Goal: Task Accomplishment & Management: Manage account settings

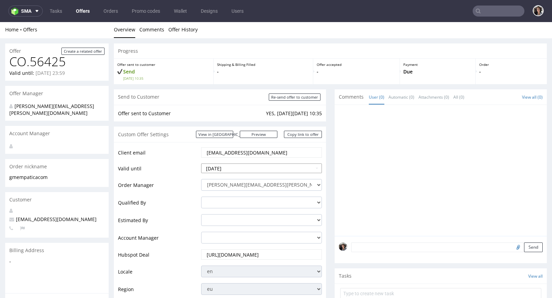
scroll to position [290, 0]
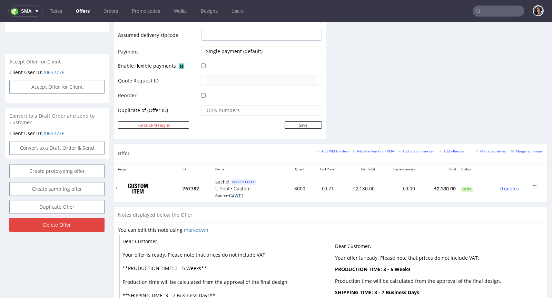
click at [234, 195] on link "CAWT-1" at bounding box center [236, 196] width 15 height 5
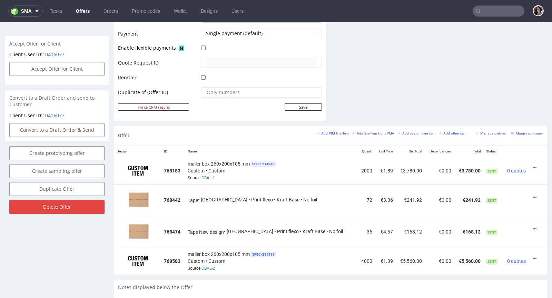
scroll to position [312, 0]
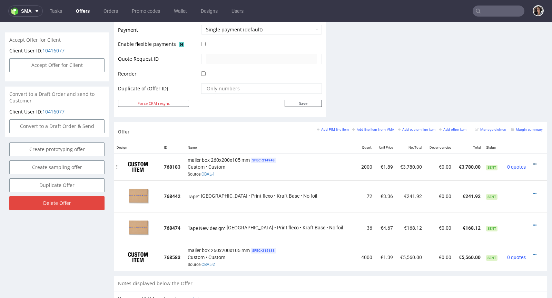
click at [533, 162] on icon at bounding box center [535, 164] width 4 height 5
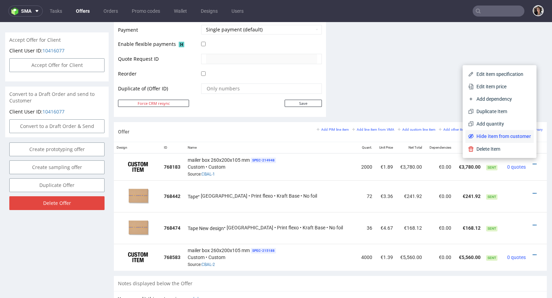
click at [503, 136] on span "Hide item from customer" at bounding box center [502, 136] width 57 height 7
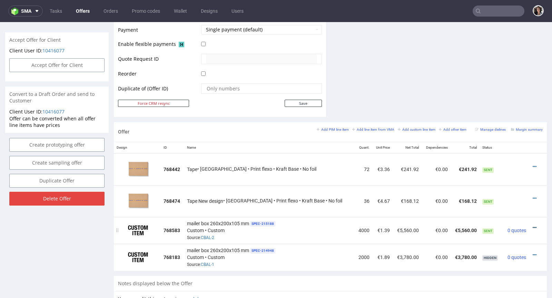
click at [533, 225] on icon at bounding box center [535, 227] width 4 height 5
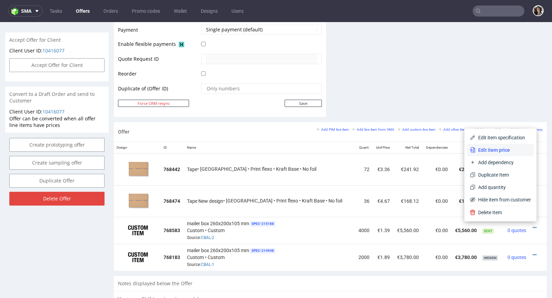
click at [492, 151] on span "Edit item price" at bounding box center [503, 150] width 56 height 7
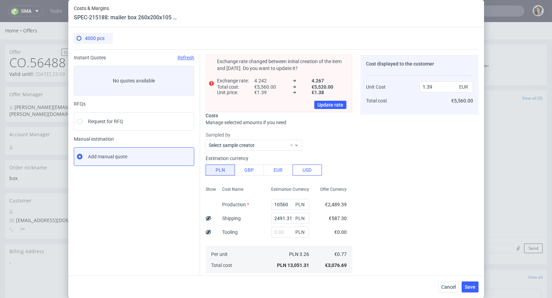
scroll to position [93, 0]
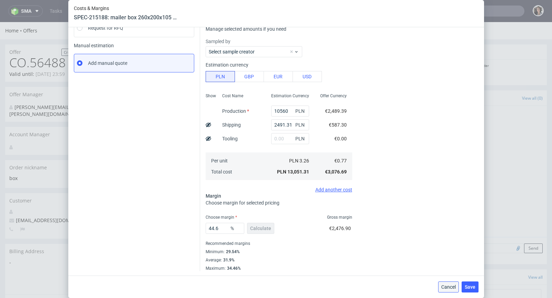
click at [443, 286] on span "Cancel" at bounding box center [448, 287] width 14 height 5
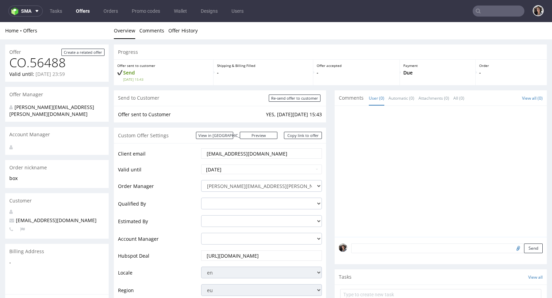
click at [443, 286] on form at bounding box center [440, 294] width 201 height 17
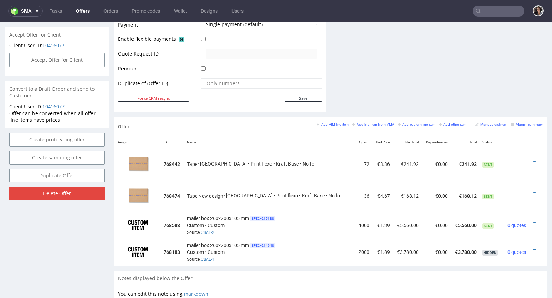
scroll to position [319, 0]
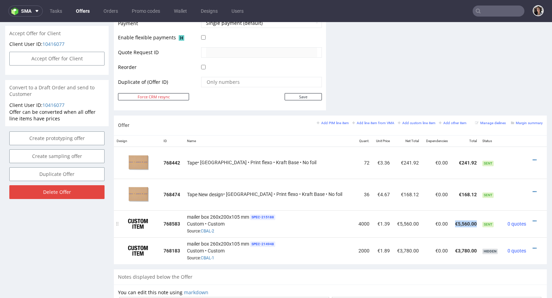
drag, startPoint x: 466, startPoint y: 220, endPoint x: 444, endPoint y: 220, distance: 21.7
click at [451, 220] on td "€5,560.00" at bounding box center [465, 223] width 29 height 27
copy td "€5,560.00"
click at [533, 158] on icon at bounding box center [535, 160] width 4 height 5
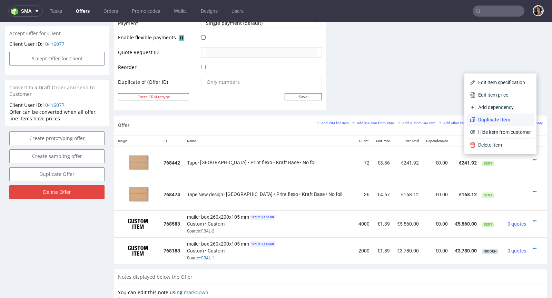
click at [500, 117] on span "Duplicate Item" at bounding box center [503, 119] width 56 height 7
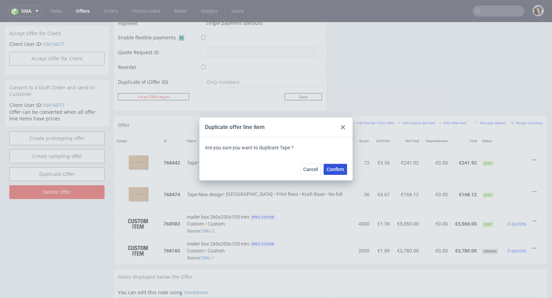
click at [334, 174] on button "Confirm" at bounding box center [335, 169] width 23 height 11
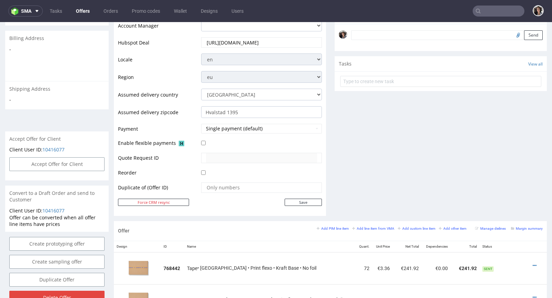
scroll to position [369, 0]
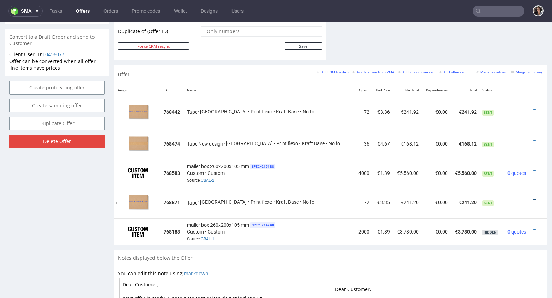
click at [533, 197] on icon at bounding box center [535, 199] width 4 height 5
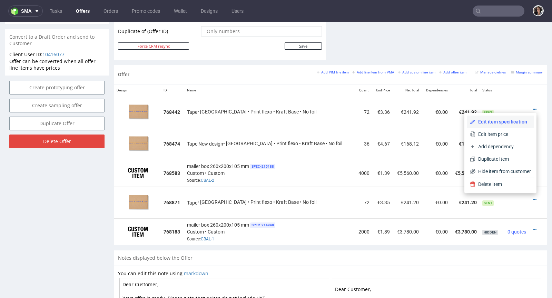
click at [502, 123] on span "Edit item specification" at bounding box center [503, 121] width 56 height 7
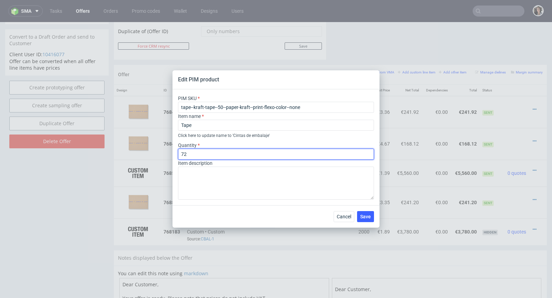
drag, startPoint x: 197, startPoint y: 156, endPoint x: 163, endPoint y: 156, distance: 34.2
click at [163, 156] on div "Edit PIM product PIM SKU tape--kraft-tape--50--paper-kraft--print-flexo-color--…" at bounding box center [276, 149] width 552 height 298
type input "144"
click at [215, 145] on div "Quantity 144" at bounding box center [276, 151] width 196 height 18
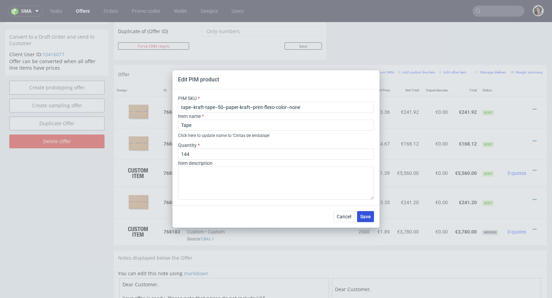
click at [369, 215] on span "Save" at bounding box center [365, 216] width 11 height 5
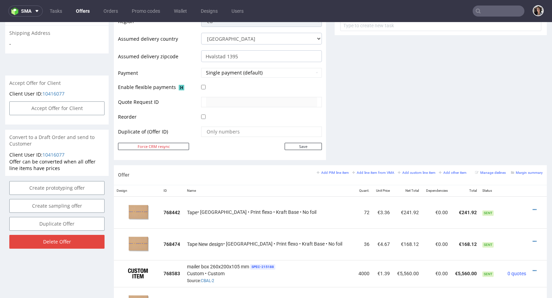
scroll to position [386, 0]
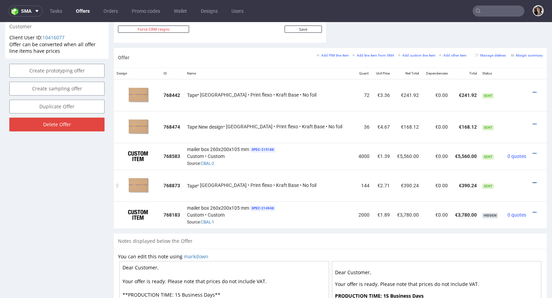
click at [533, 180] on icon at bounding box center [535, 182] width 4 height 5
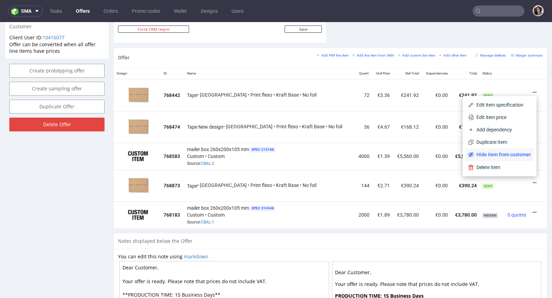
click at [495, 153] on span "Hide item from customer" at bounding box center [502, 154] width 57 height 7
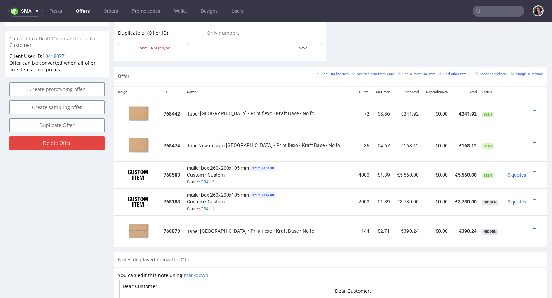
scroll to position [382, 0]
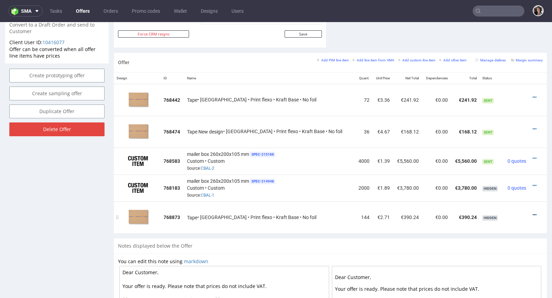
click at [533, 214] on icon at bounding box center [535, 214] width 4 height 5
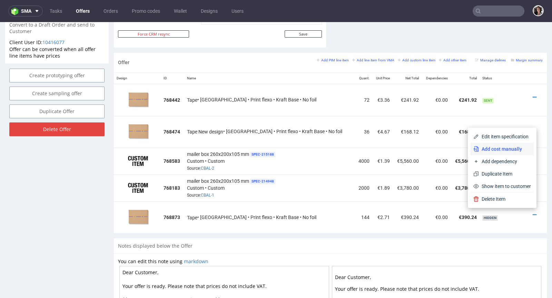
click at [506, 152] on span "Add cost manually" at bounding box center [505, 149] width 52 height 7
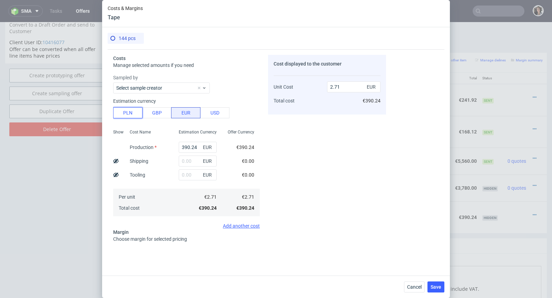
click at [124, 117] on button "PLN" at bounding box center [127, 112] width 29 height 11
type input "0.64"
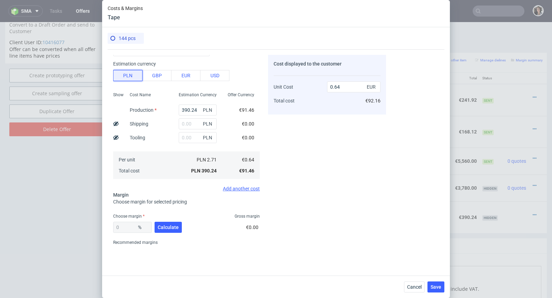
scroll to position [59, 0]
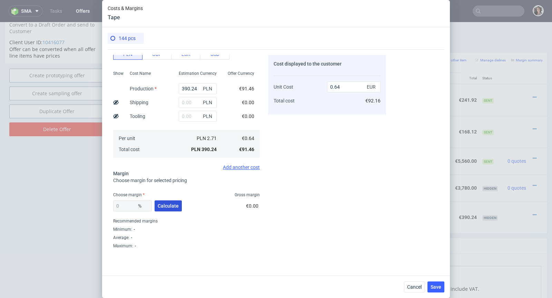
click at [168, 208] on button "Calculate" at bounding box center [168, 205] width 27 height 11
type input "55.27"
type input "1.42"
click at [412, 291] on button "Cancel" at bounding box center [414, 286] width 21 height 11
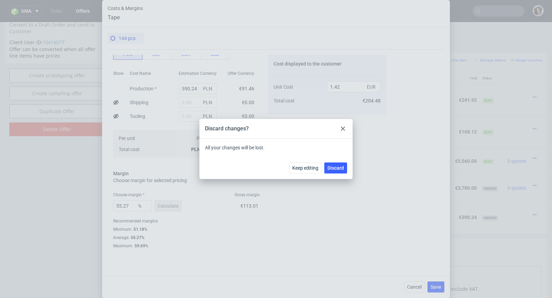
click at [342, 125] on div at bounding box center [343, 129] width 8 height 8
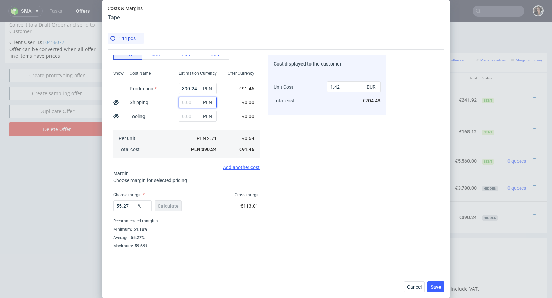
click at [188, 101] on input "text" at bounding box center [198, 102] width 38 height 11
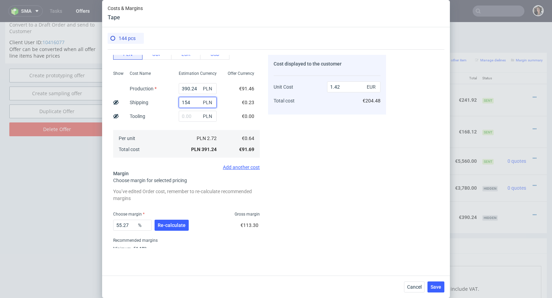
type input "154."
type input "1.98"
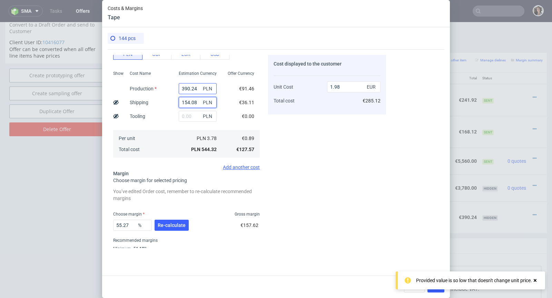
type input "154.08"
click at [188, 89] on input "390.24" at bounding box center [198, 88] width 38 height 11
type input "0.56"
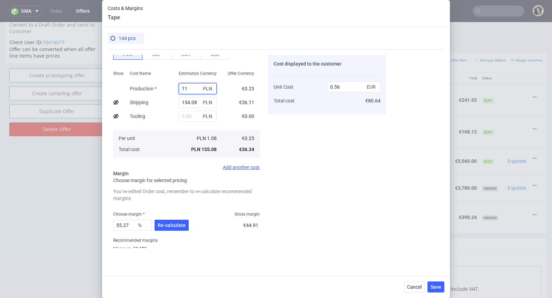
type input "114"
type input "0.97"
type input "1114"
type input "4.61"
type input "1114.56"
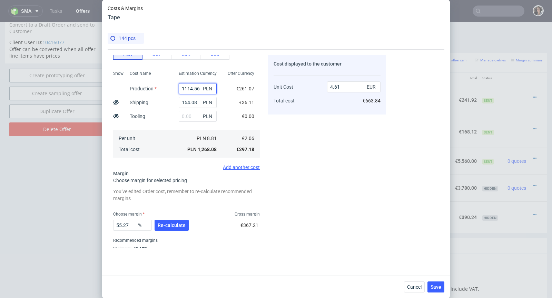
type input "4.62"
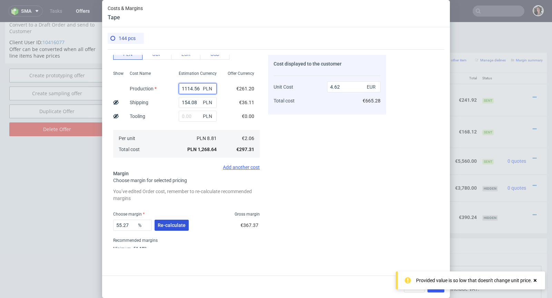
type input "1114.56"
click at [170, 224] on span "Re-calculate" at bounding box center [172, 225] width 28 height 5
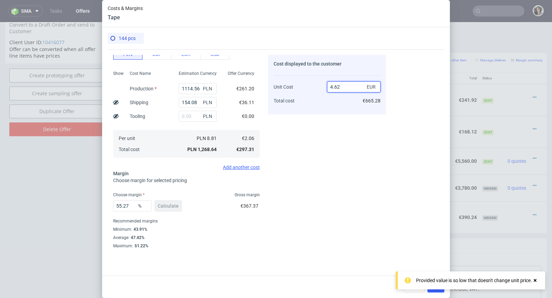
drag, startPoint x: 347, startPoint y: 84, endPoint x: 355, endPoint y: 85, distance: 8.0
click at [355, 85] on input "4.62" at bounding box center [353, 86] width 53 height 11
type input "2."
type input "-2.9999999999999956"
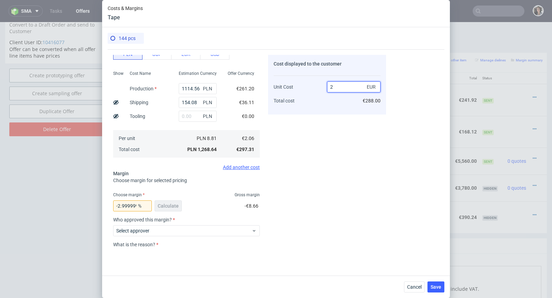
type input "27"
type input "92.37037037037037"
click at [335, 87] on input "27.06" at bounding box center [353, 86] width 53 height 11
click at [336, 87] on input "27.06" at bounding box center [353, 86] width 53 height 11
type input "2712.15"
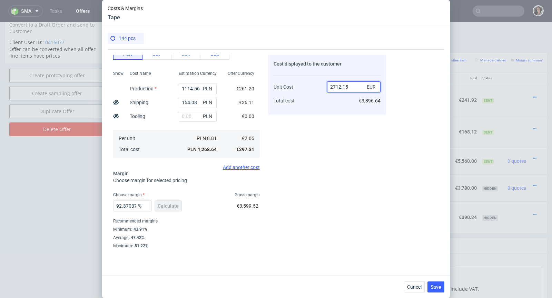
type input "99.92387287509239"
click at [334, 87] on input "2712.15" at bounding box center [353, 86] width 53 height 11
type input "2.712.15"
type input "NaN"
drag, startPoint x: 334, startPoint y: 87, endPoint x: 352, endPoint y: 87, distance: 17.9
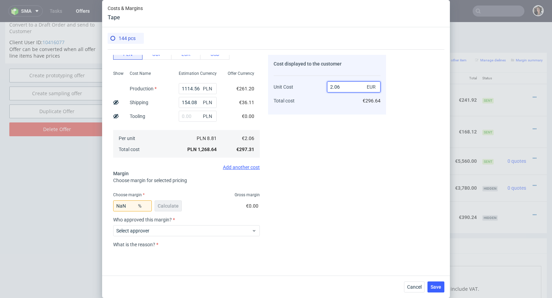
click at [352, 87] on input "2.06" at bounding box center [353, 86] width 53 height 11
type input "2.70"
type input "23.70370370370371"
type input "2.71"
click at [294, 153] on div "Cost displayed to the customer Unit Cost Total cost 2.71 EUR €390.24" at bounding box center [327, 151] width 118 height 193
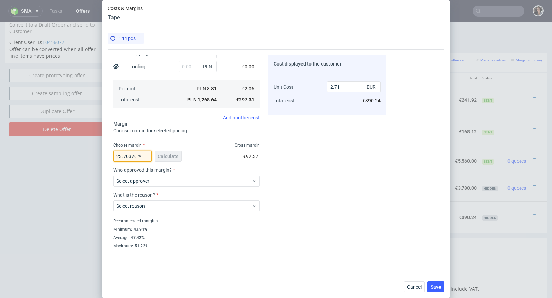
scroll to position [0, 24]
drag, startPoint x: 123, startPoint y: 156, endPoint x: 178, endPoint y: 156, distance: 54.5
click at [178, 156] on div "23.70370370370371 % Calculate" at bounding box center [148, 157] width 70 height 19
type input "23.99"
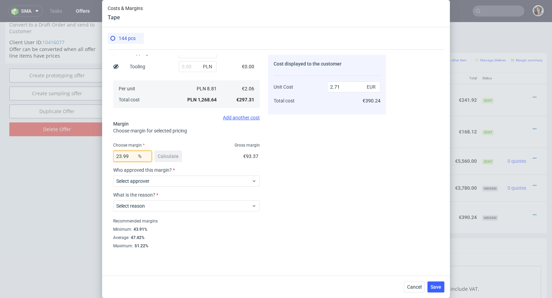
type input "2.72"
type input "23.97"
type input "2.71"
type input "23.97"
click at [164, 181] on span "Select approver" at bounding box center [183, 181] width 135 height 7
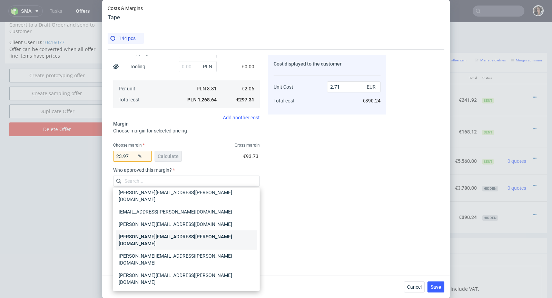
scroll to position [26, 0]
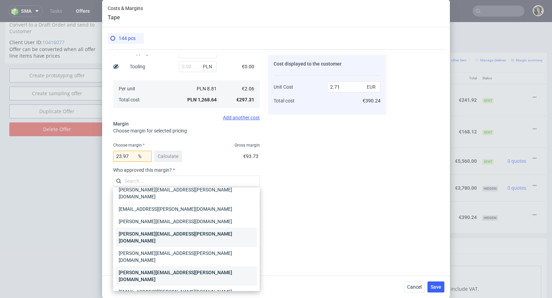
click at [158, 266] on div "[PERSON_NAME][EMAIL_ADDRESS][PERSON_NAME][DOMAIN_NAME]" at bounding box center [186, 275] width 141 height 19
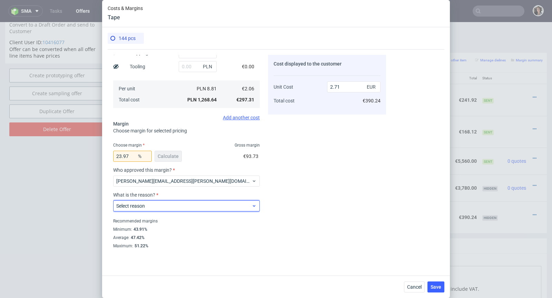
click at [159, 204] on span "Select reason" at bounding box center [183, 205] width 135 height 7
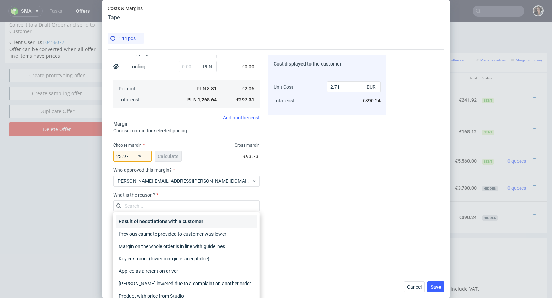
scroll to position [7, 0]
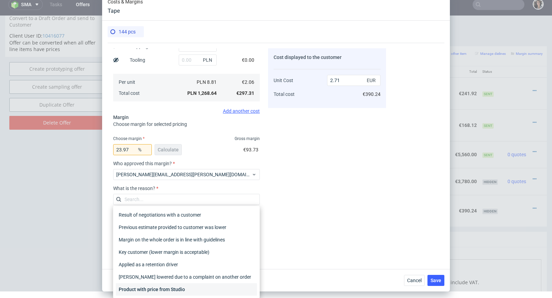
click at [155, 290] on div "Product with price from Studio" at bounding box center [186, 289] width 141 height 12
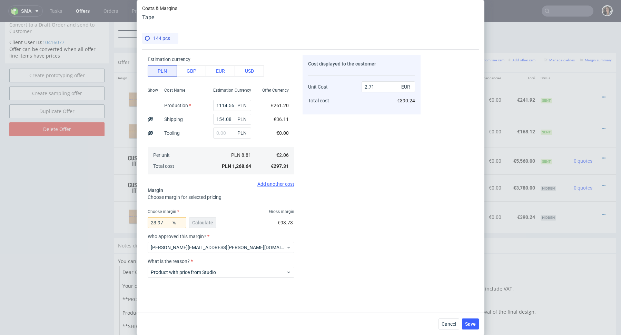
scroll to position [42, 0]
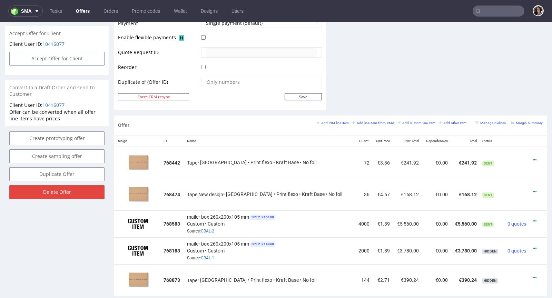
scroll to position [344, 0]
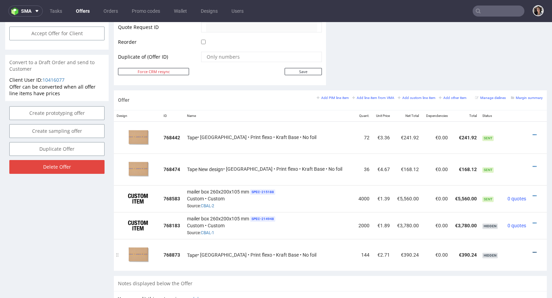
click at [533, 250] on icon at bounding box center [535, 252] width 4 height 5
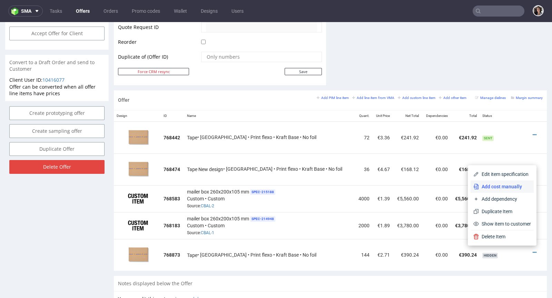
click at [509, 185] on span "Add cost manually" at bounding box center [505, 186] width 52 height 7
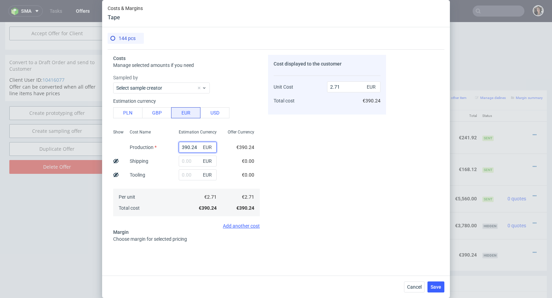
click at [195, 144] on input "390.24" at bounding box center [198, 147] width 38 height 11
paste input "1 114,56"
type input "1 114,56"
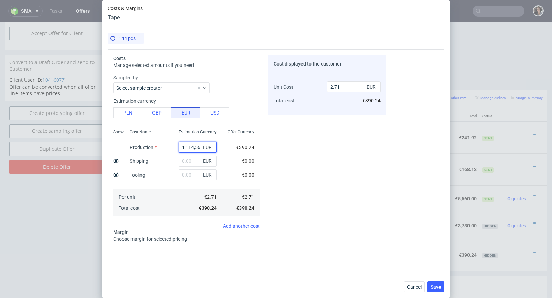
type input "0"
click at [129, 110] on button "PLN" at bounding box center [127, 112] width 29 height 11
click at [189, 146] on input "text" at bounding box center [198, 147] width 38 height 11
paste input "1 114,56"
click at [189, 146] on input "1 114,56" at bounding box center [198, 147] width 38 height 11
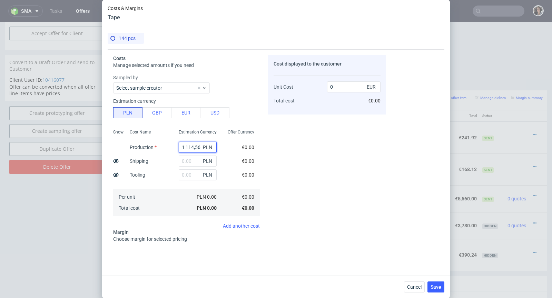
click at [186, 146] on input "1 114,56" at bounding box center [198, 147] width 38 height 11
type input "1114.56"
type input "1.81"
type input "1114.56"
click at [189, 164] on input "text" at bounding box center [198, 161] width 38 height 11
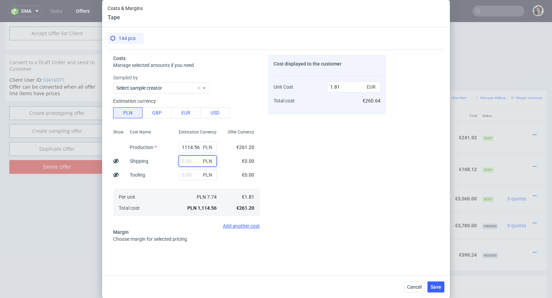
paste input "154,08"
type input "154.08"
type input "2.06"
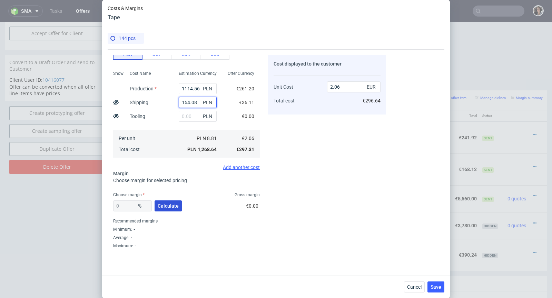
type input "154.08"
click at [173, 204] on span "Calculate" at bounding box center [168, 206] width 21 height 5
type input "47.42"
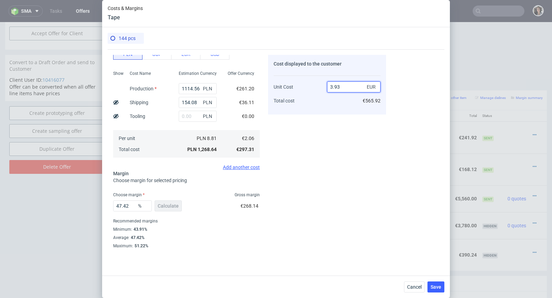
drag, startPoint x: 346, startPoint y: 88, endPoint x: 319, endPoint y: 88, distance: 26.9
click at [319, 88] on div "Unit Cost Total cost 3.93 EUR €565.92" at bounding box center [327, 91] width 107 height 36
type input "2.71"
type input "23.98523985239853"
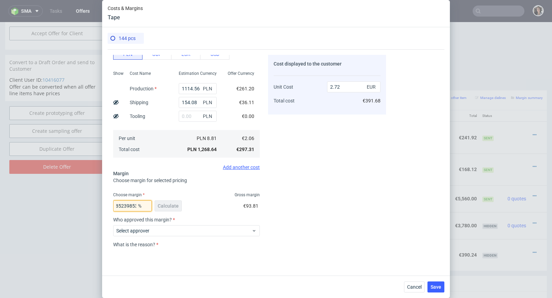
drag, startPoint x: 126, startPoint y: 206, endPoint x: 160, endPoint y: 206, distance: 34.5
click at [160, 206] on div "23.98523985239853 % Calculate" at bounding box center [148, 207] width 70 height 19
click at [336, 89] on input "2.72" at bounding box center [353, 86] width 53 height 11
click at [343, 87] on input "2.72" at bounding box center [353, 86] width 53 height 11
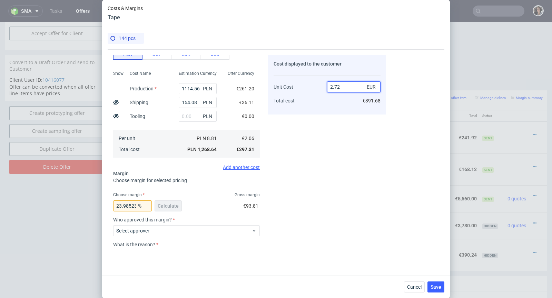
type input "2.7"
type input "23.70370370370371"
type input "2.71"
drag, startPoint x: 126, startPoint y: 206, endPoint x: 164, endPoint y: 206, distance: 37.9
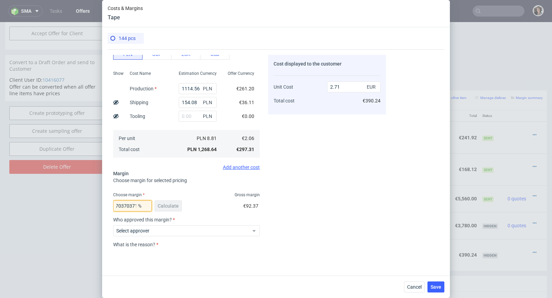
click at [164, 206] on div "23.70370370370371 % Calculate" at bounding box center [148, 207] width 70 height 19
type input "23.99"
type input "2.72"
type input "23.97"
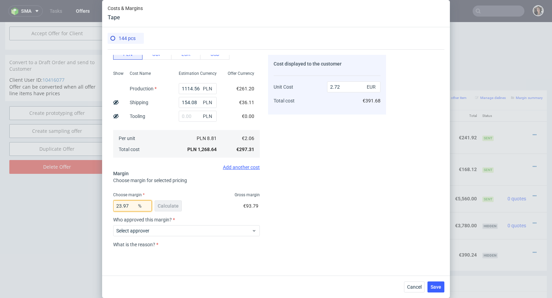
type input "2.71"
type input "23.97"
click at [209, 198] on div "23.97 % Calculate €93.73" at bounding box center [186, 207] width 147 height 19
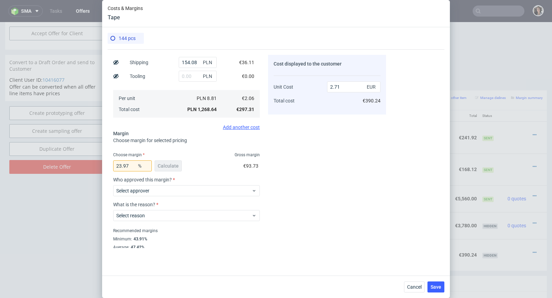
scroll to position [108, 0]
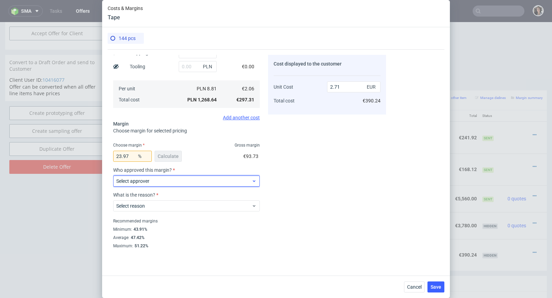
click at [187, 184] on span "Select approver" at bounding box center [183, 181] width 135 height 7
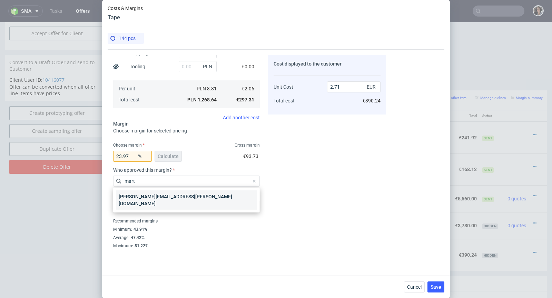
type input "mart"
click at [154, 193] on div "[PERSON_NAME][EMAIL_ADDRESS][PERSON_NAME][DOMAIN_NAME]" at bounding box center [186, 199] width 141 height 19
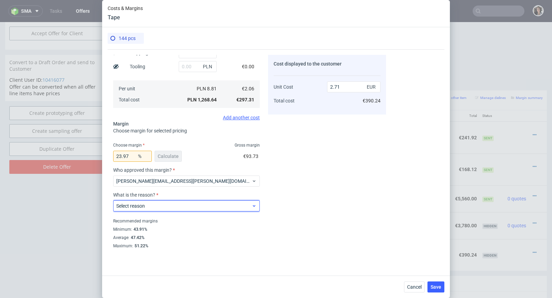
click at [150, 203] on span "Select reason" at bounding box center [183, 205] width 135 height 7
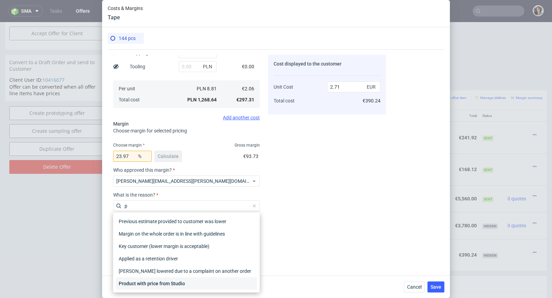
type input "p"
click at [159, 285] on div "Product with price from Studio" at bounding box center [186, 283] width 141 height 12
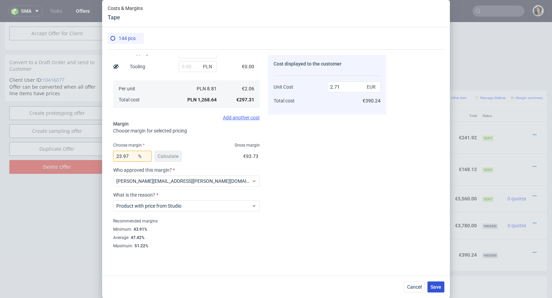
click at [437, 281] on button "Save" at bounding box center [435, 286] width 17 height 11
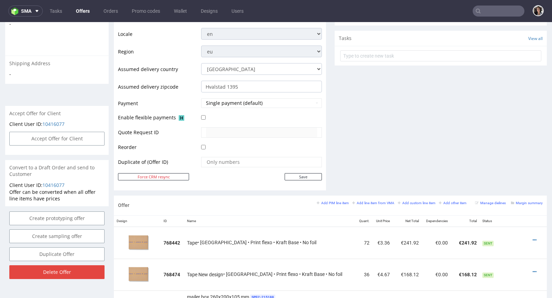
scroll to position [368, 0]
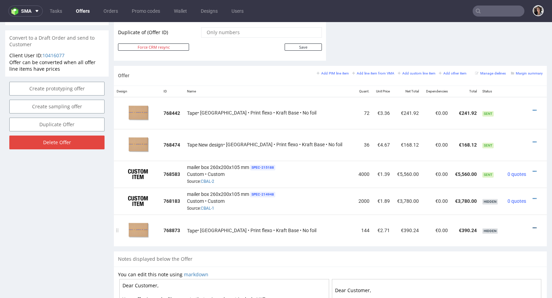
click at [533, 226] on icon at bounding box center [535, 228] width 4 height 5
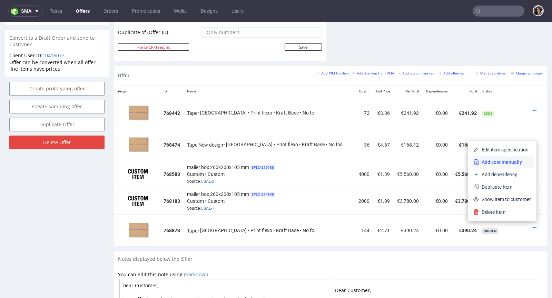
click at [505, 164] on span "Add cost manually" at bounding box center [505, 162] width 52 height 7
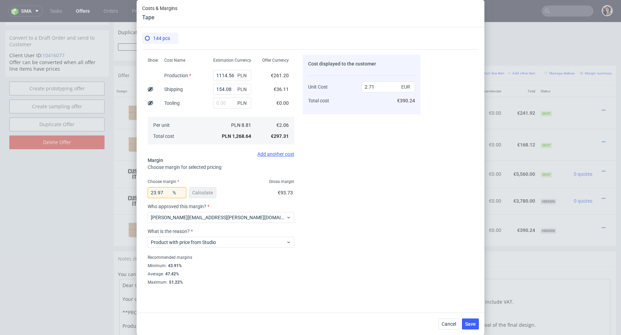
scroll to position [71, 0]
click at [477, 298] on button "Save" at bounding box center [470, 324] width 17 height 11
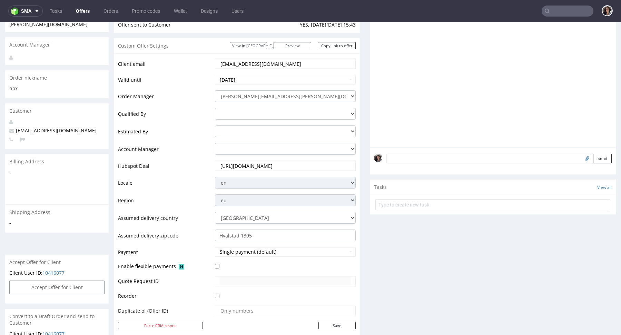
scroll to position [0, 0]
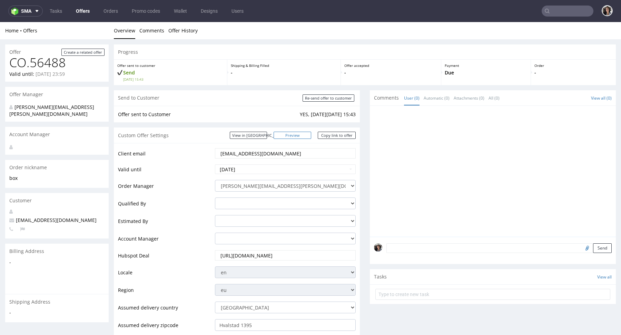
click at [305, 136] on link "Preview" at bounding box center [293, 135] width 38 height 7
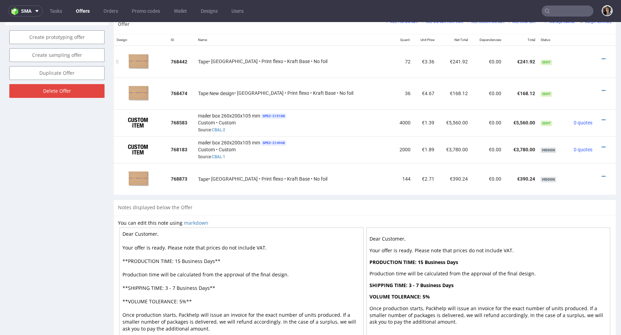
scroll to position [458, 0]
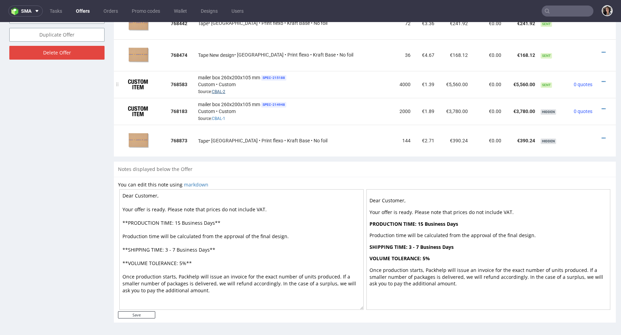
click at [222, 92] on link "CBAL-2" at bounding box center [218, 91] width 13 height 5
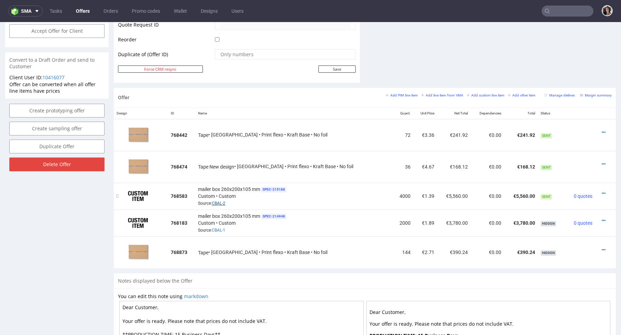
scroll to position [346, 0]
click at [552, 131] on icon at bounding box center [604, 132] width 4 height 5
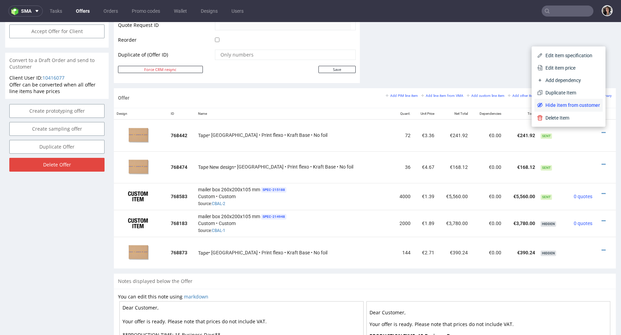
click at [552, 103] on span "Hide item from customer" at bounding box center [571, 105] width 57 height 7
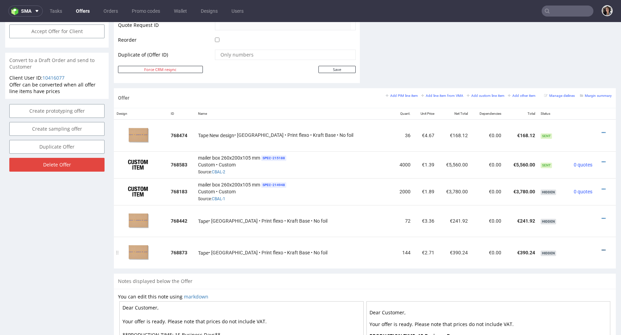
click at [552, 248] on link at bounding box center [604, 251] width 4 height 6
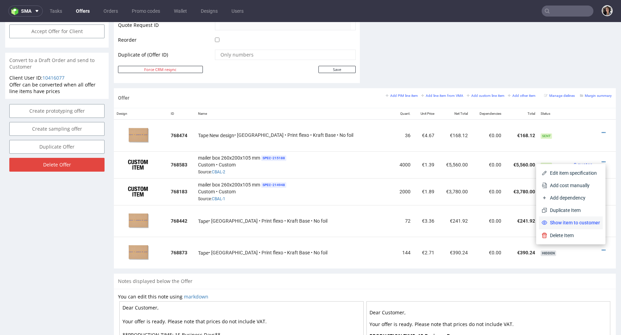
click at [552, 225] on span "Show item to customer" at bounding box center [573, 222] width 53 height 7
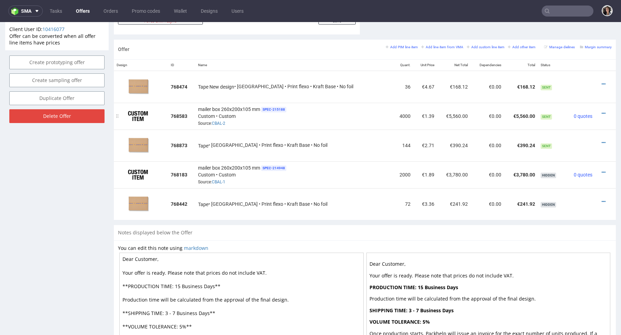
scroll to position [355, 0]
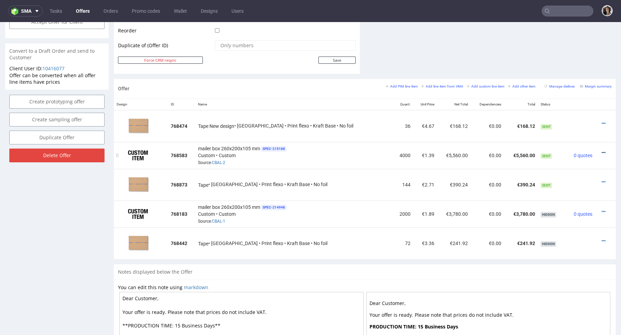
click at [552, 152] on icon at bounding box center [604, 152] width 4 height 5
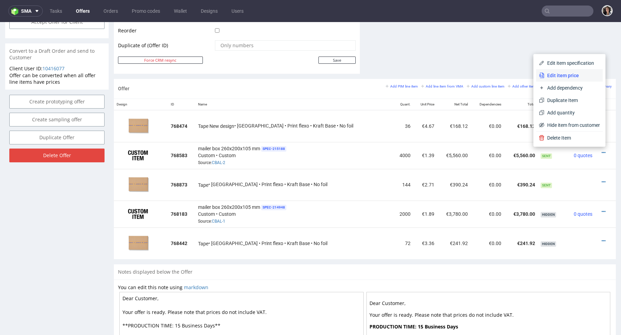
click at [552, 71] on li "Edit item price" at bounding box center [569, 75] width 67 height 12
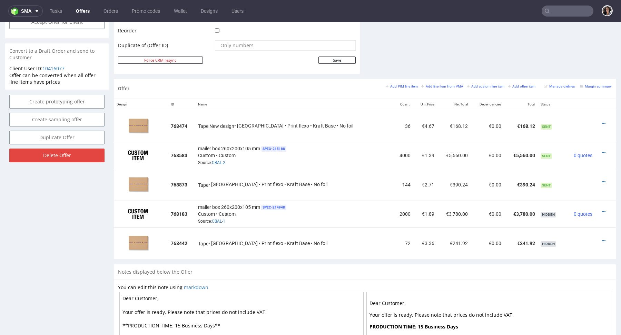
scroll to position [0, 0]
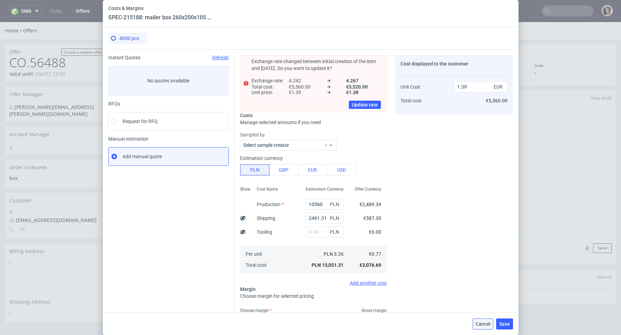
click at [480, 298] on button "Cancel" at bounding box center [483, 324] width 21 height 11
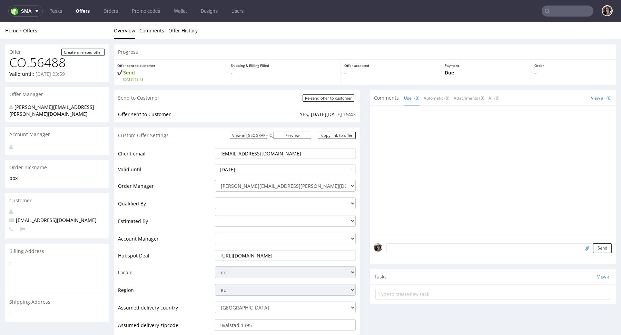
click at [258, 150] on input "hello@kosibox.no" at bounding box center [285, 154] width 131 height 10
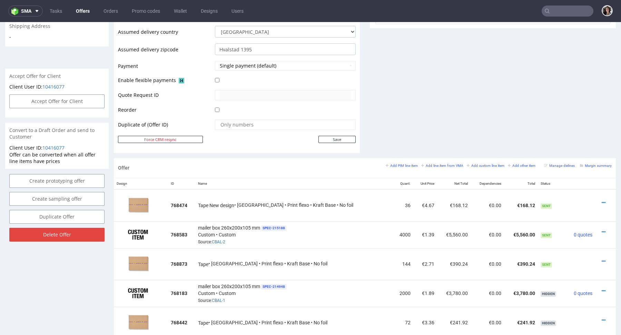
scroll to position [292, 0]
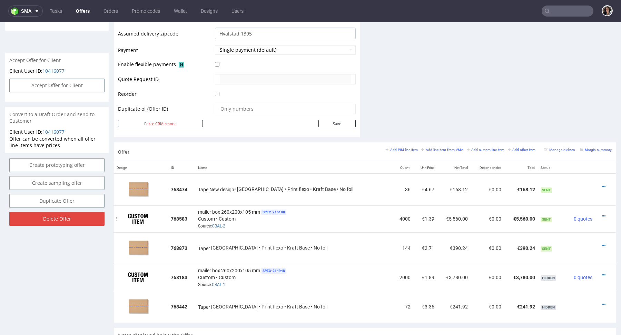
click at [552, 215] on icon at bounding box center [604, 216] width 4 height 5
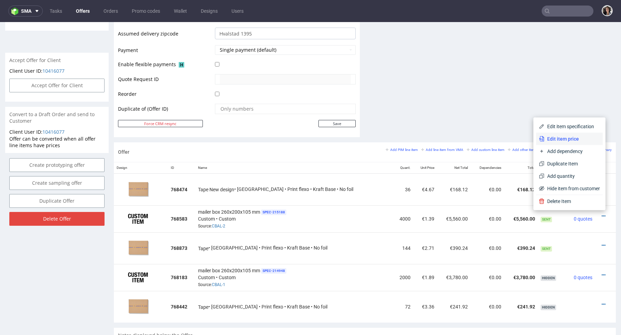
click at [552, 139] on span "Edit item price" at bounding box center [572, 139] width 56 height 7
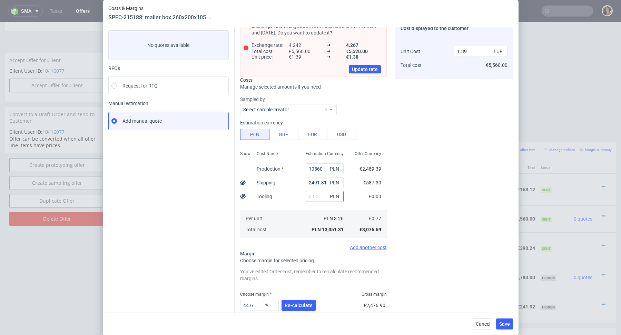
scroll to position [76, 0]
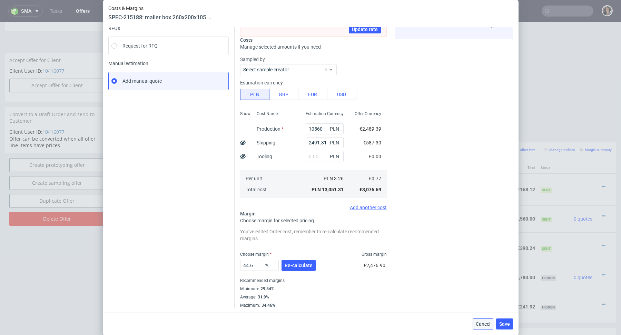
click at [482, 298] on span "Cancel" at bounding box center [483, 324] width 14 height 5
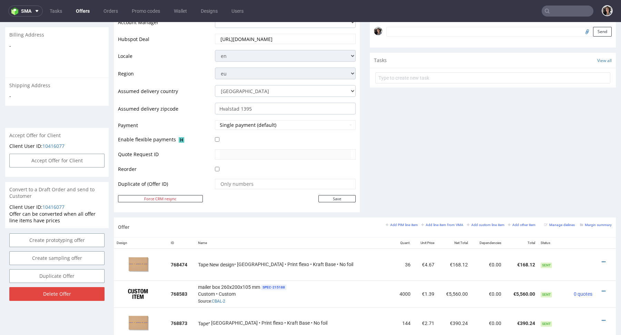
scroll to position [216, 0]
click at [260, 128] on button "Single payment (default)" at bounding box center [285, 126] width 141 height 10
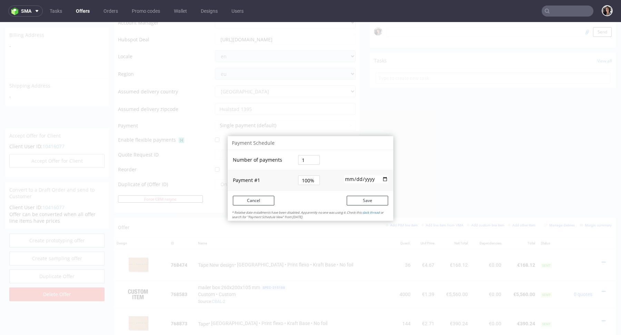
click at [304, 159] on input "1" at bounding box center [309, 160] width 22 height 10
drag, startPoint x: 304, startPoint y: 159, endPoint x: 288, endPoint y: 159, distance: 15.9
click at [288, 159] on tr "Number of payments 2" at bounding box center [311, 160] width 166 height 20
type input "2"
type input "50%"
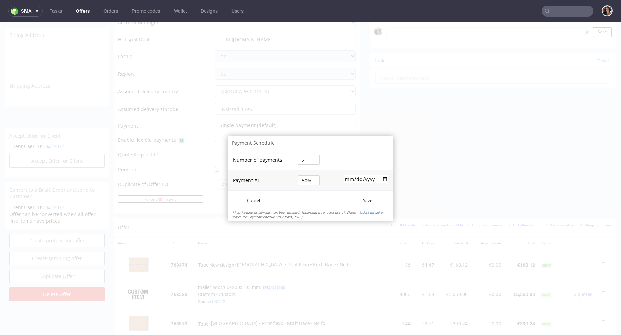
click at [284, 175] on td "Payment # 1" at bounding box center [262, 180] width 69 height 20
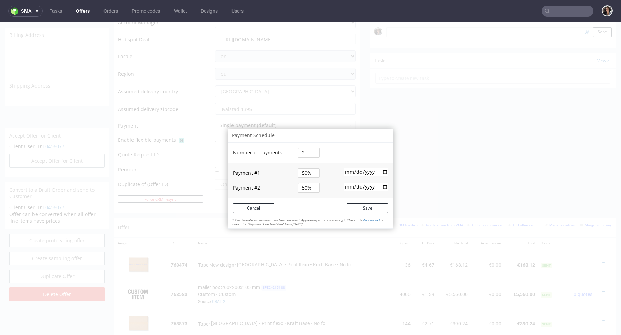
click at [360, 172] on input "[DATE]" at bounding box center [366, 172] width 44 height 8
click at [380, 173] on input "[DATE]" at bounding box center [366, 172] width 44 height 8
click at [371, 157] on td at bounding box center [359, 153] width 68 height 20
click at [370, 190] on input "date" at bounding box center [366, 187] width 44 height 8
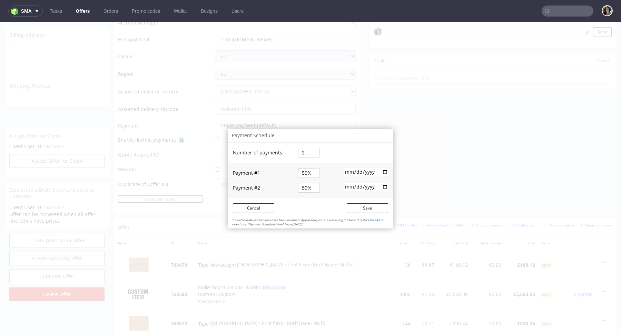
click at [382, 185] on input "date" at bounding box center [366, 187] width 44 height 8
type input "2025-09-20"
click at [370, 209] on button "Save" at bounding box center [367, 209] width 41 height 10
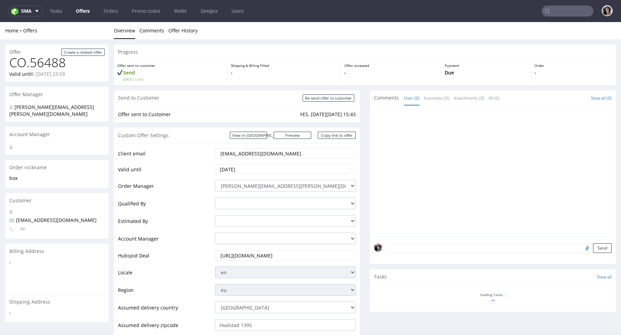
scroll to position [212, 0]
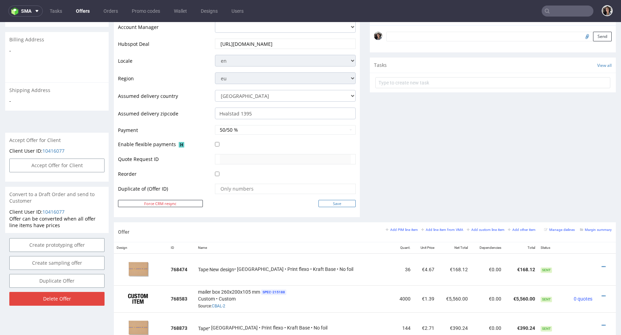
click at [333, 204] on input "Save" at bounding box center [336, 203] width 37 height 7
type input "In progress..."
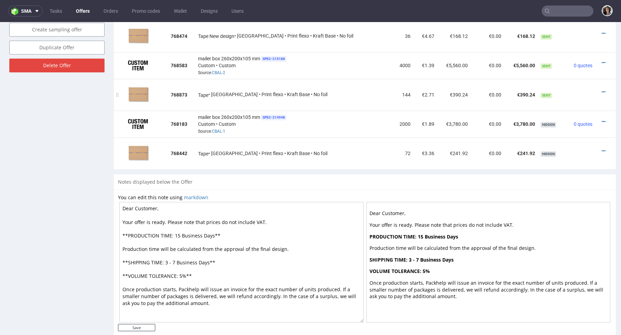
scroll to position [430, 0]
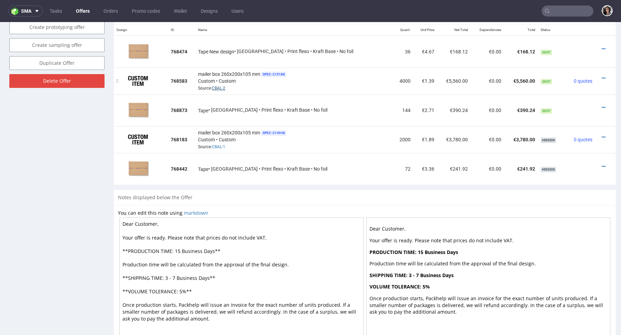
click at [225, 86] on link "CBAL-2" at bounding box center [218, 88] width 13 height 5
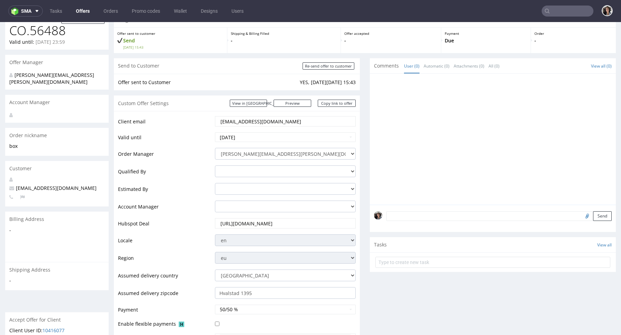
scroll to position [0, 0]
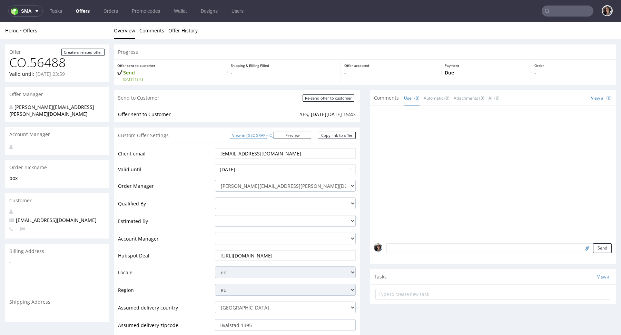
click at [267, 133] on link "View in [GEOGRAPHIC_DATA]" at bounding box center [248, 135] width 37 height 7
click at [333, 139] on div "Custom Offer Settings View in Hubspot Preview https://packhelp.com/packhelp-plu…" at bounding box center [237, 136] width 246 height 16
click at [333, 138] on link "Copy link to offer" at bounding box center [337, 135] width 38 height 7
click at [342, 100] on input "Re-send offer to customer" at bounding box center [329, 98] width 52 height 7
type input "In progress..."
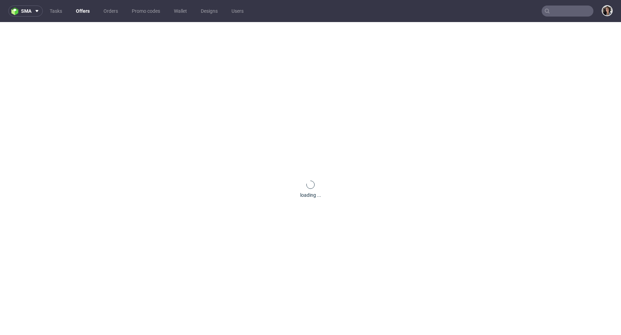
click at [556, 13] on input "text" at bounding box center [568, 11] width 52 height 11
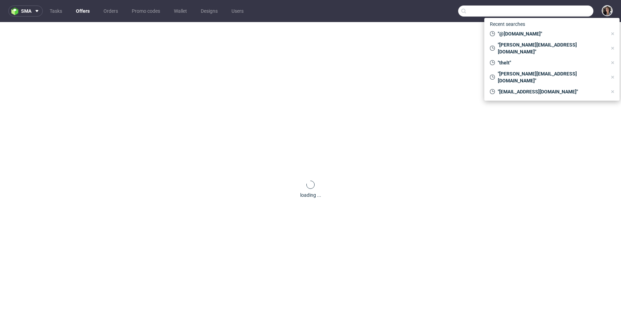
paste input "[EMAIL_ADDRESS][DOMAIN_NAME]"
type input "[EMAIL_ADDRESS][DOMAIN_NAME]"
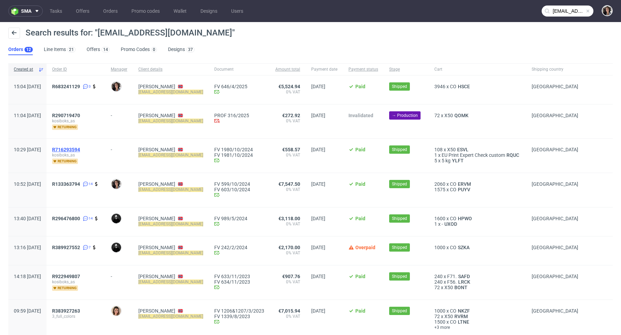
click at [80, 149] on span "R716293594" at bounding box center [66, 150] width 28 height 6
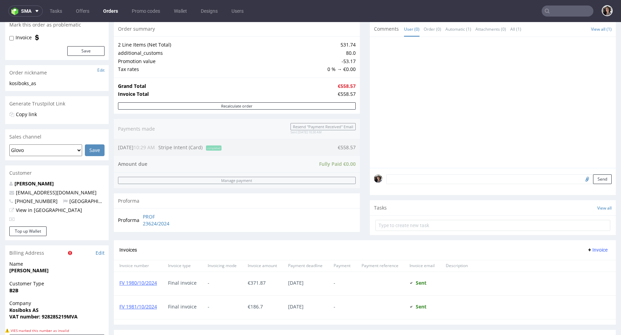
scroll to position [210, 0]
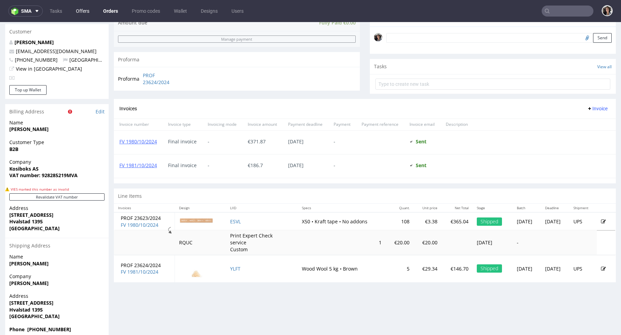
type input "[EMAIL_ADDRESS][DOMAIN_NAME]"
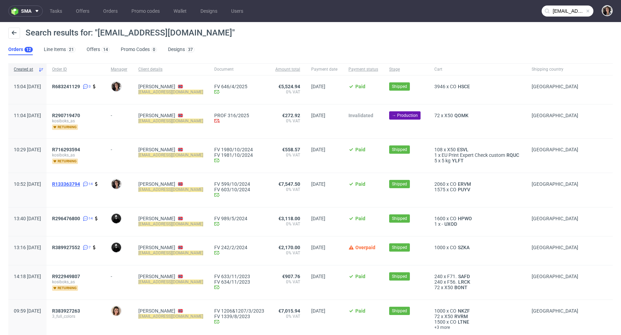
click at [80, 184] on span "R133363794" at bounding box center [66, 184] width 28 height 6
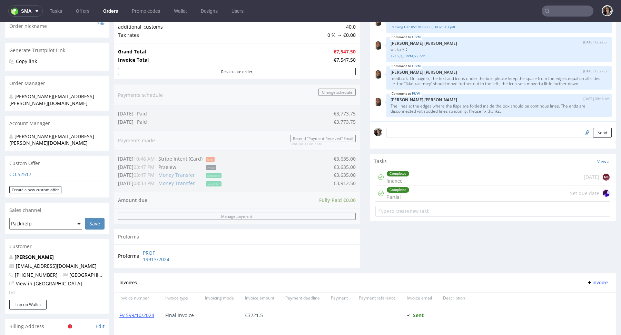
scroll to position [109, 0]
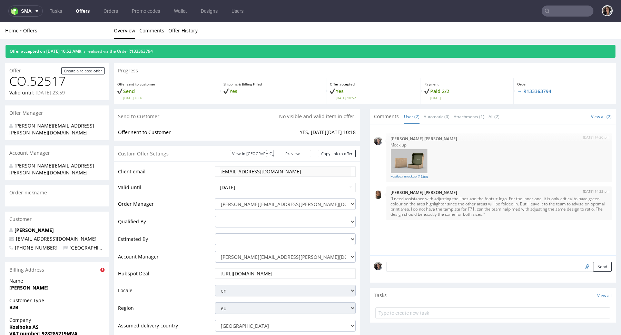
scroll to position [353, 0]
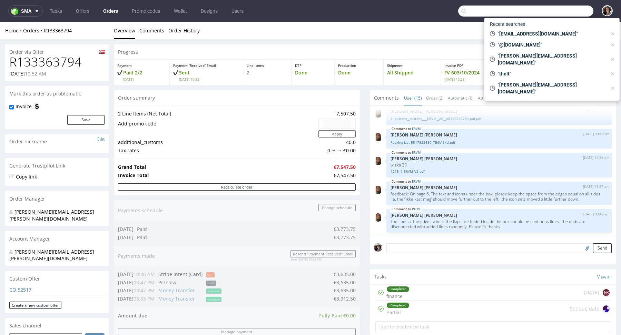
click at [551, 15] on input "text" at bounding box center [525, 11] width 135 height 11
paste input "PUYV"
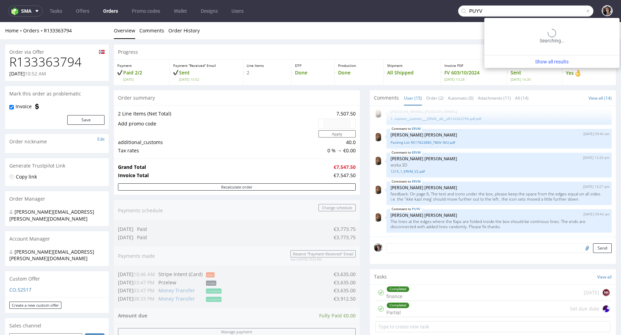
type input "PUYV"
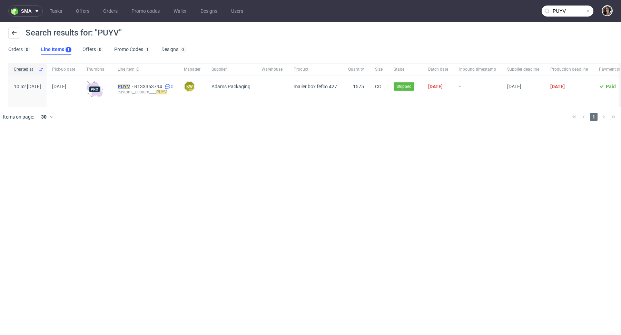
click at [130, 87] on mark "PUYV" at bounding box center [124, 87] width 12 height 6
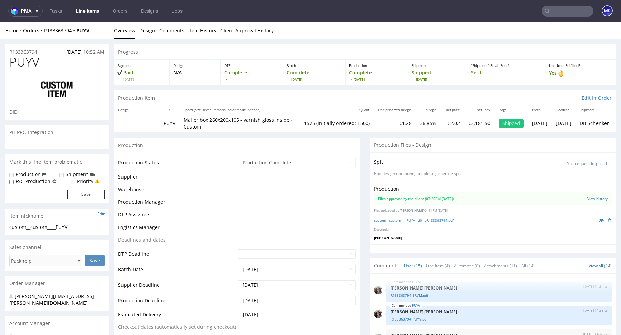
scroll to position [362, 0]
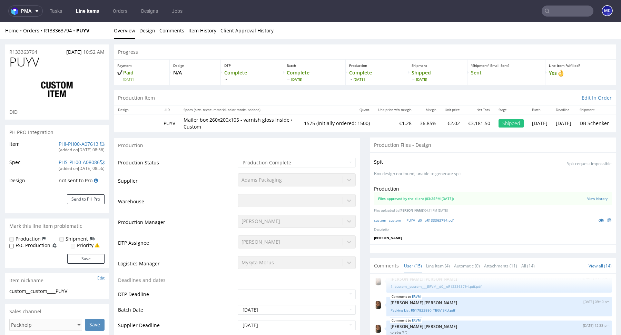
select select "in_progress"
click at [419, 218] on link "custom__custom____PUYV__d0__oR133363794.pdf" at bounding box center [414, 220] width 80 height 5
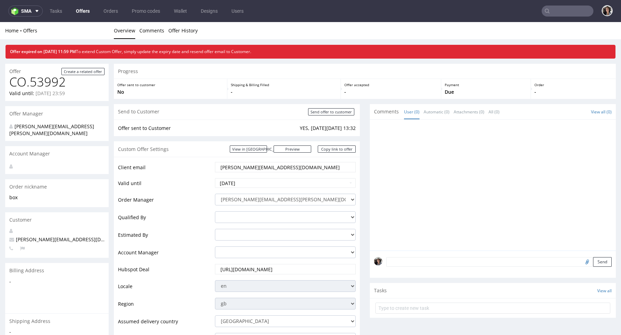
click at [80, 9] on link "Offers" at bounding box center [83, 11] width 22 height 11
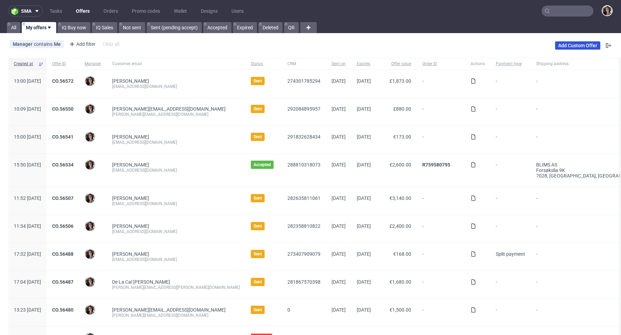
click at [575, 44] on link "Add Custom Offer" at bounding box center [577, 45] width 45 height 8
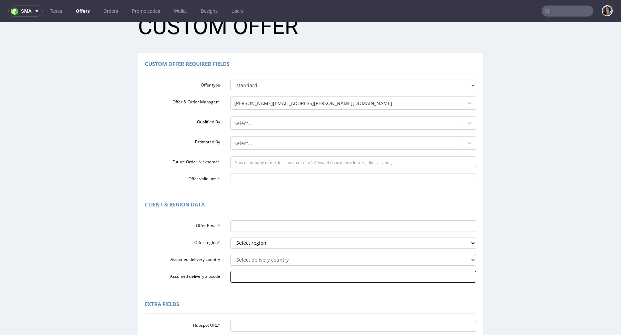
scroll to position [40, 0]
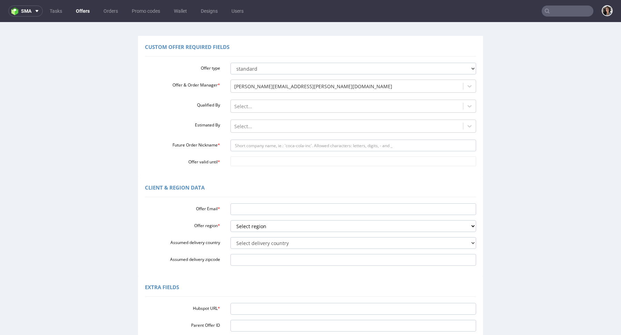
click at [243, 303] on div "Hubspot URL * Parent Offer ID Order Number Account Manager [PERSON_NAME][EMAIL_…" at bounding box center [310, 332] width 331 height 65
click at [243, 306] on input "Hubspot URL *" at bounding box center [353, 309] width 246 height 12
paste input "[URL][DOMAIN_NAME]"
type input "[URL][DOMAIN_NAME]"
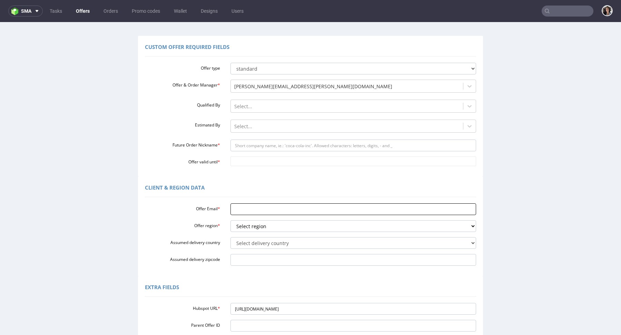
click at [253, 210] on input "Offer Email *" at bounding box center [353, 210] width 246 height 12
paste input "[EMAIL_ADDRESS][DOMAIN_NAME]"
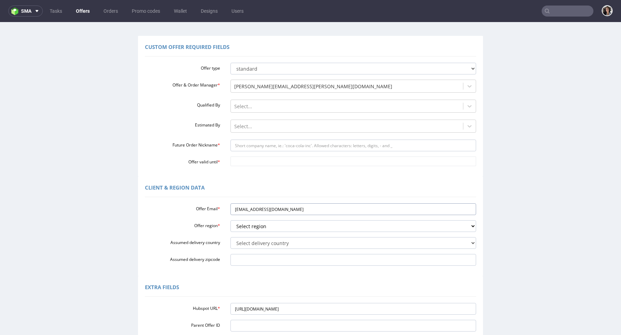
type input "[EMAIL_ADDRESS][DOMAIN_NAME]"
click at [244, 220] on div "Offer Email * [EMAIL_ADDRESS][DOMAIN_NAME] Offer region * Select region eu gb d…" at bounding box center [310, 233] width 331 height 65
click at [247, 227] on select "Select region eu gb de pl fr it es" at bounding box center [353, 226] width 246 height 12
click at [259, 248] on select "Select delivery country [GEOGRAPHIC_DATA] [GEOGRAPHIC_DATA] [GEOGRAPHIC_DATA] […" at bounding box center [353, 243] width 246 height 12
select select "183"
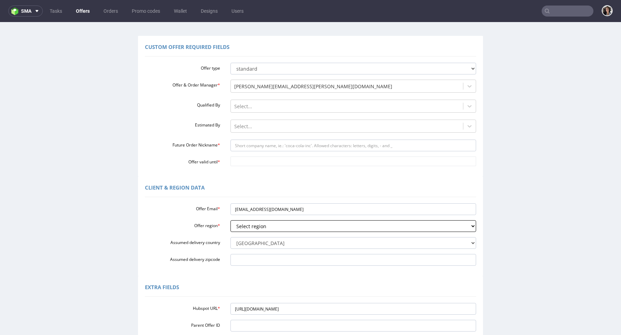
click at [248, 227] on select "Select region eu gb de pl fr it es" at bounding box center [353, 226] width 246 height 12
click at [243, 226] on select "Select region eu gb de pl fr it es" at bounding box center [353, 226] width 246 height 12
select select "eu"
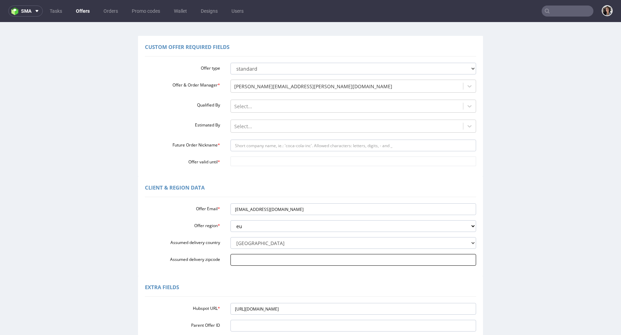
click at [243, 260] on input "Assumed delivery zipcode" at bounding box center [353, 260] width 246 height 12
paste input "Sintra 2710-693"
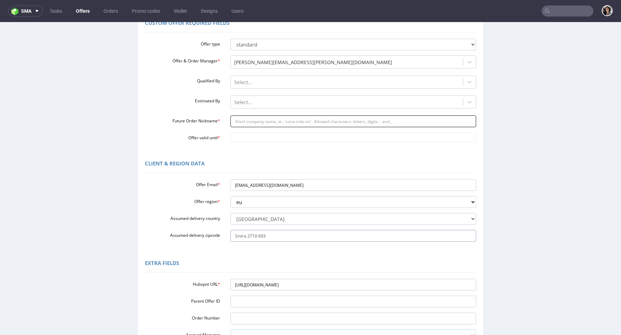
type input "Sintra 2710-693"
click at [256, 119] on input "Future Order Nickname *" at bounding box center [353, 122] width 246 height 12
type input "box"
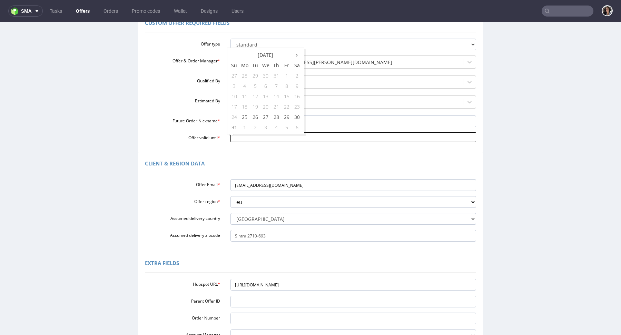
click at [256, 137] on input "Offer valid until *" at bounding box center [353, 137] width 246 height 10
click at [286, 117] on td "29" at bounding box center [286, 117] width 10 height 10
type input "2025-08-29"
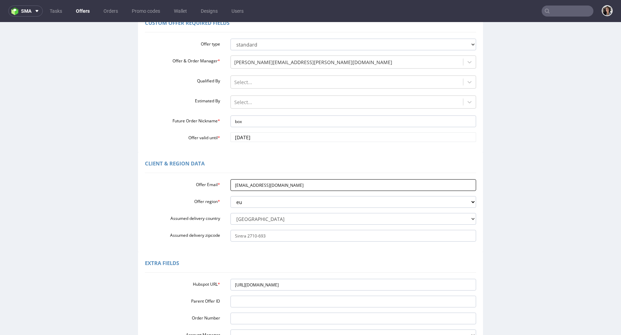
scroll to position [147, 0]
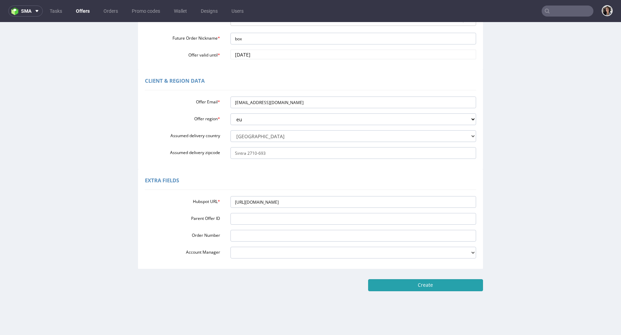
click at [443, 289] on input "Create" at bounding box center [425, 285] width 115 height 12
type input "Please wait..."
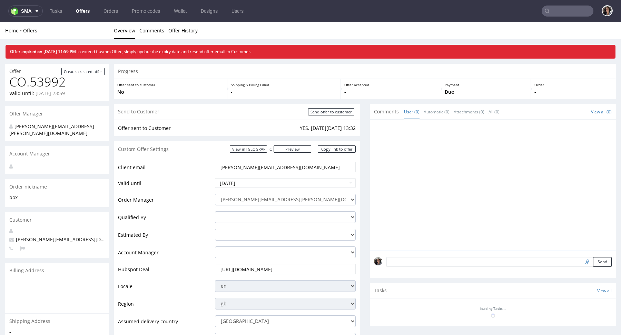
click at [549, 11] on input "text" at bounding box center [568, 11] width 52 height 11
paste input "[EMAIL_ADDRESS][DOMAIN_NAME]"
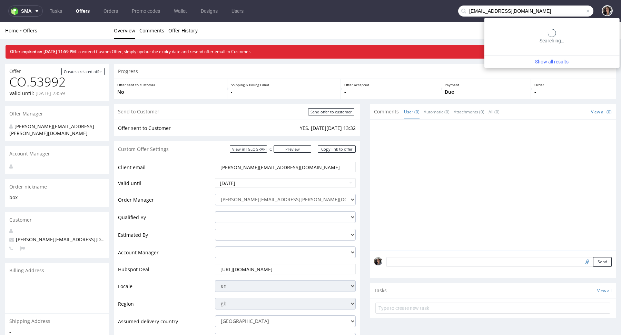
type input "[EMAIL_ADDRESS][DOMAIN_NAME]"
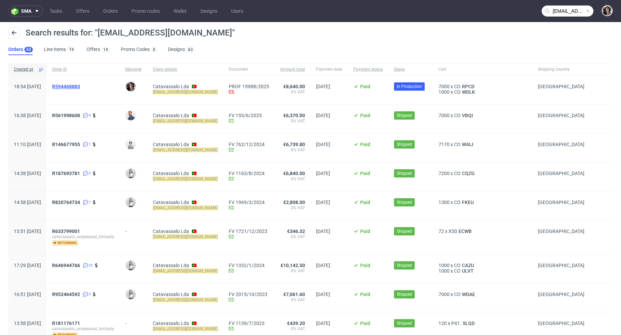
click at [80, 87] on span "R594468883" at bounding box center [66, 87] width 28 height 6
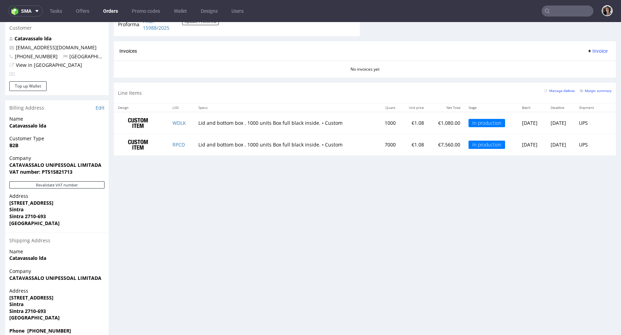
scroll to position [2, 0]
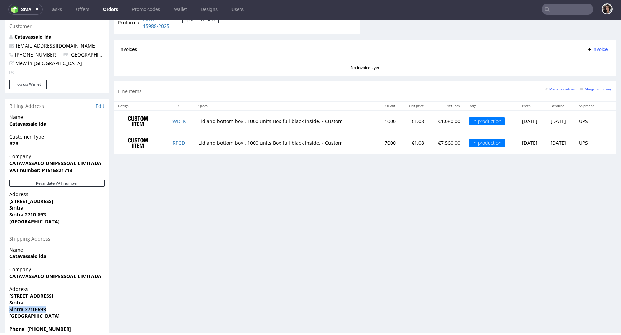
drag, startPoint x: 53, startPoint y: 294, endPoint x: 4, endPoint y: 294, distance: 49.0
click at [4, 294] on div "Order via Offer R594468883 30.06.2025 06:54 PM Mark this order as problematic I…" at bounding box center [310, 23] width 621 height 641
copy strong "Sintra 2710-693"
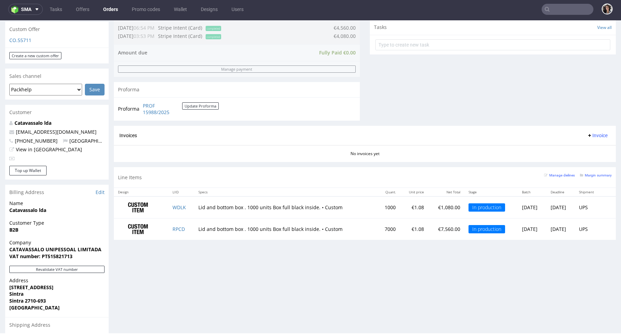
scroll to position [156, 0]
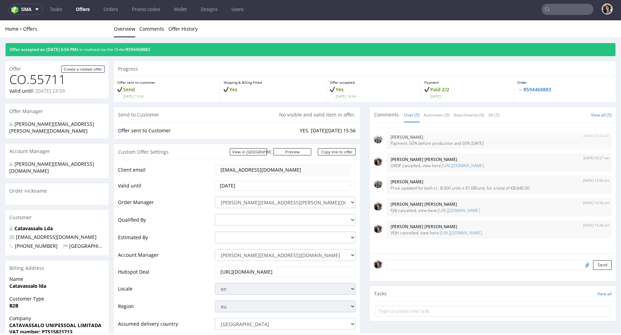
scroll to position [207, 0]
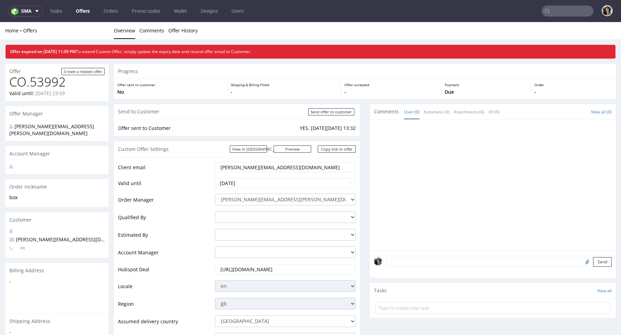
click at [558, 9] on input "text" at bounding box center [568, 11] width 52 height 11
paste input "[EMAIL_ADDRESS][DOMAIN_NAME]"
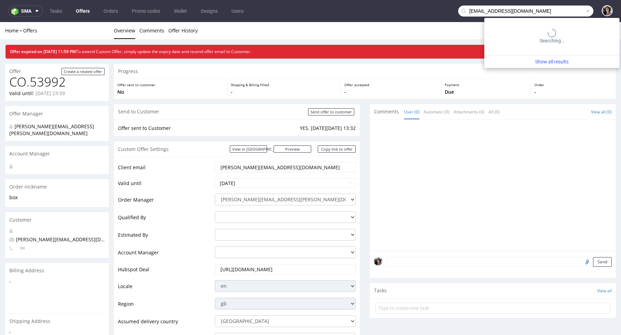
type input "[EMAIL_ADDRESS][DOMAIN_NAME]"
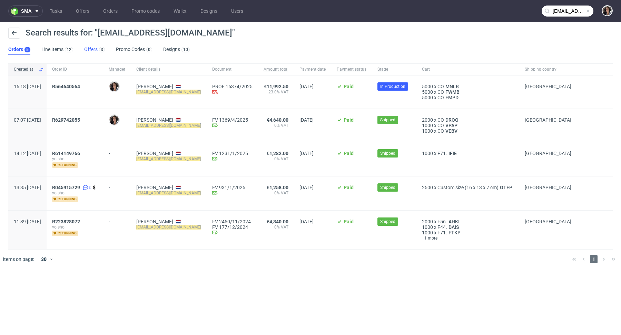
click at [92, 49] on link "Offers 3" at bounding box center [94, 49] width 21 height 11
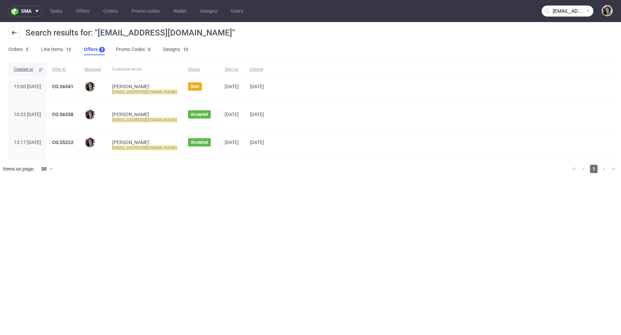
click at [79, 83] on div "CO.56541" at bounding box center [63, 90] width 32 height 28
click at [73, 86] on link "CO.56541" at bounding box center [62, 87] width 21 height 6
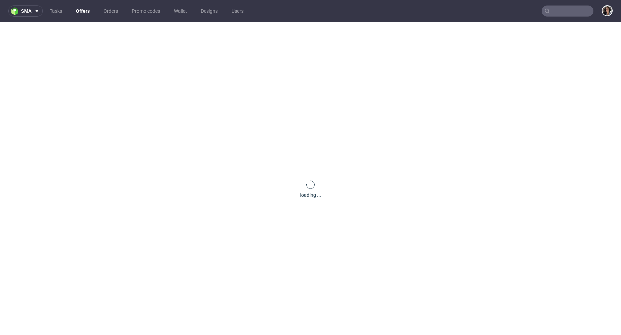
click at [565, 15] on input "text" at bounding box center [568, 11] width 52 height 11
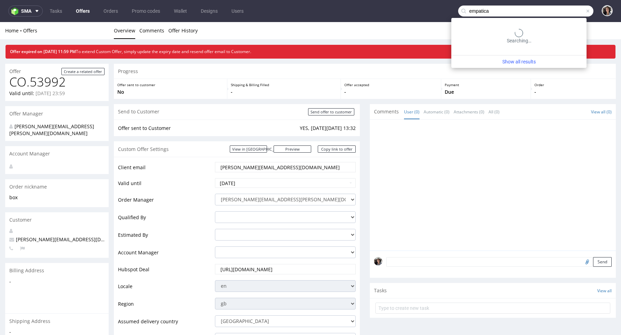
type input "empatica"
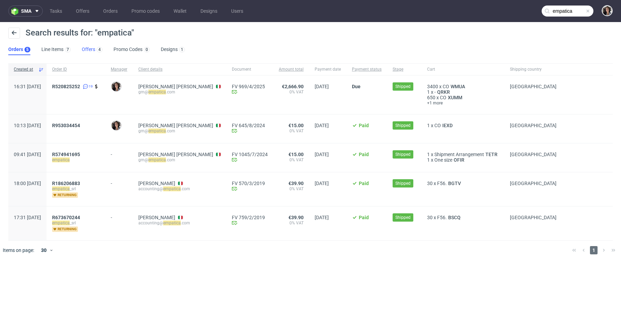
click at [92, 48] on link "Offers 4" at bounding box center [92, 49] width 21 height 11
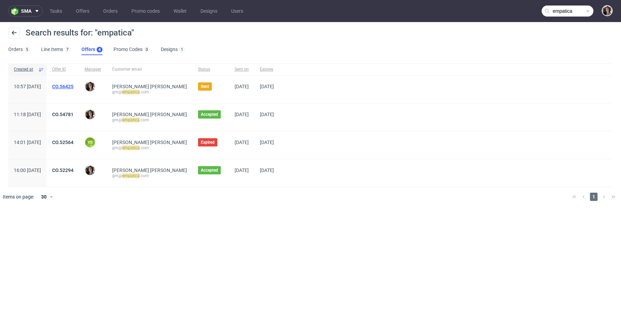
click at [73, 84] on link "CO.56425" at bounding box center [62, 87] width 21 height 6
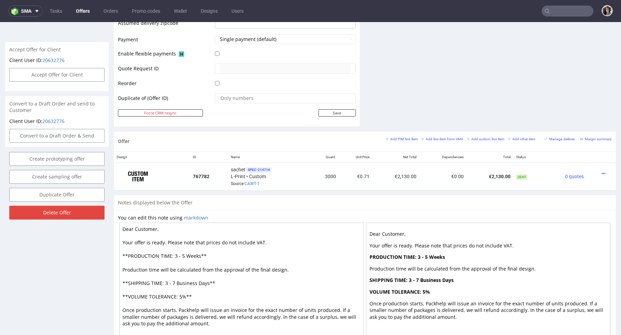
scroll to position [335, 0]
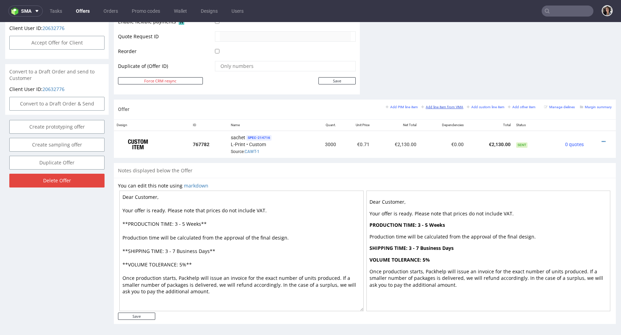
click at [446, 105] on small "Add line item from VMA" at bounding box center [442, 107] width 42 height 4
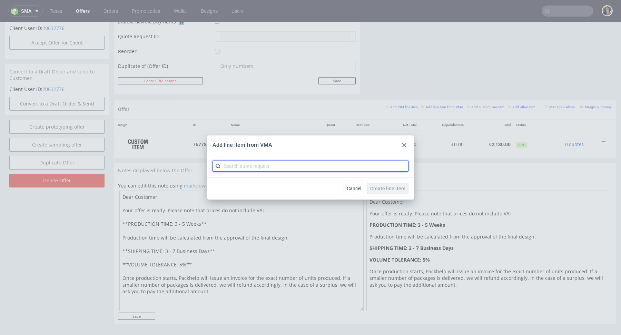
click at [264, 170] on input "text" at bounding box center [310, 166] width 196 height 11
paste input "CAWT"
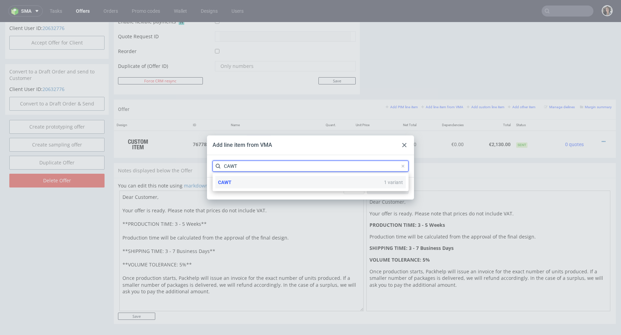
type input "CAWT"
click at [231, 180] on span "CAWT" at bounding box center [224, 183] width 13 height 6
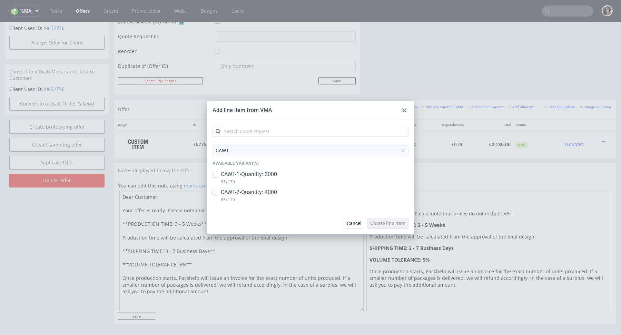
click at [239, 190] on p "CAWT-2 • Quantity: 4000" at bounding box center [249, 193] width 56 height 8
checkbox input "true"
click at [390, 222] on span "Create line item" at bounding box center [387, 223] width 35 height 5
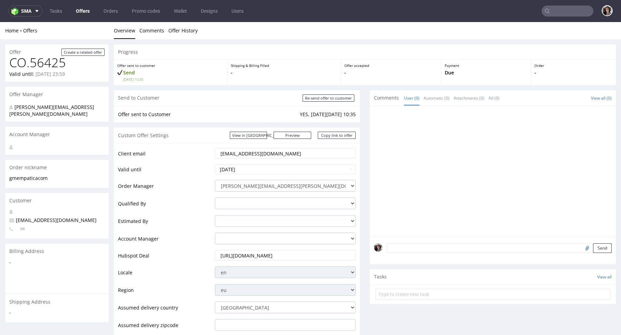
scroll to position [363, 0]
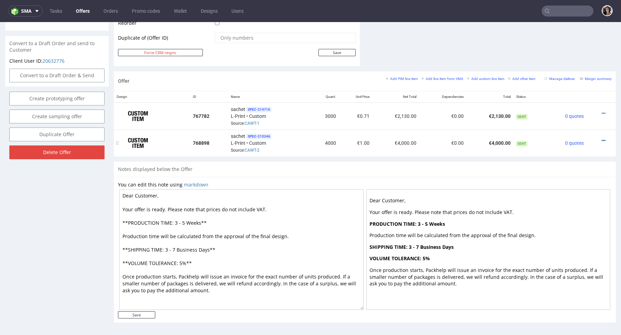
click at [602, 138] on icon at bounding box center [604, 140] width 4 height 5
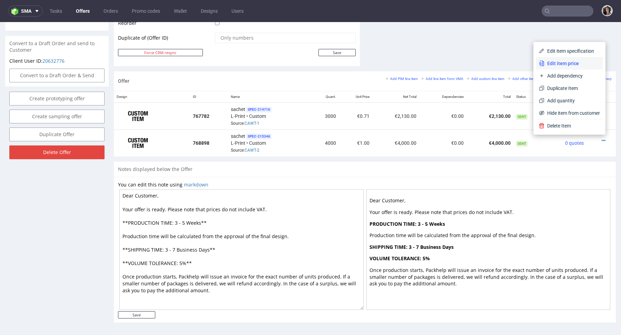
click at [558, 59] on li "Edit item price" at bounding box center [569, 63] width 67 height 12
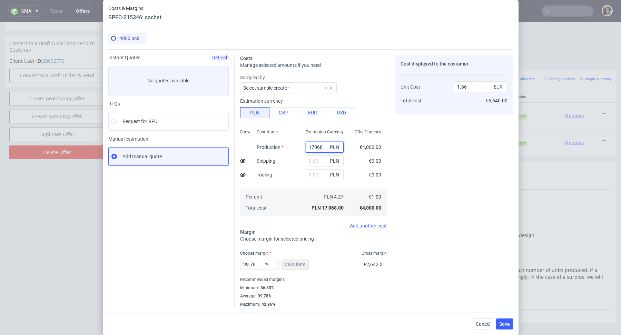
click at [314, 148] on input "17068" at bounding box center [325, 147] width 38 height 11
click at [315, 106] on div "Estimation currency PLN GBP EUR USD" at bounding box center [313, 107] width 147 height 22
click at [315, 112] on button "EUR" at bounding box center [312, 112] width 29 height 11
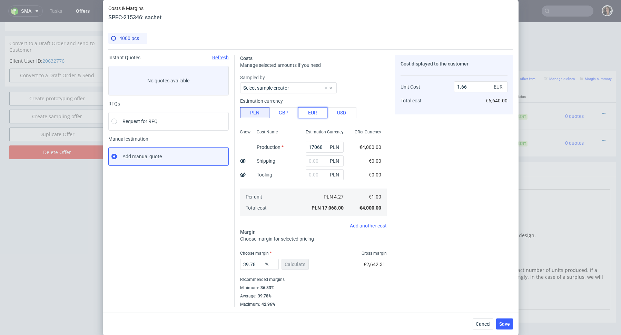
type input "7.09"
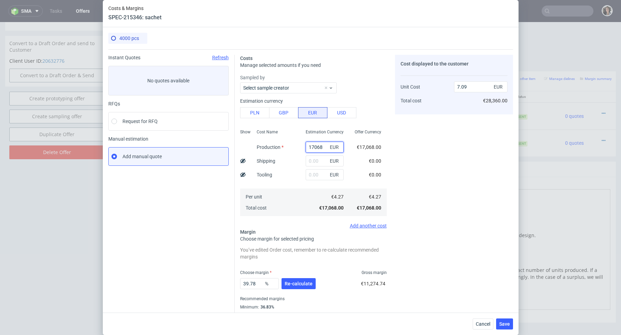
click at [326, 146] on input "17068" at bounding box center [325, 147] width 38 height 11
type input "1"
type input "0"
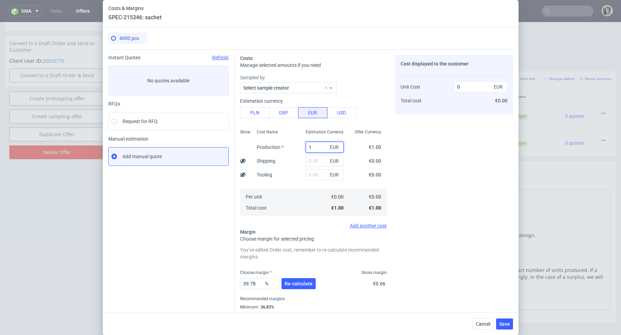
type input "13"
type input "0.01"
type input "1350 euros"
type input "0"
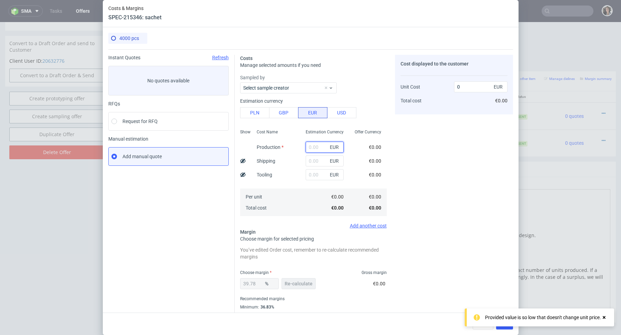
scroll to position [0, 0]
type input "1350"
type input "0.56"
type input "1350"
click at [368, 176] on div "€0.00" at bounding box center [374, 175] width 23 height 14
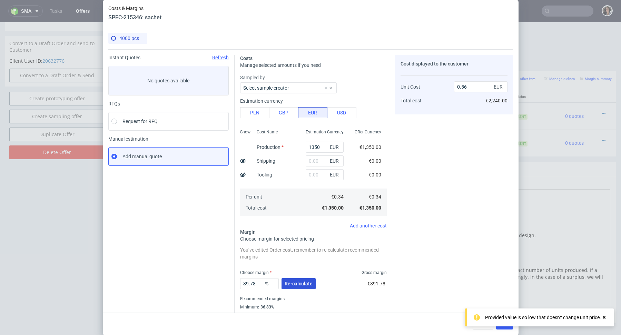
click at [305, 280] on button "Re-calculate" at bounding box center [298, 283] width 34 height 11
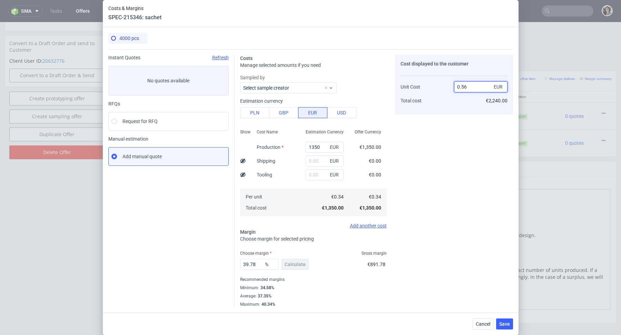
type input "0.52"
drag, startPoint x: 463, startPoint y: 87, endPoint x: 481, endPoint y: 87, distance: 17.9
click at [481, 87] on input "0.52" at bounding box center [480, 86] width 53 height 11
type input "34.61538461538461"
type input "0.52"
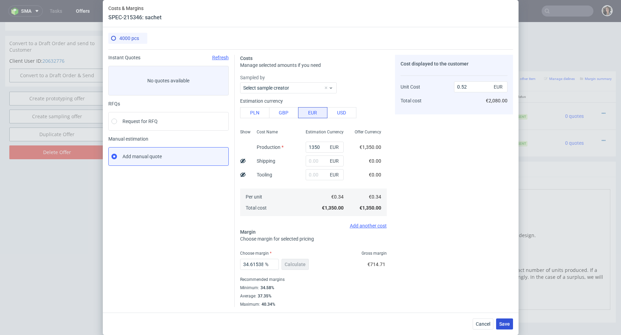
click at [504, 326] on span "Save" at bounding box center [504, 324] width 11 height 5
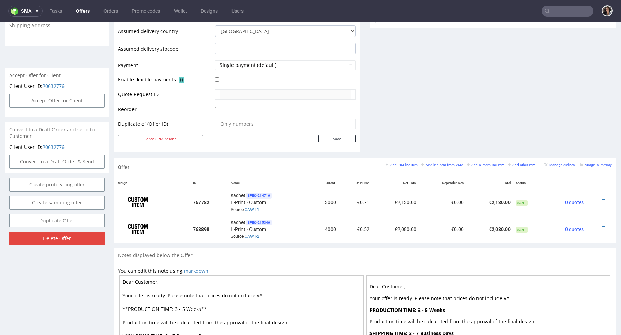
scroll to position [363, 0]
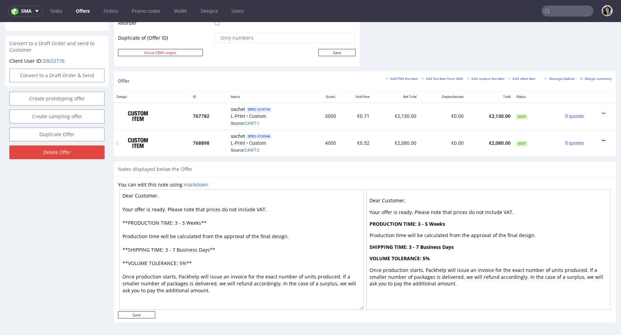
click at [602, 139] on icon at bounding box center [604, 140] width 4 height 5
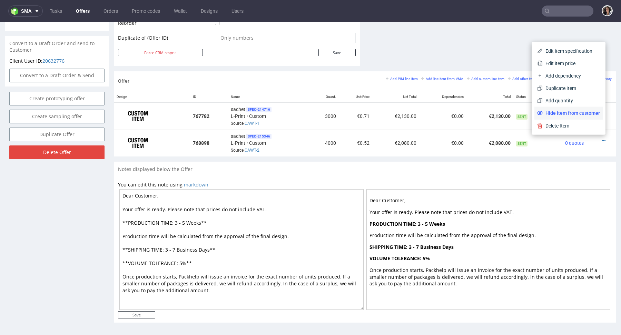
click at [577, 115] on span "Hide item from customer" at bounding box center [571, 113] width 57 height 7
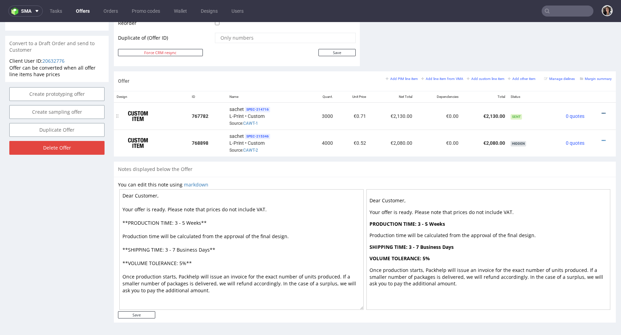
click at [602, 111] on icon at bounding box center [604, 113] width 4 height 5
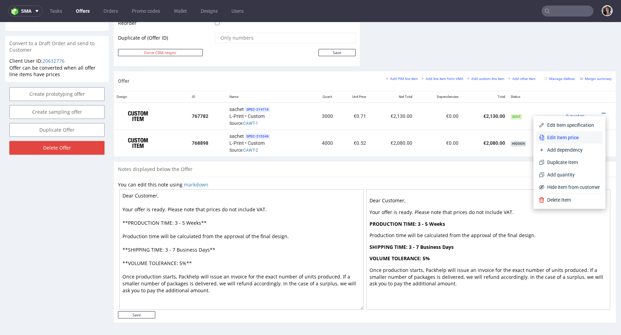
click at [565, 139] on span "Edit item price" at bounding box center [572, 137] width 56 height 7
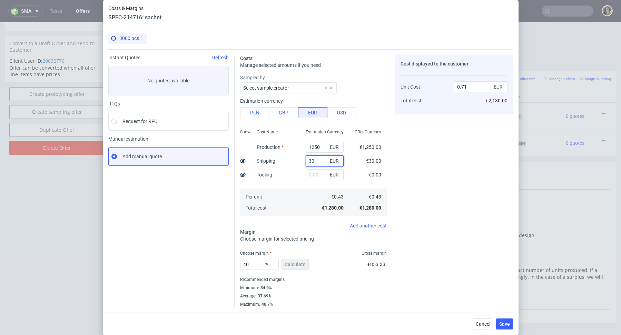
click at [320, 162] on input "30" at bounding box center [325, 161] width 38 height 11
click at [467, 139] on div "Cost displayed to the customer Unit Cost Total cost 0.71 EUR €2,130.00" at bounding box center [454, 181] width 118 height 253
click at [479, 324] on span "Cancel" at bounding box center [483, 324] width 14 height 5
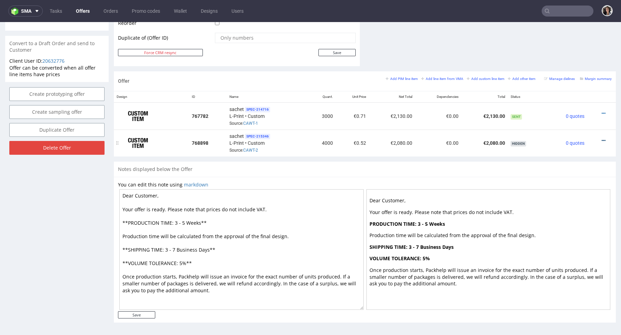
click at [602, 139] on icon at bounding box center [604, 140] width 4 height 5
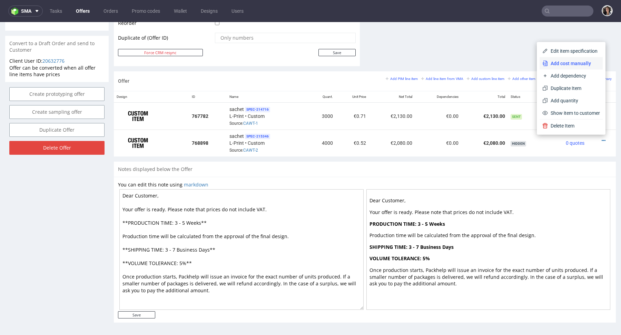
click at [560, 65] on span "Add cost manually" at bounding box center [574, 63] width 52 height 7
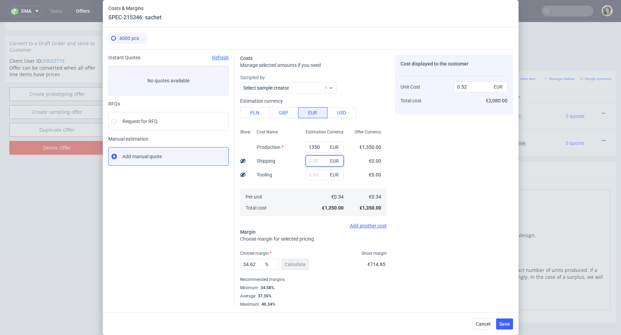
click at [320, 162] on input "text" at bounding box center [325, 161] width 38 height 11
type input "30"
type input "0.53"
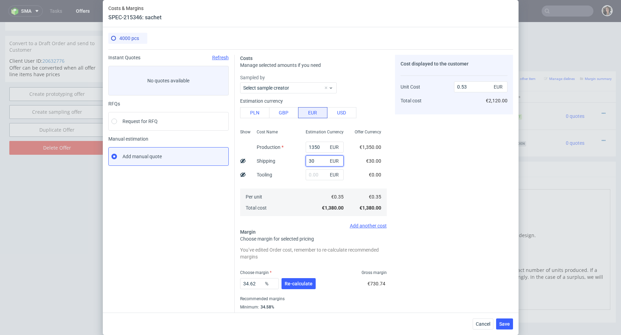
type input "30"
click at [284, 177] on div "Cost Name Production Shipping Tooling Per unit Total cost" at bounding box center [275, 172] width 49 height 91
click at [299, 284] on span "Re-calculate" at bounding box center [299, 283] width 28 height 5
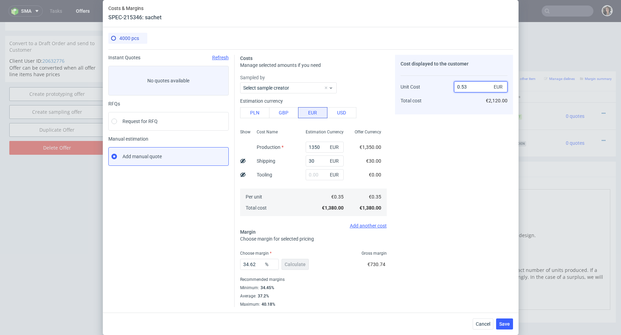
click at [472, 84] on input "0.53" at bounding box center [480, 86] width 53 height 11
click at [469, 87] on input "0.53" at bounding box center [480, 86] width 53 height 11
type input "0.52"
type input "32.69230769230769"
type input "0.52"
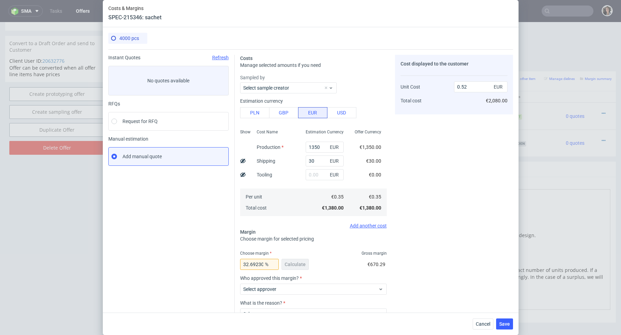
click at [426, 143] on div "Cost displayed to the customer Unit Cost Total cost 0.52 EUR €2,080.00" at bounding box center [454, 206] width 118 height 302
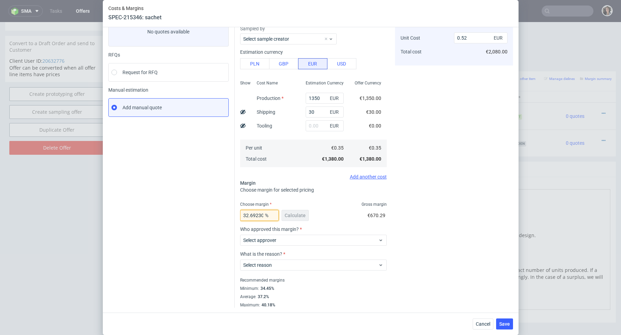
scroll to position [0, 24]
type input "34"
drag, startPoint x: 246, startPoint y: 216, endPoint x: 298, endPoint y: 220, distance: 52.6
click at [298, 220] on div "34 % Calculate" at bounding box center [275, 216] width 70 height 19
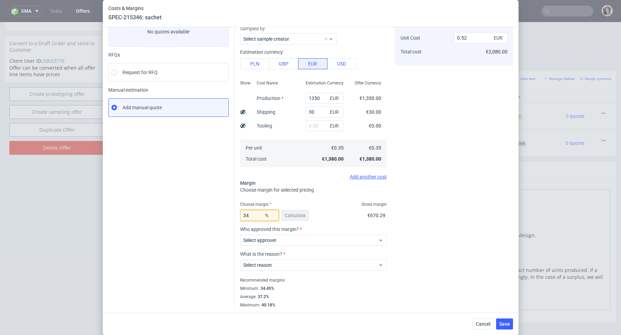
type input "0.53"
click at [213, 245] on div "Instant Quotes Refresh No quotes available RFQs Request for RFQ Manual estimati…" at bounding box center [171, 157] width 126 height 302
click at [260, 216] on input "34" at bounding box center [259, 215] width 39 height 11
click at [214, 231] on div "Instant Quotes Refresh No quotes available RFQs Request for RFQ Manual estimati…" at bounding box center [171, 157] width 126 height 302
click at [260, 217] on input "34" at bounding box center [259, 215] width 39 height 11
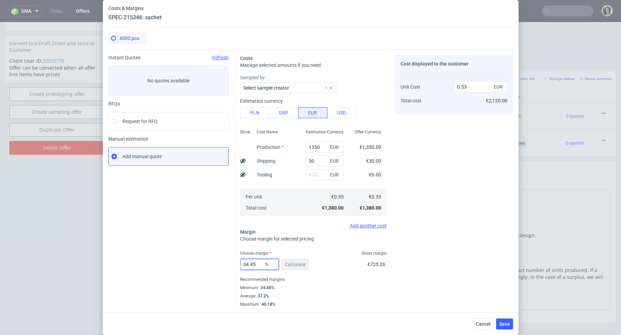
type input "34.45"
click at [218, 216] on div "Instant Quotes Refresh No quotes available RFQs Request for RFQ Manual estimati…" at bounding box center [171, 181] width 126 height 253
click at [471, 84] on input "0.53" at bounding box center [480, 86] width 53 height 11
type input "0.52"
type input "32.69230769230769"
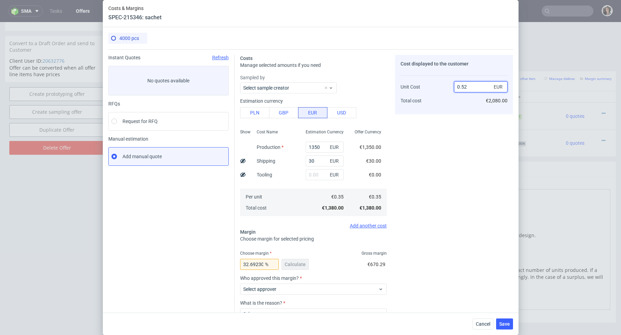
type input "0.52"
drag, startPoint x: 250, startPoint y: 266, endPoint x: 287, endPoint y: 266, distance: 37.3
click at [287, 266] on div "32.69230769230769 % Calculate" at bounding box center [275, 265] width 70 height 19
click at [252, 267] on input "32.69230769230769" at bounding box center [259, 264] width 39 height 11
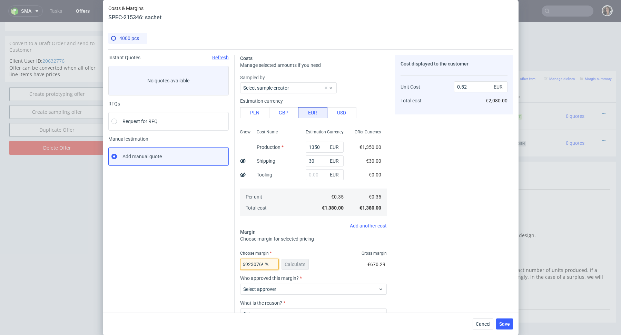
scroll to position [0, 0]
drag, startPoint x: 253, startPoint y: 265, endPoint x: 211, endPoint y: 265, distance: 42.4
click at [211, 265] on div "Instant Quotes Refresh No quotes available RFQs Request for RFQ Manual estimati…" at bounding box center [310, 203] width 405 height 308
click at [253, 265] on input "32.69230769230769" at bounding box center [259, 264] width 39 height 11
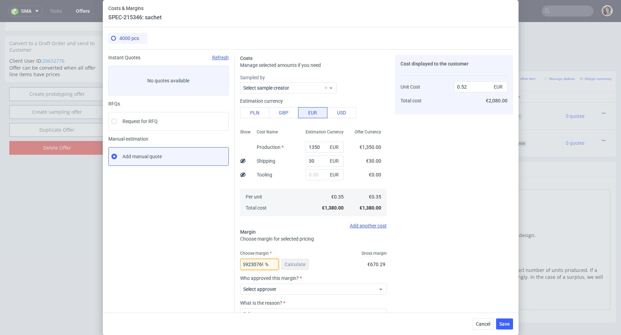
drag, startPoint x: 250, startPoint y: 264, endPoint x: 298, endPoint y: 280, distance: 50.1
click at [298, 280] on div "Choose margin Gross margin 32.69230769230769 % Calculate €670.29 Who approved t…" at bounding box center [313, 304] width 147 height 106
drag, startPoint x: 246, startPoint y: 264, endPoint x: 268, endPoint y: 264, distance: 22.4
click at [268, 264] on div "33 %" at bounding box center [259, 264] width 39 height 11
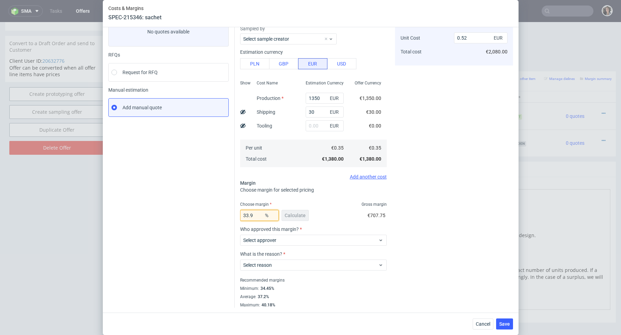
scroll to position [40, 0]
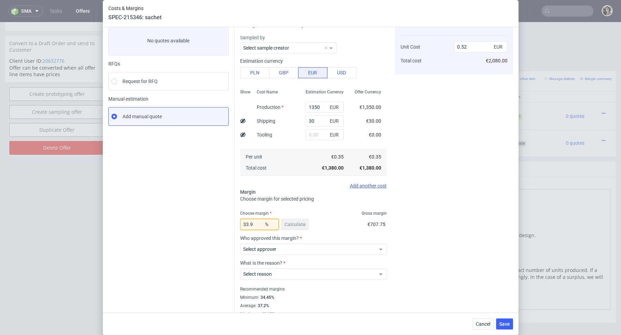
click at [244, 224] on input "33.9" at bounding box center [259, 224] width 39 height 11
type input "34"
type input "0.53"
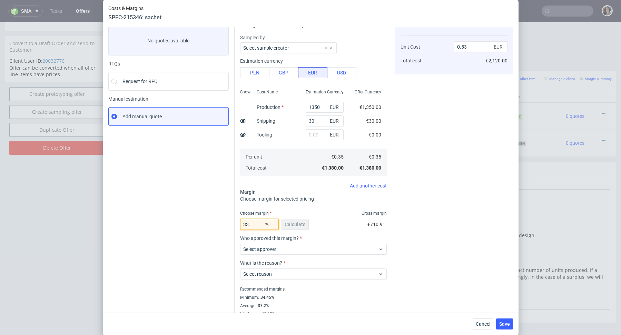
type input "33"
type input "0.52"
type input "3399"
type input "-0.01"
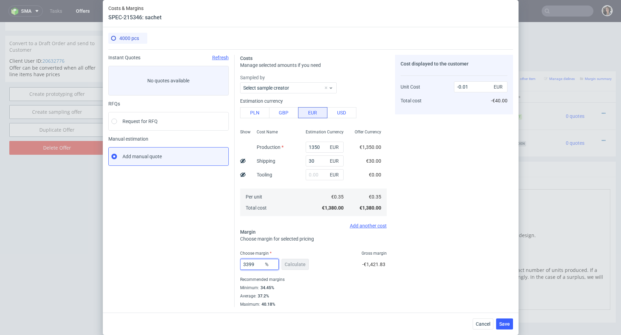
scroll to position [0, 0]
click at [249, 262] on input "3399" at bounding box center [259, 264] width 39 height 11
type input "33.99"
type input "0.53"
click at [259, 261] on input "33.99" at bounding box center [259, 264] width 39 height 11
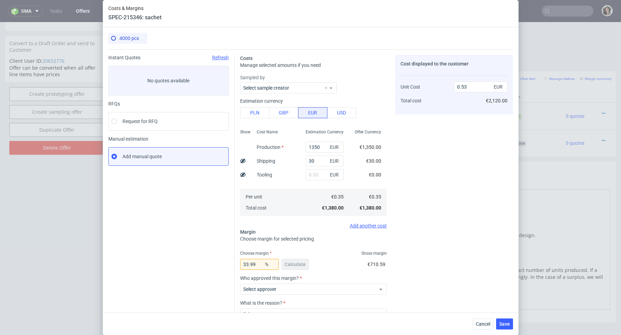
click at [256, 271] on div "33.99 % Calculate" at bounding box center [275, 265] width 70 height 19
click at [256, 268] on input "33.99" at bounding box center [259, 264] width 39 height 11
type input "33.97"
type input "0.52"
type input "33.97"
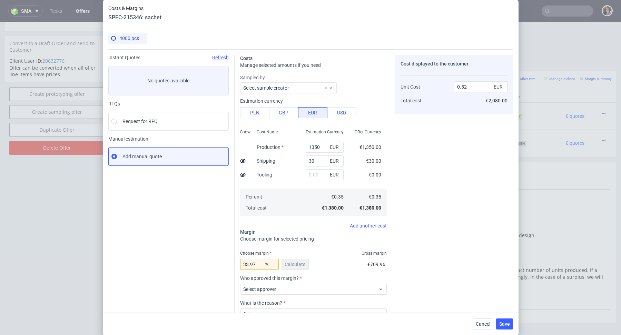
click at [203, 268] on div "Instant Quotes Refresh No quotes available RFQs Request for RFQ Manual estimati…" at bounding box center [171, 206] width 126 height 302
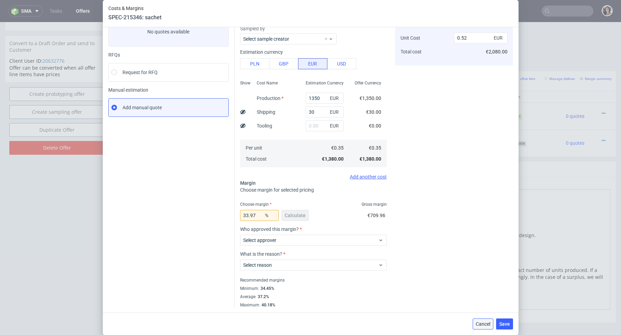
click at [481, 328] on button "Cancel" at bounding box center [483, 324] width 21 height 11
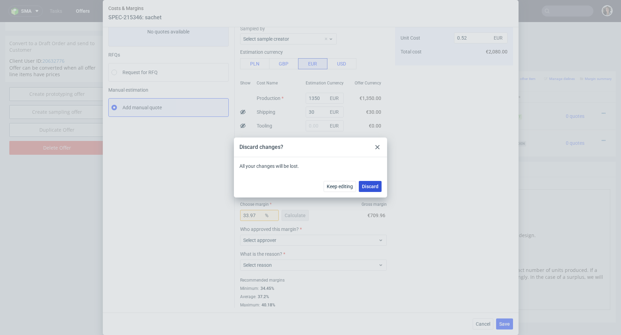
click at [368, 186] on span "Discard" at bounding box center [370, 186] width 17 height 5
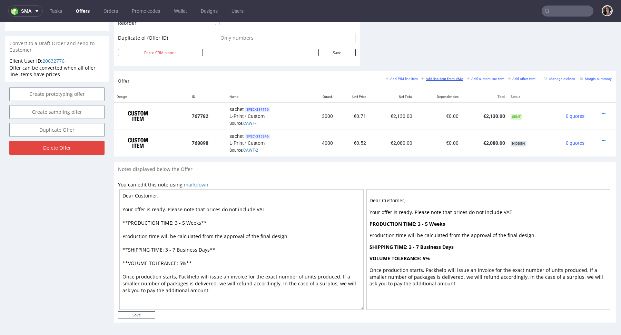
click at [444, 77] on small "Add line item from VMA" at bounding box center [442, 79] width 42 height 4
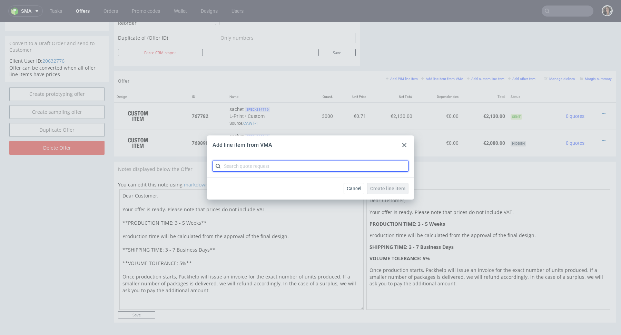
click at [319, 164] on input "text" at bounding box center [310, 166] width 196 height 11
paste input "BZCF"
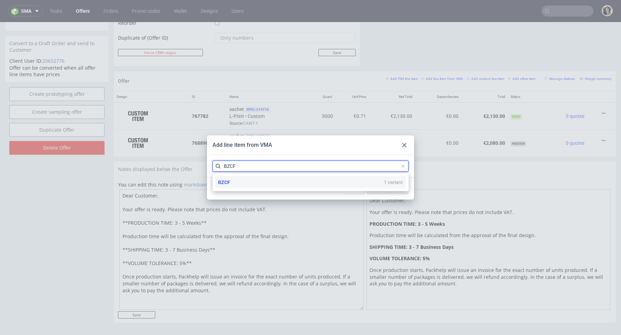
type input "BZCF"
click at [230, 182] on div "BZCF 1 variant" at bounding box center [310, 182] width 190 height 12
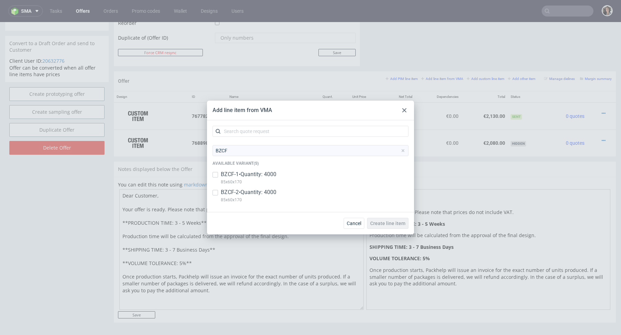
click at [230, 193] on p "BZCF-2 • Quantity: 4000" at bounding box center [249, 193] width 56 height 8
checkbox input "true"
click at [396, 223] on span "Create line item" at bounding box center [387, 223] width 35 height 5
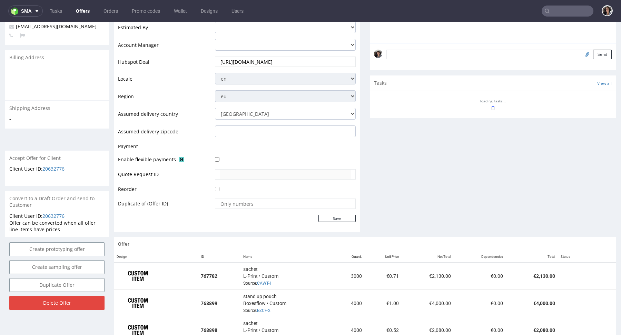
scroll to position [344, 0]
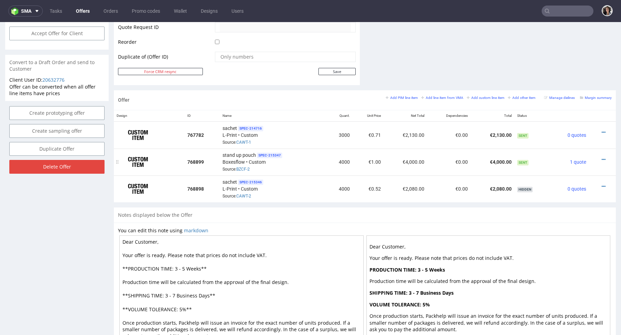
click at [594, 158] on div at bounding box center [600, 159] width 17 height 7
click at [602, 158] on icon at bounding box center [604, 159] width 4 height 5
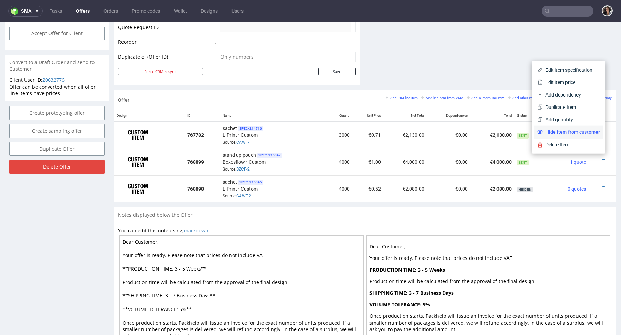
click at [572, 131] on span "Hide item from customer" at bounding box center [571, 132] width 57 height 7
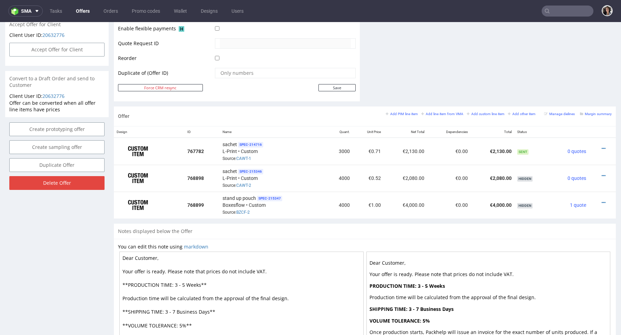
scroll to position [359, 0]
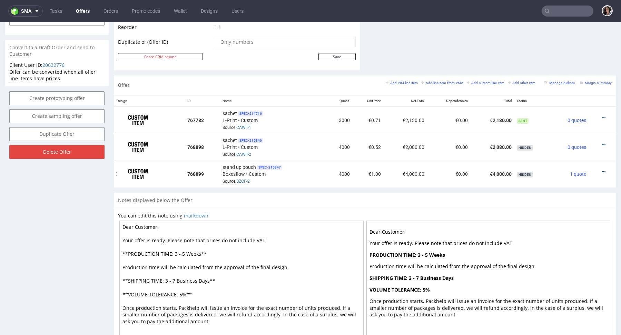
click at [602, 170] on icon at bounding box center [604, 171] width 4 height 5
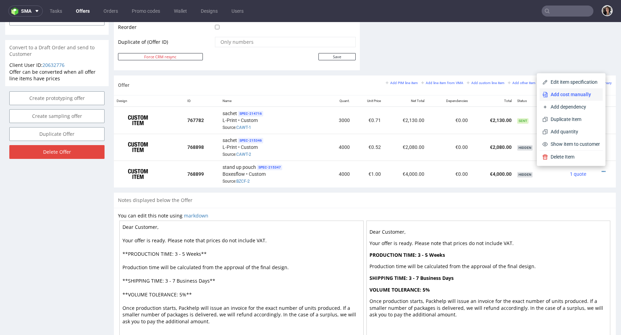
click at [567, 93] on span "Add cost manually" at bounding box center [574, 94] width 52 height 7
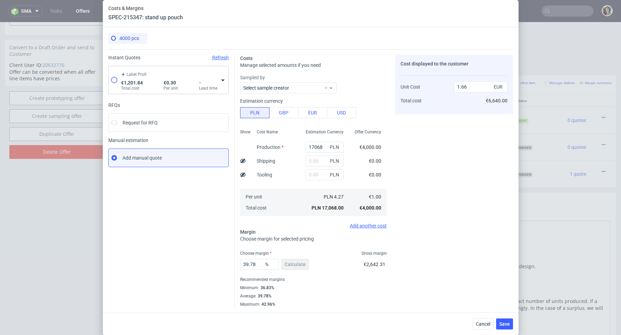
click at [115, 81] on input "radio" at bounding box center [114, 80] width 6 height 6
radio input "true"
radio input "false"
type input "1201.84"
type input "0.3"
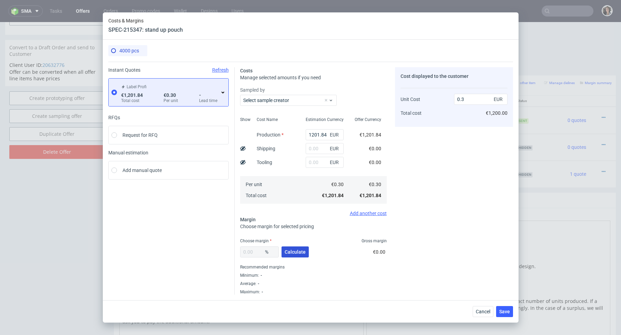
click at [299, 255] on button "Calculate" at bounding box center [294, 252] width 27 height 11
type input "38.12"
drag, startPoint x: 473, startPoint y: 99, endPoint x: 461, endPoint y: 97, distance: 12.5
click at [461, 97] on input "0.49" at bounding box center [480, 99] width 53 height 11
type input "0.5"
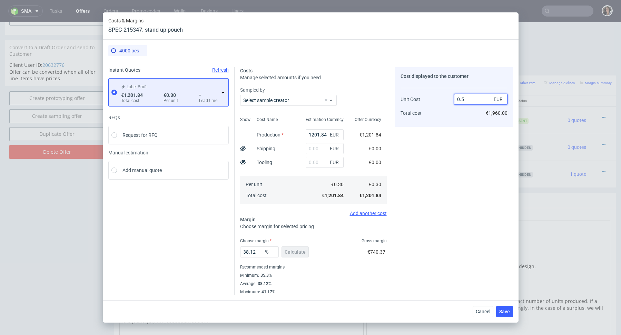
type input "40"
type input "0.52"
type input "42.30769230769231"
type input "0.52"
click at [486, 157] on div "Cost displayed to the customer Unit Cost Total cost 0.52 EUR €2,080.00" at bounding box center [454, 181] width 118 height 228
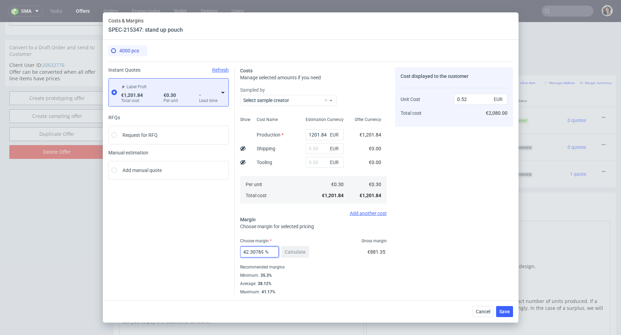
scroll to position [0, 24]
drag, startPoint x: 249, startPoint y: 251, endPoint x: 291, endPoint y: 254, distance: 42.9
click at [291, 254] on div "42.30769230769231 % Calculate" at bounding box center [275, 253] width 70 height 19
type input "42.9"
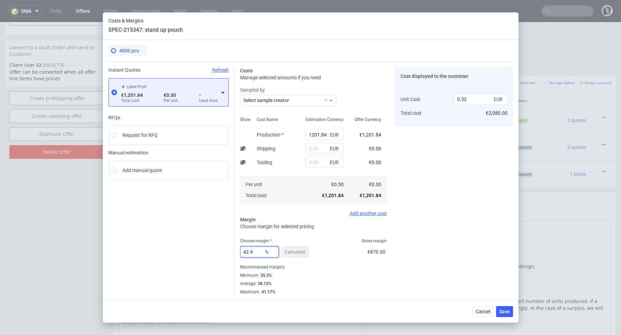
type input "0.53"
type input "42.7"
type input "0.52"
type input "42.78"
type input "0.53"
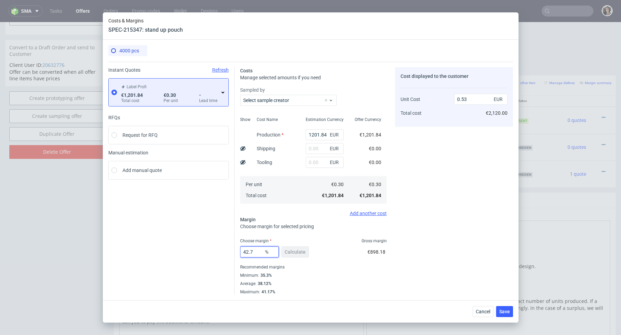
type input "42.75"
type input "0.52"
type input "42.75"
click at [506, 311] on span "Save" at bounding box center [504, 311] width 11 height 5
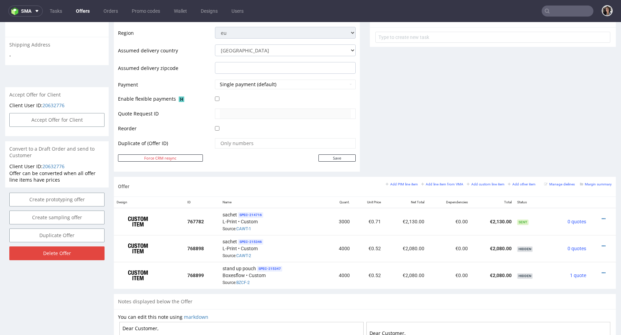
scroll to position [261, 0]
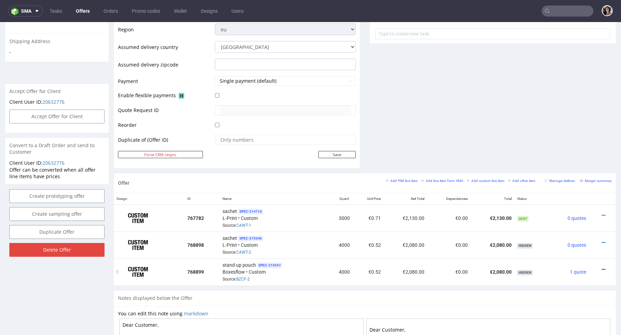
click at [602, 267] on icon at bounding box center [604, 269] width 4 height 5
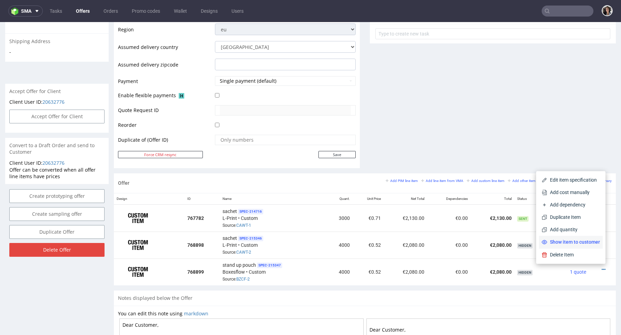
click at [584, 247] on li "Show item to customer" at bounding box center [571, 242] width 64 height 12
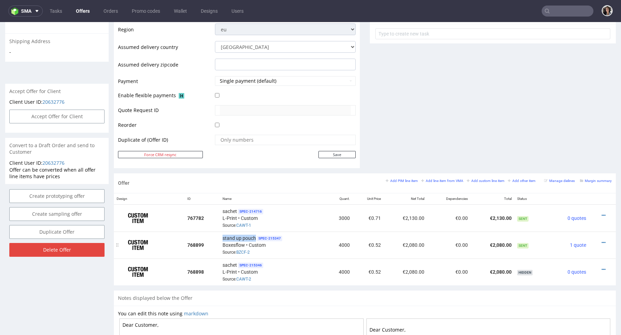
copy span "stand up pouch"
drag, startPoint x: 255, startPoint y: 237, endPoint x: 221, endPoint y: 236, distance: 33.1
click at [222, 236] on div "stand up pouch SPEC- 215347 Boxesflow • Custom Source: BZCF-2" at bounding box center [272, 245] width 101 height 21
click at [602, 215] on icon at bounding box center [604, 215] width 4 height 5
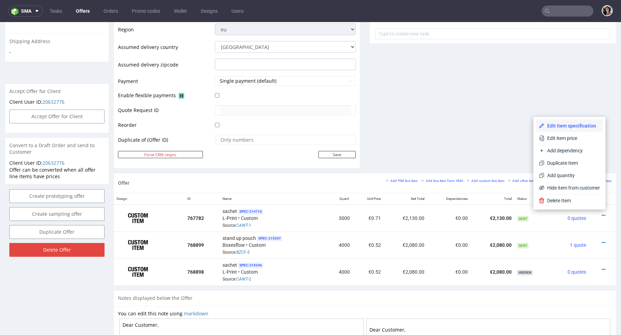
click at [562, 127] on span "Edit item specification" at bounding box center [572, 125] width 56 height 7
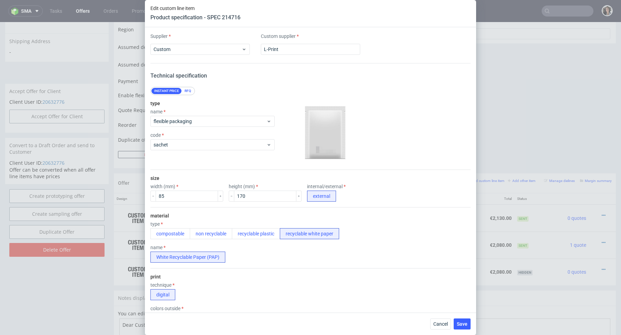
scroll to position [525, 0]
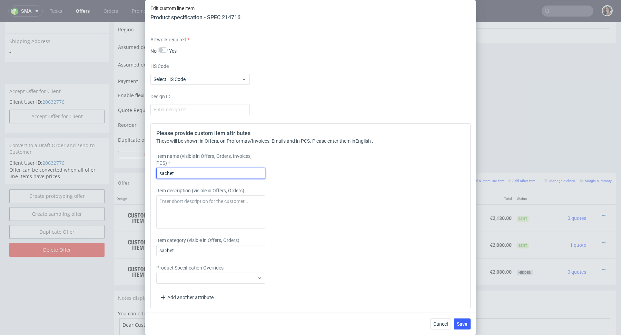
drag, startPoint x: 186, startPoint y: 176, endPoint x: 142, endPoint y: 176, distance: 43.8
click at [142, 176] on div "Edit custom line item Product specification - SPEC 214716 Supplier Custom Custo…" at bounding box center [310, 167] width 621 height 335
click at [174, 171] on input "sachet" at bounding box center [210, 173] width 109 height 11
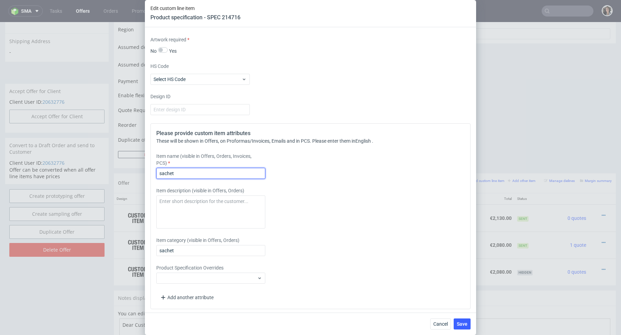
paste input "tand up pouch"
type input "stand up pouch"
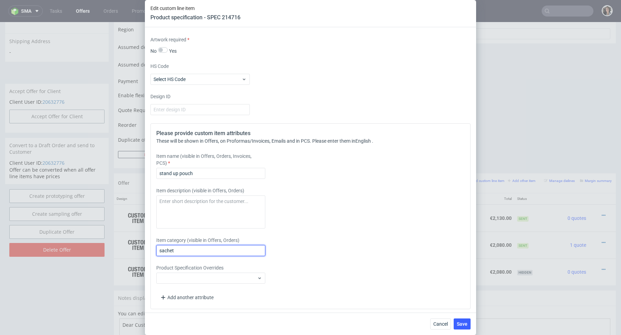
click at [173, 246] on input "sachet" at bounding box center [210, 250] width 109 height 11
paste input "tand up pouch"
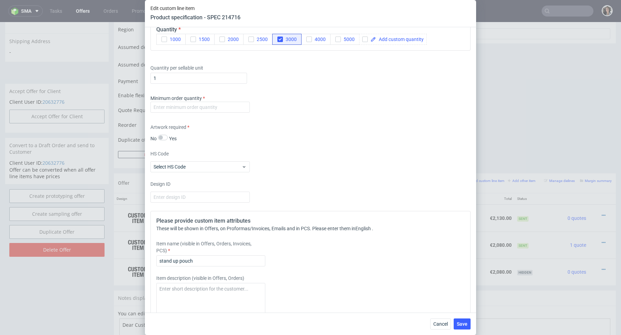
scroll to position [394, 0]
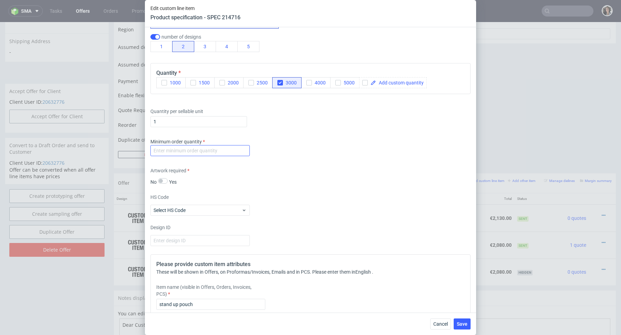
type input "stand up pouch"
click at [199, 149] on input "number" at bounding box center [199, 150] width 99 height 11
type input "1"
click at [333, 181] on div "Artwork required No Yes" at bounding box center [310, 176] width 320 height 18
click at [468, 324] on button "Save" at bounding box center [462, 324] width 17 height 11
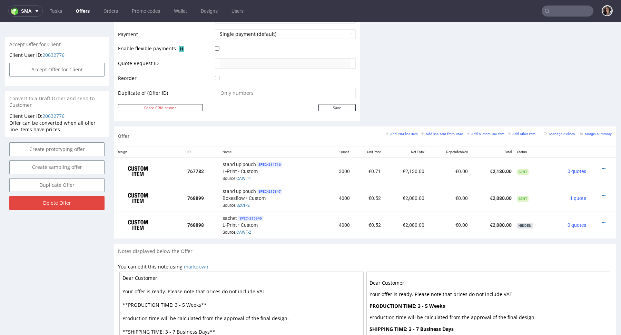
scroll to position [342, 0]
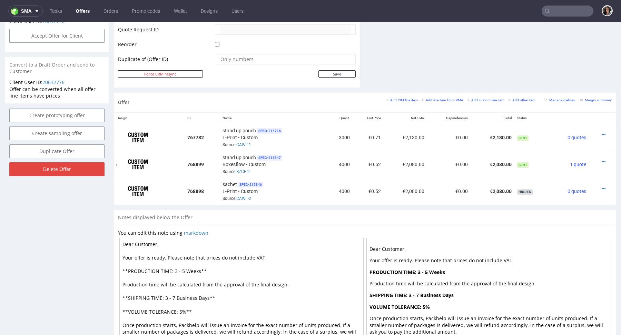
click at [594, 160] on div at bounding box center [600, 162] width 17 height 7
click at [602, 160] on icon at bounding box center [604, 162] width 4 height 5
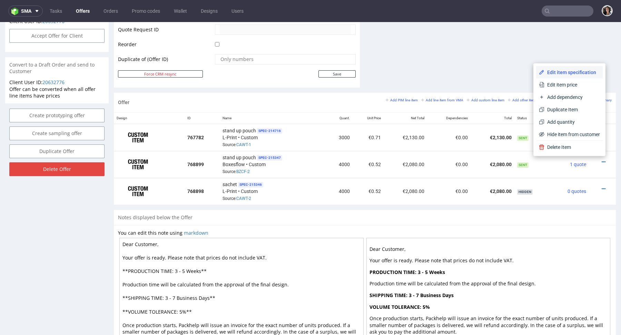
click at [569, 72] on span "Edit item specification" at bounding box center [572, 72] width 56 height 7
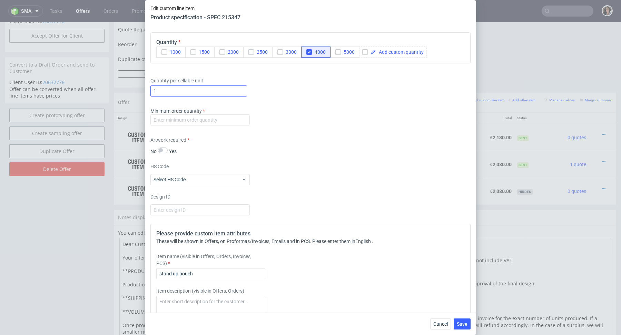
scroll to position [469, 0]
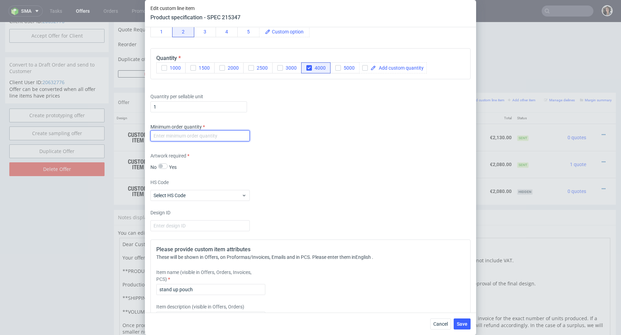
click at [213, 130] on input "number" at bounding box center [199, 135] width 99 height 11
type input "1"
click at [291, 152] on div "Artwork required No Yes" at bounding box center [310, 161] width 320 height 18
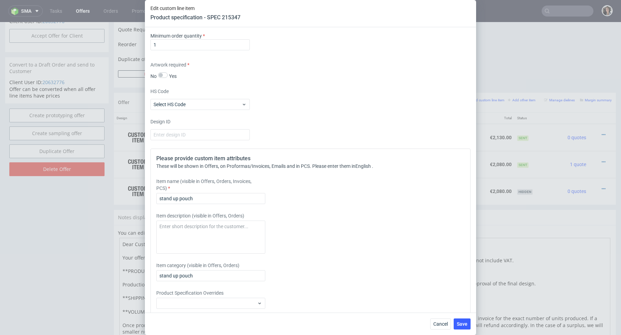
scroll to position [573, 0]
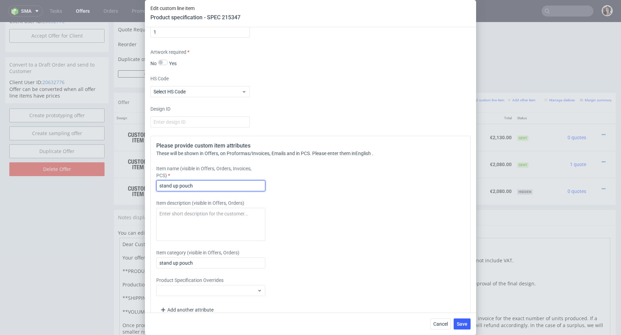
click at [206, 180] on input "stand up pouch" at bounding box center [210, 185] width 109 height 11
click at [462, 318] on div "Cancel Save" at bounding box center [310, 324] width 331 height 22
click at [464, 325] on span "Save" at bounding box center [462, 324] width 11 height 5
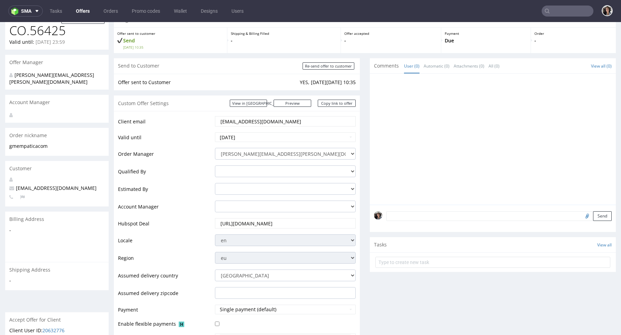
scroll to position [0, 0]
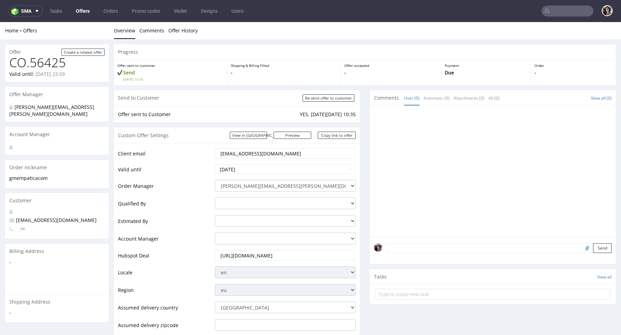
click at [294, 157] on input "[EMAIL_ADDRESS][DOMAIN_NAME]" at bounding box center [285, 154] width 131 height 10
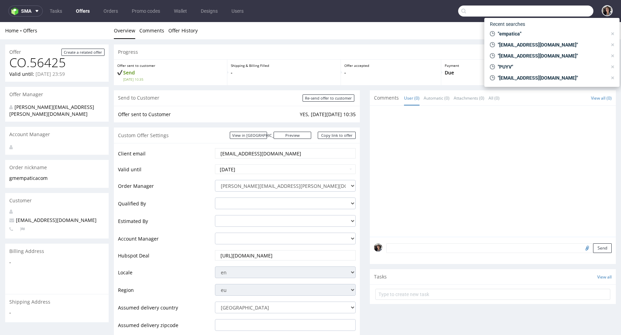
click at [566, 11] on input "text" at bounding box center [525, 11] width 135 height 11
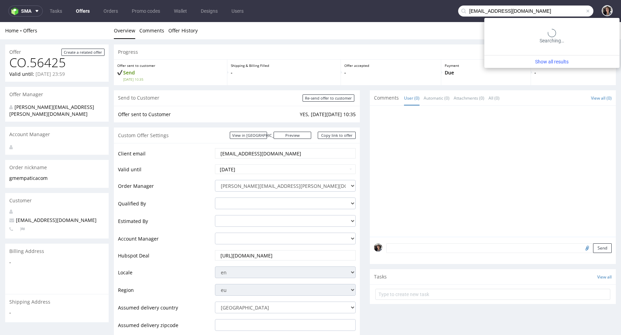
type input "[EMAIL_ADDRESS][DOMAIN_NAME]"
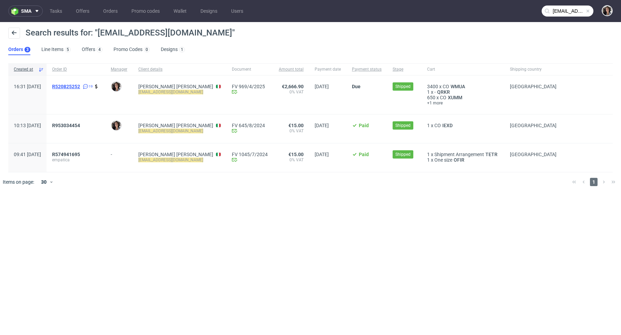
click at [80, 86] on span "R520825252" at bounding box center [66, 87] width 28 height 6
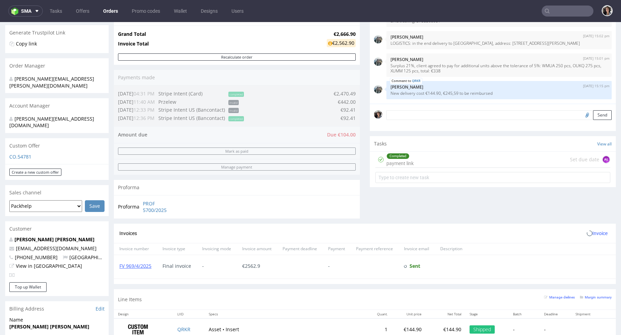
scroll to position [334, 0]
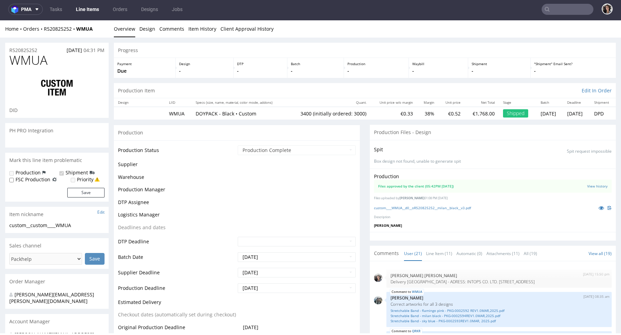
scroll to position [800, 0]
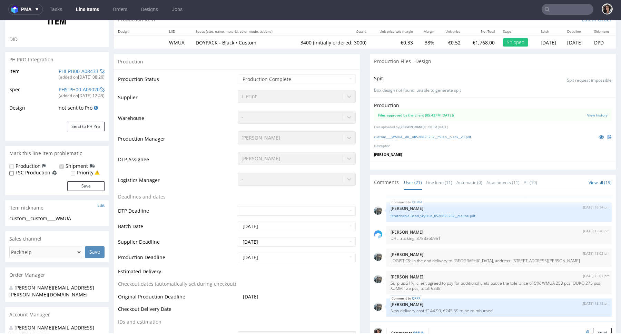
select select "in_progress"
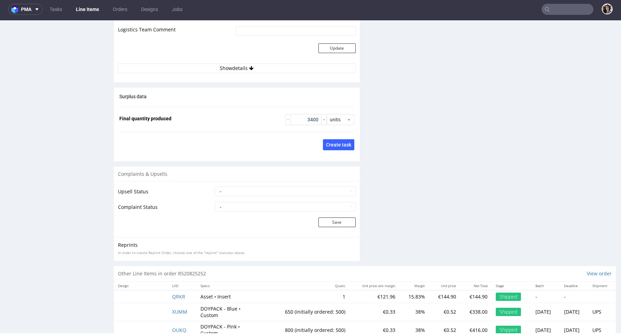
scroll to position [1006, 0]
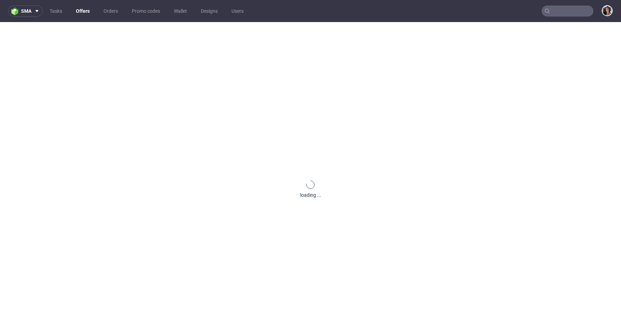
click at [563, 7] on input "text" at bounding box center [568, 11] width 52 height 11
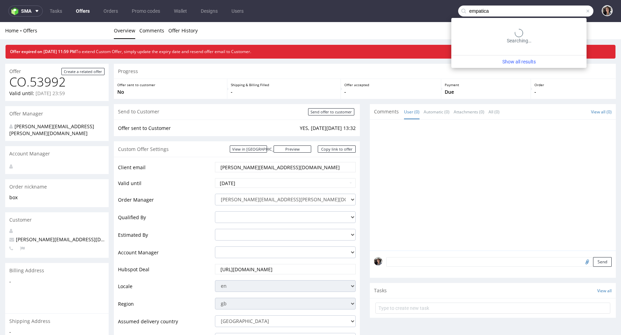
type input "empatica"
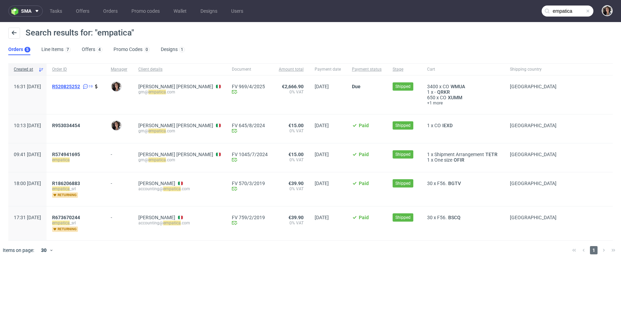
click at [80, 87] on span "R520825252" at bounding box center [66, 87] width 28 height 6
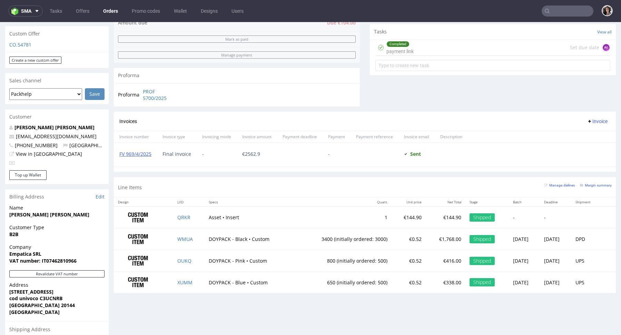
scroll to position [145, 0]
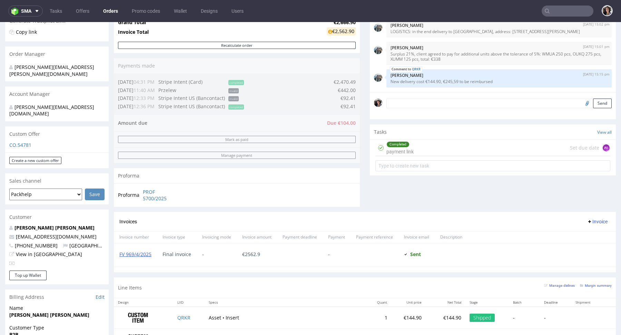
click at [20, 142] on p "CO.54781" at bounding box center [56, 145] width 95 height 7
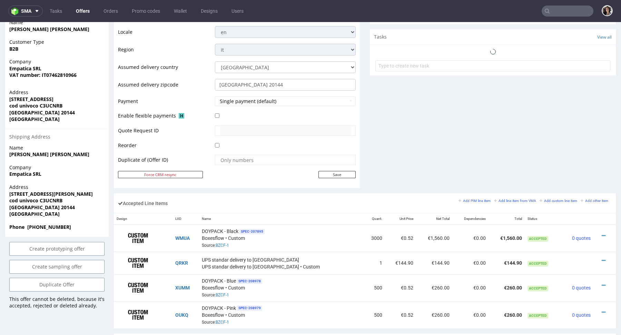
scroll to position [391, 0]
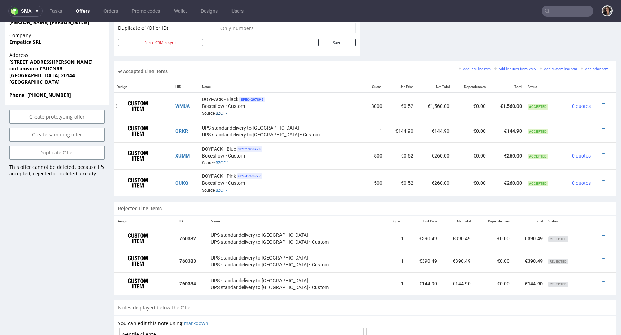
click at [229, 112] on link "BZCF-1" at bounding box center [222, 113] width 13 height 5
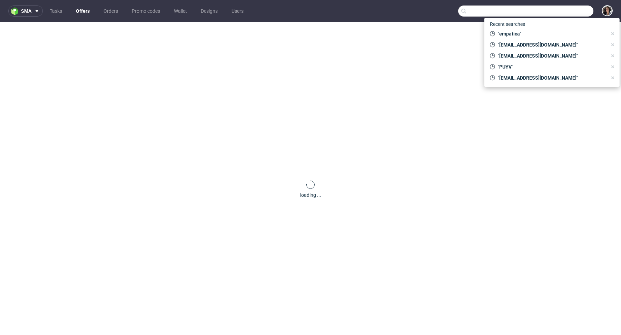
click at [566, 8] on input "text" at bounding box center [525, 11] width 135 height 11
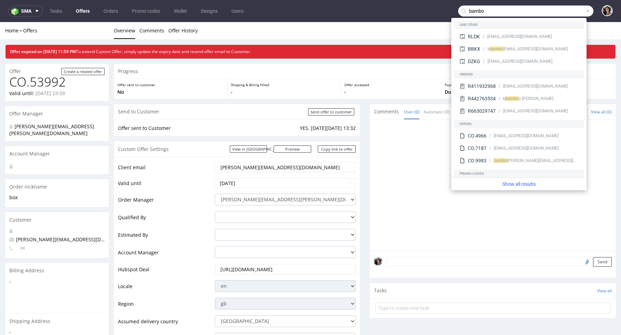
type input "bambo"
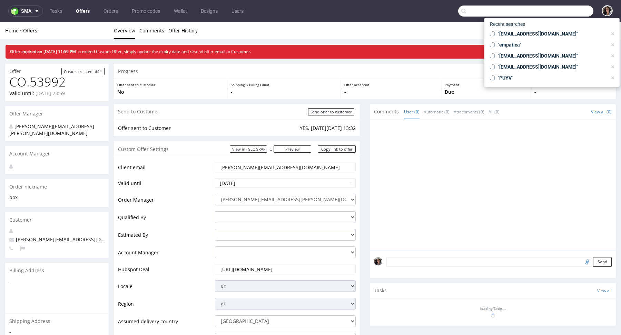
click at [573, 10] on input "text" at bounding box center [525, 11] width 135 height 11
paste input "gm@empatica.com"
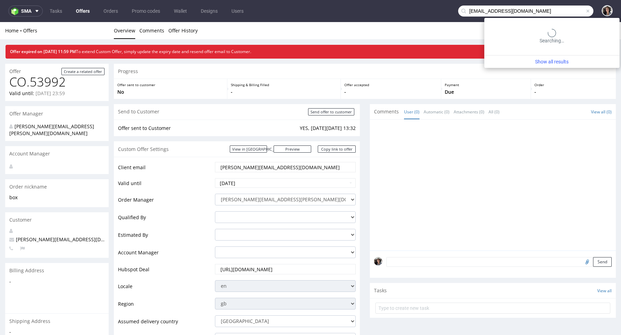
type input "gm@empatica.com"
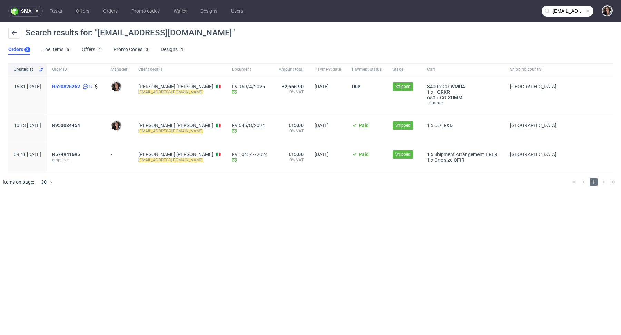
click at [80, 85] on span "R520825252" at bounding box center [66, 87] width 28 height 6
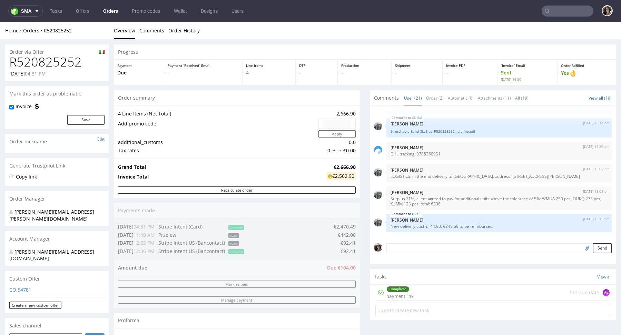
scroll to position [240, 0]
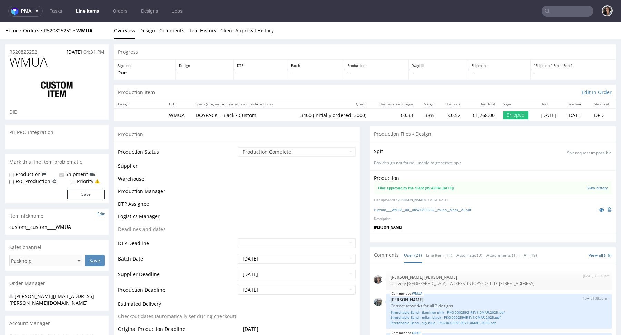
scroll to position [800, 0]
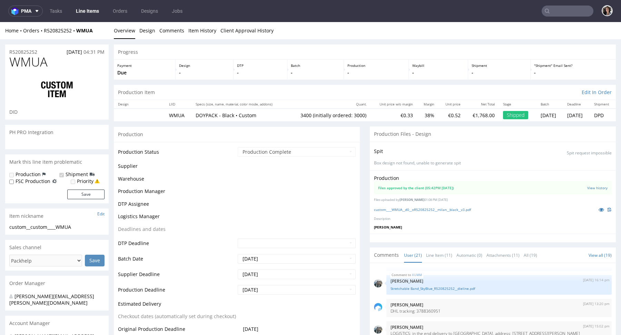
select select "in_progress"
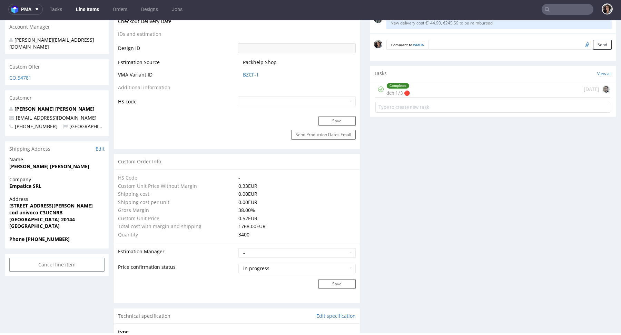
scroll to position [0, 0]
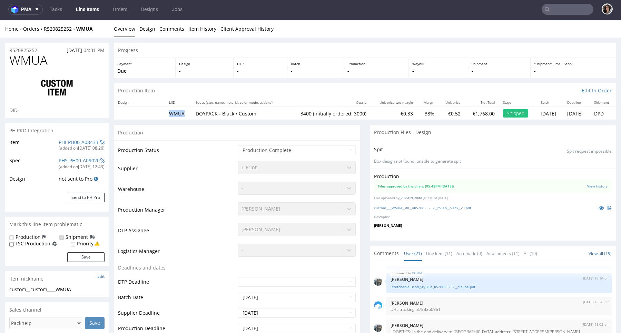
drag, startPoint x: 182, startPoint y: 113, endPoint x: 160, endPoint y: 113, distance: 22.1
click at [160, 113] on tr "WMUA DOYPACK - Black • Custom 3400 (initially ordered: 3000) €0.33 38% €0.52 €1…" at bounding box center [365, 113] width 502 height 13
copy td "WMUA"
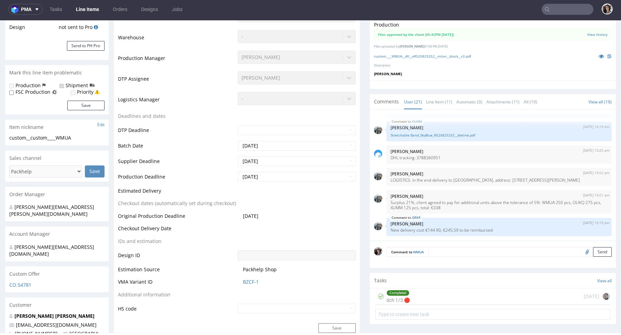
scroll to position [198, 0]
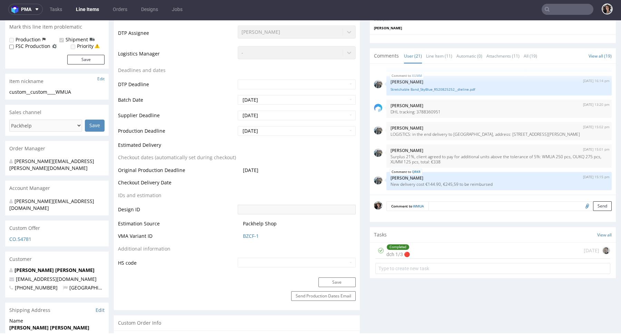
click at [26, 236] on div "CO.54781" at bounding box center [56, 241] width 103 height 11
click at [27, 221] on div "Custom Offer" at bounding box center [56, 228] width 103 height 15
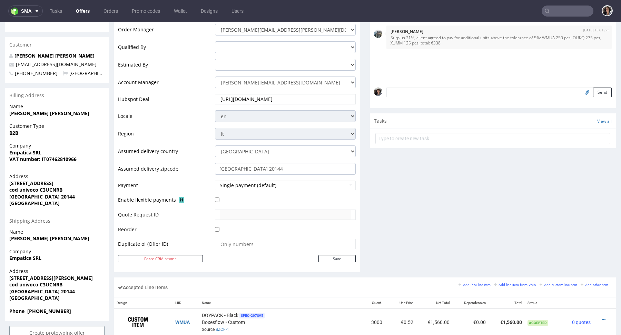
scroll to position [415, 0]
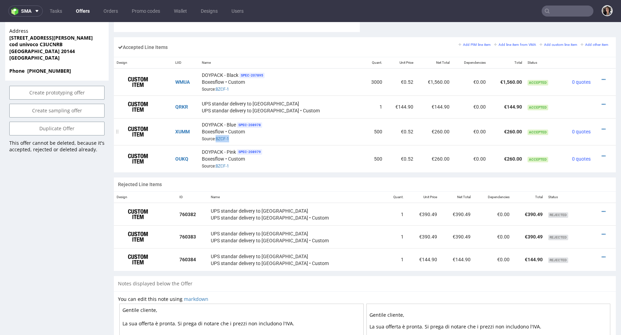
drag, startPoint x: 247, startPoint y: 142, endPoint x: 224, endPoint y: 138, distance: 23.5
click at [224, 138] on td "DOYPACK - Blue SPEC- 208978 Boxesflow • Custom Source: BZCF-1" at bounding box center [281, 131] width 164 height 27
copy span "BZCF-1"
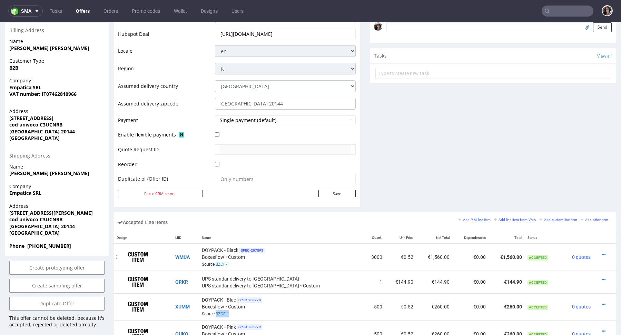
scroll to position [0, 0]
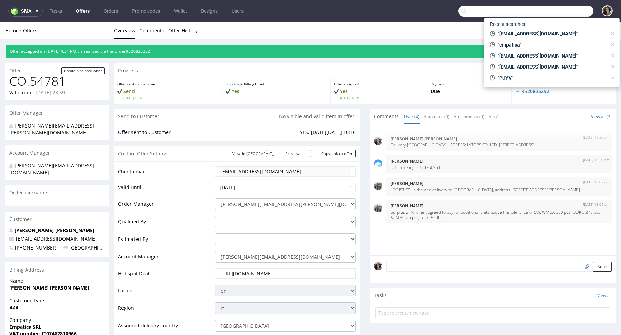
click at [558, 14] on input "text" at bounding box center [525, 11] width 135 height 11
paste input "gm@empatica.com"
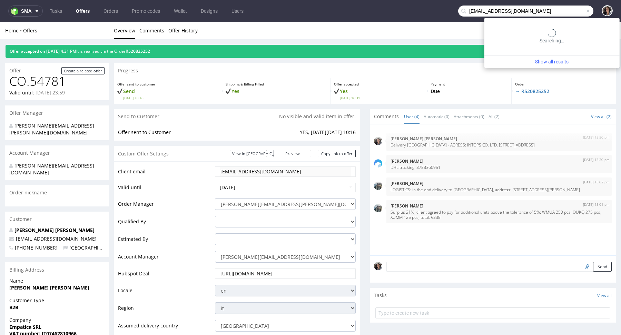
type input "gm@empatica.com"
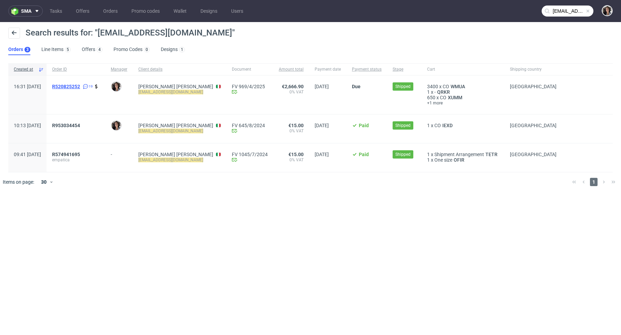
click at [80, 87] on span "R520825252" at bounding box center [66, 87] width 28 height 6
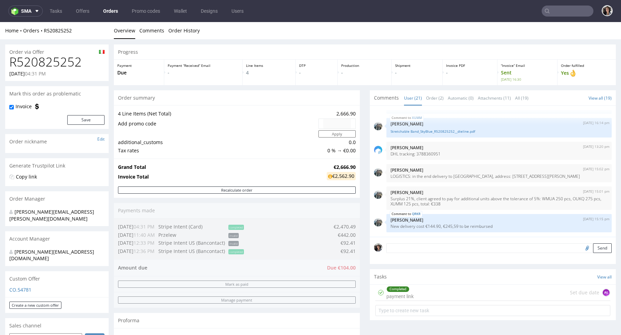
click at [82, 65] on h1 "R520825252" at bounding box center [56, 62] width 95 height 14
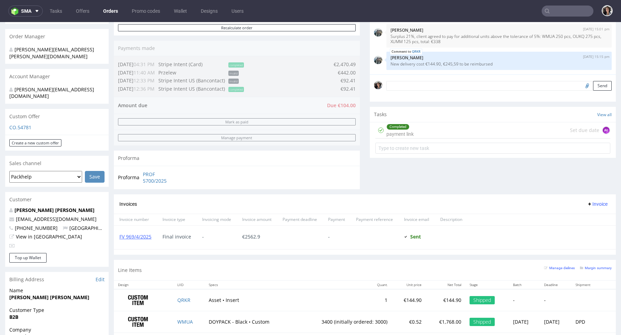
scroll to position [218, 0]
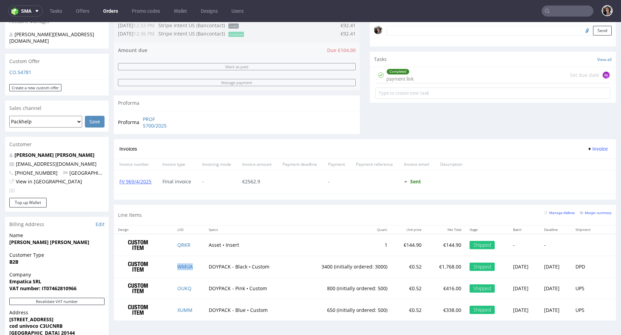
click at [185, 271] on td "WMUA" at bounding box center [188, 267] width 31 height 22
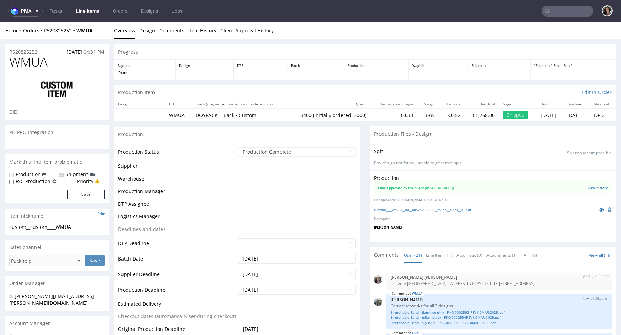
scroll to position [800, 0]
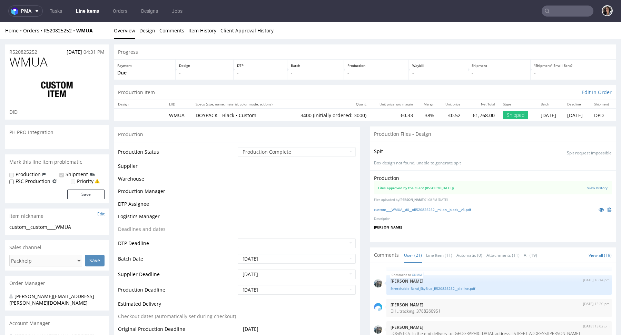
select select "in_progress"
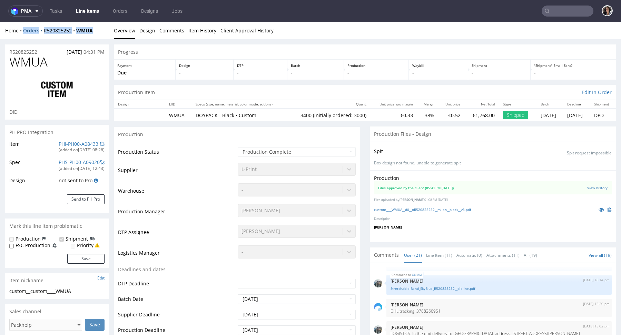
copy div "Orders R520825252 WMUA"
drag, startPoint x: 108, startPoint y: 30, endPoint x: 23, endPoint y: 32, distance: 84.2
click at [23, 32] on div "Home Orders R520825252 WMUA" at bounding box center [56, 30] width 103 height 7
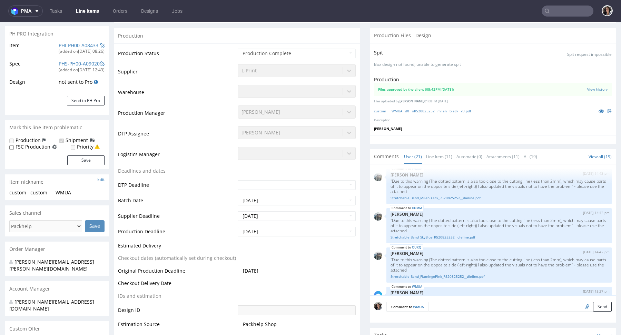
scroll to position [0, 0]
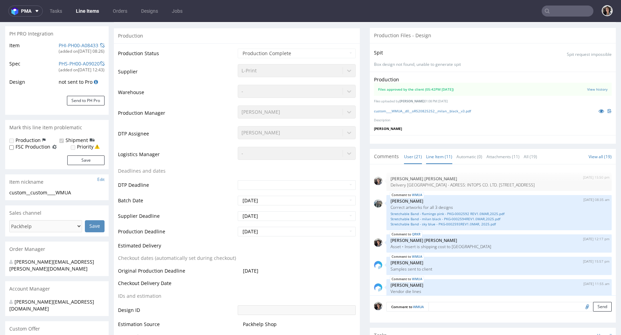
click at [438, 155] on link "Line Item (11)" at bounding box center [439, 156] width 26 height 15
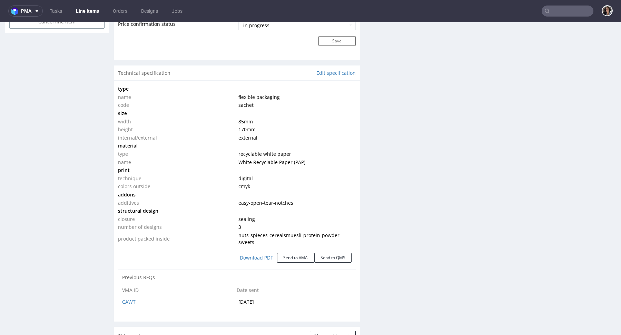
scroll to position [567, 0]
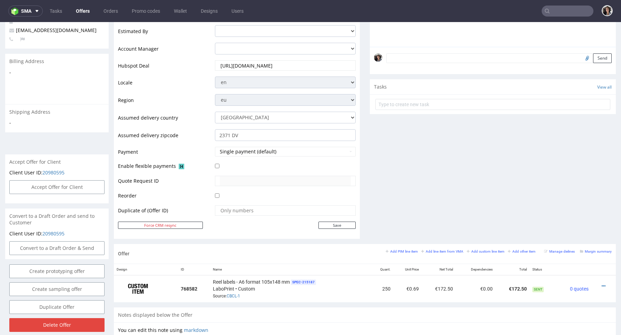
scroll to position [323, 0]
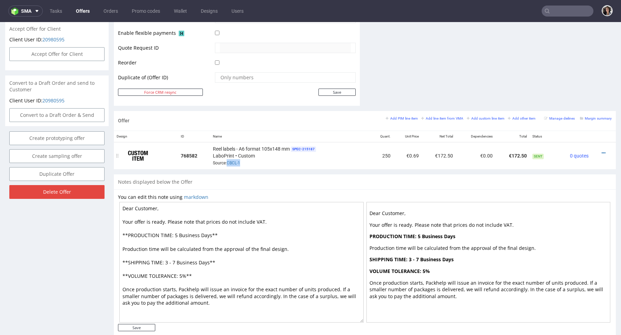
copy span "CBCL-1"
drag, startPoint x: 246, startPoint y: 164, endPoint x: 226, endPoint y: 164, distance: 20.0
click at [226, 164] on div "Reel labels - A6 format 105x148 mm SPEC- 215187 LaboPrint • Custom Source: CBCL…" at bounding box center [290, 155] width 155 height 21
click at [445, 117] on small "Add line item from VMA" at bounding box center [442, 119] width 42 height 4
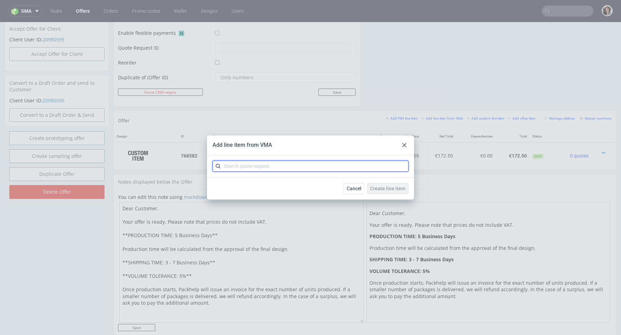
click at [303, 171] on input "text" at bounding box center [310, 166] width 196 height 11
paste input "CBCL-1"
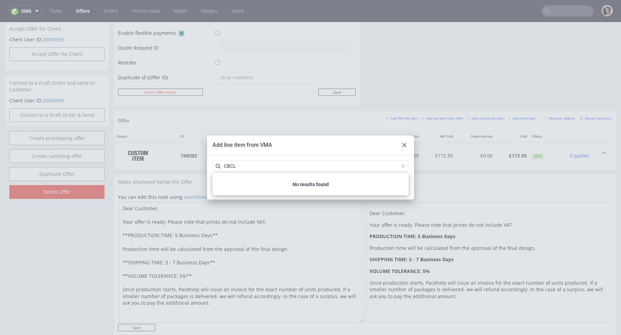
click at [230, 180] on div "No results found" at bounding box center [310, 185] width 196 height 22
click at [239, 167] on input "CBCL" at bounding box center [310, 166] width 196 height 11
click at [224, 167] on input "CBCL" at bounding box center [310, 166] width 196 height 11
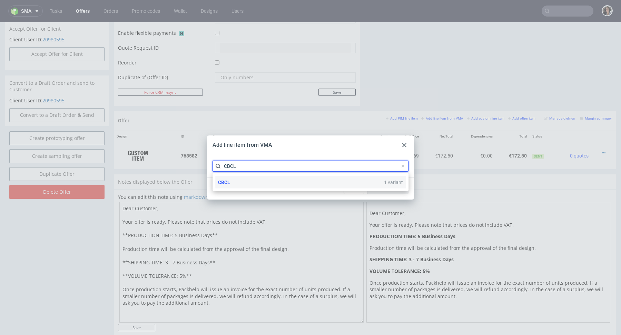
type input "CBCL"
click at [230, 181] on div "CBCL 1 variant" at bounding box center [310, 182] width 190 height 12
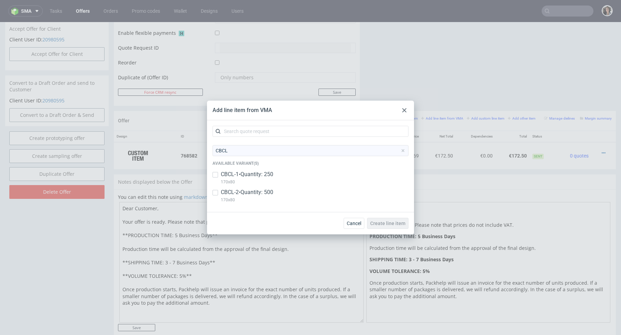
click at [230, 194] on p "CBCL-2 • Quantity: 500" at bounding box center [247, 193] width 52 height 8
checkbox input "true"
click at [405, 225] on span "Create line item" at bounding box center [387, 223] width 35 height 5
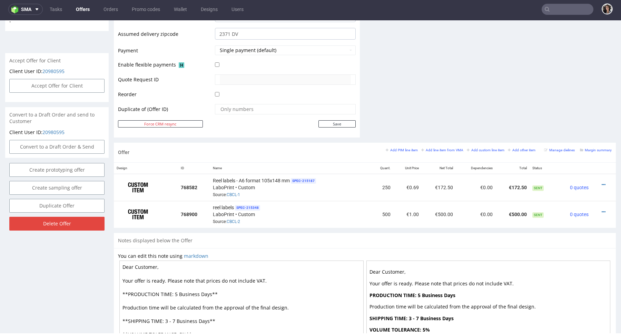
scroll to position [284, 0]
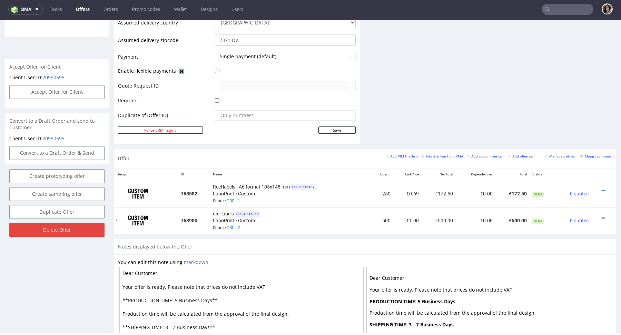
click at [602, 218] on icon at bounding box center [604, 218] width 4 height 5
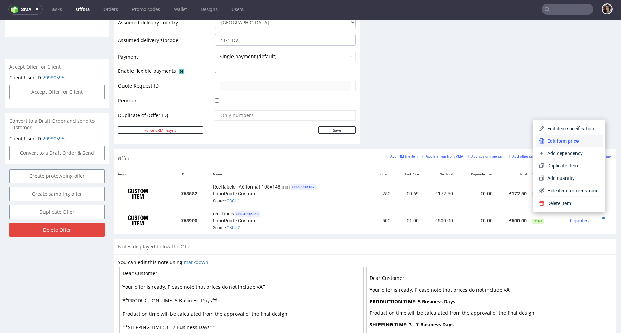
click at [548, 139] on span "Edit item price" at bounding box center [572, 141] width 56 height 7
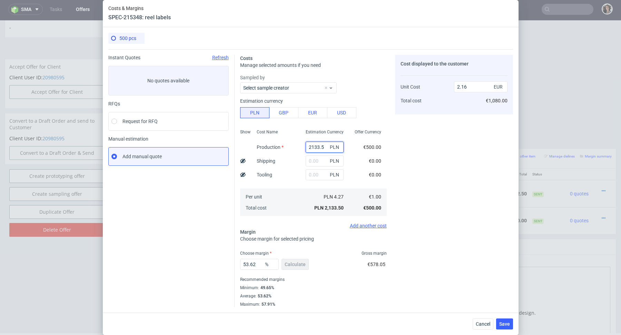
click at [318, 148] on input "2133.5" at bounding box center [325, 147] width 38 height 11
paste input "33"
type input "335"
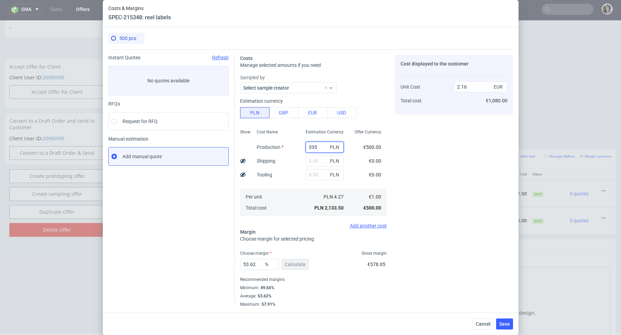
type input "0.34"
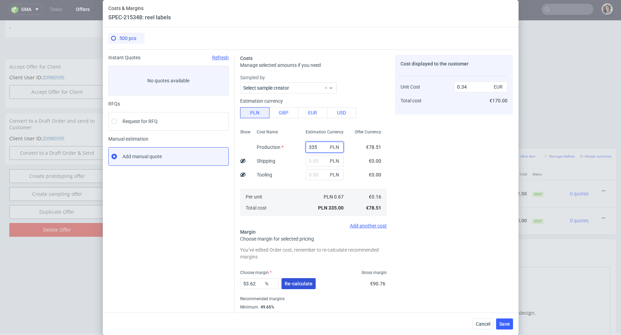
type input "335"
click at [297, 286] on span "Re-calculate" at bounding box center [299, 283] width 28 height 5
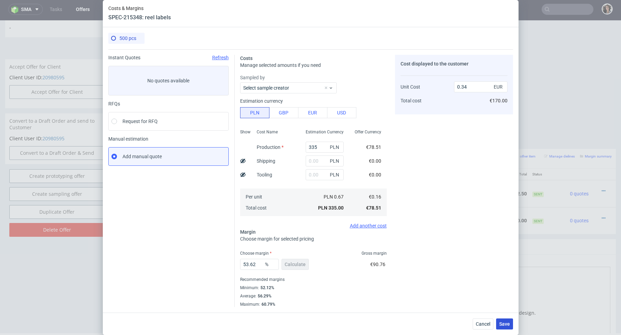
click at [505, 326] on span "Save" at bounding box center [504, 324] width 11 height 5
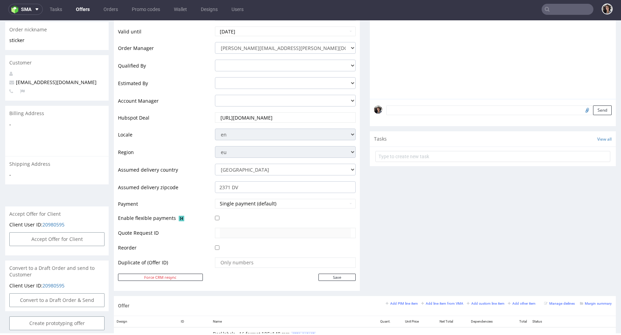
scroll to position [321, 0]
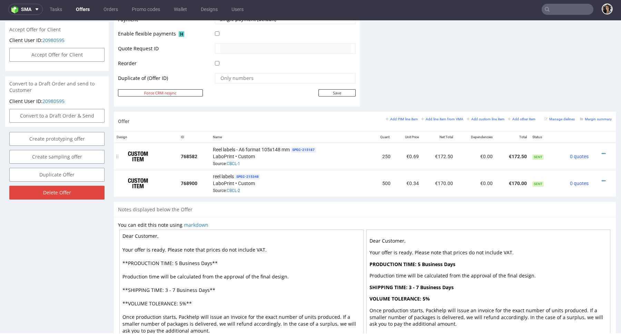
click at [595, 150] on div at bounding box center [601, 153] width 15 height 7
click at [602, 152] on icon at bounding box center [604, 153] width 4 height 5
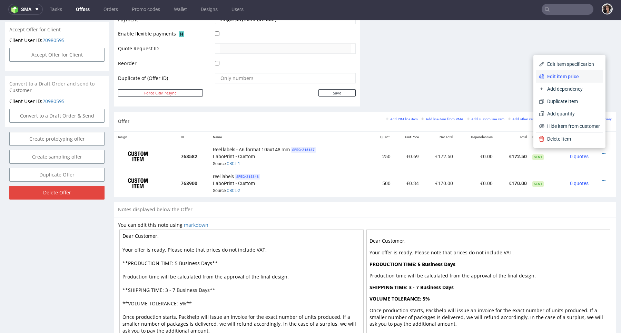
click at [559, 72] on li "Edit item price" at bounding box center [569, 76] width 67 height 12
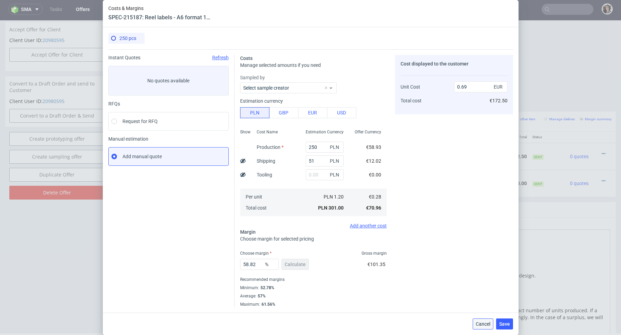
click at [487, 325] on span "Cancel" at bounding box center [483, 324] width 14 height 5
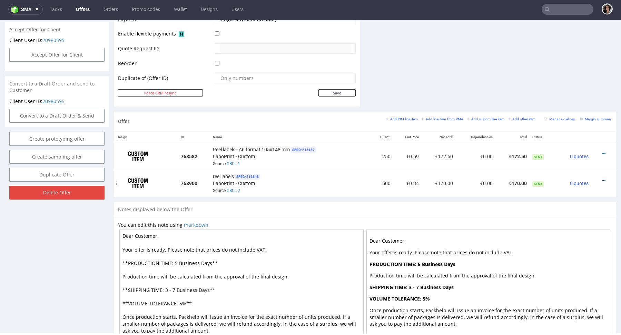
click at [602, 180] on icon at bounding box center [604, 181] width 4 height 5
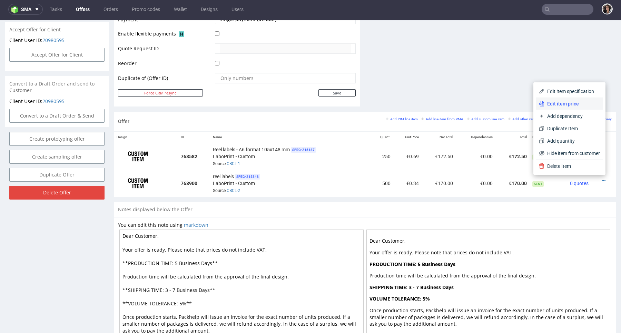
click at [560, 104] on span "Edit item price" at bounding box center [572, 103] width 56 height 7
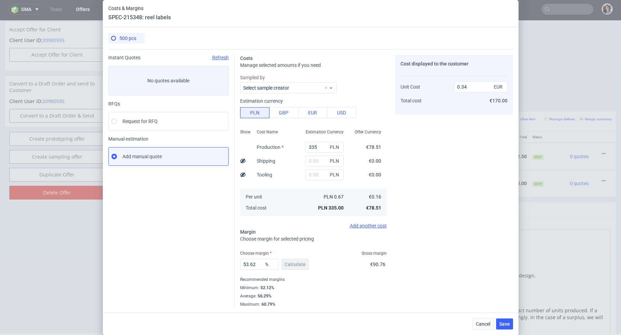
click at [311, 168] on div "PLN" at bounding box center [324, 175] width 49 height 14
click at [311, 165] on input "text" at bounding box center [325, 161] width 38 height 11
type input "51"
type input "0.39"
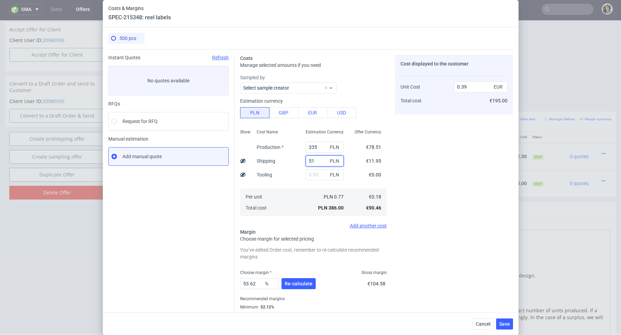
type input "51"
click at [393, 170] on div "Costs Manage selected amounts if you need Sampled by Select sample creator Esti…" at bounding box center [374, 187] width 278 height 277
click at [297, 281] on span "Re-calculate" at bounding box center [299, 283] width 28 height 5
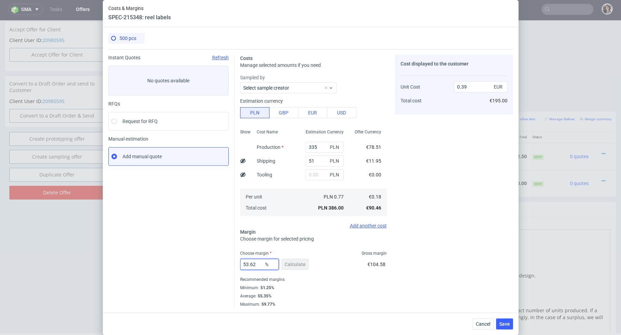
drag, startPoint x: 257, startPoint y: 266, endPoint x: 219, endPoint y: 266, distance: 37.3
click at [219, 266] on div "Instant Quotes Refresh No quotes available RFQs Request for RFQ Manual estimati…" at bounding box center [310, 178] width 405 height 258
type input "60"
type input "0.45"
type input "60"
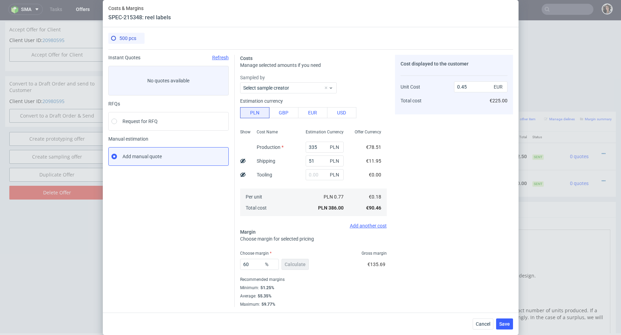
click at [281, 300] on div "Maximum : 59.77%" at bounding box center [313, 303] width 147 height 7
click at [506, 324] on span "Save" at bounding box center [504, 324] width 11 height 5
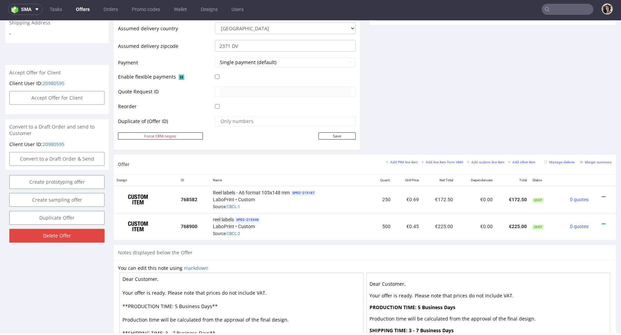
scroll to position [309, 0]
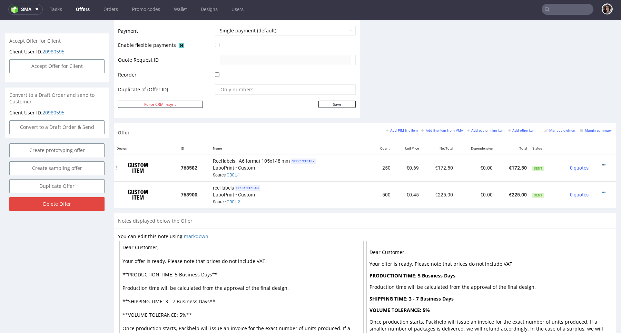
click at [602, 165] on icon at bounding box center [604, 165] width 4 height 5
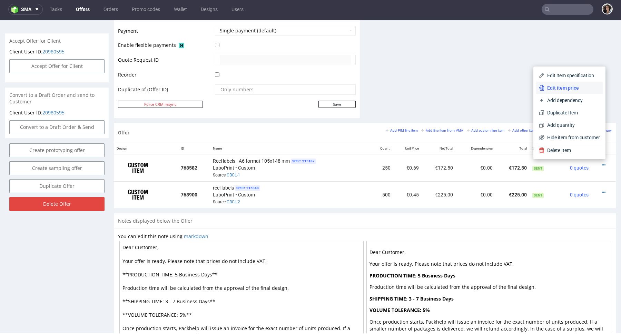
click at [561, 87] on span "Edit item price" at bounding box center [572, 88] width 56 height 7
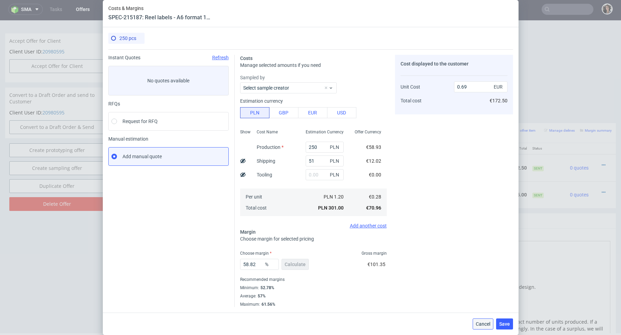
click at [486, 322] on span "Cancel" at bounding box center [483, 324] width 14 height 5
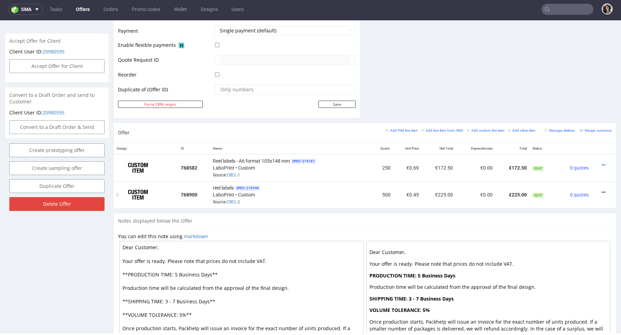
click at [602, 190] on icon at bounding box center [604, 192] width 4 height 5
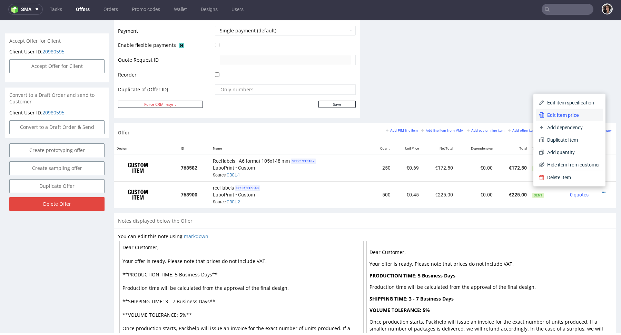
click at [563, 113] on span "Edit item price" at bounding box center [572, 115] width 56 height 7
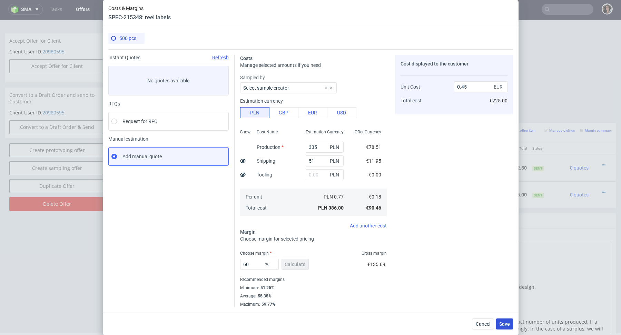
click at [504, 329] on button "Save" at bounding box center [504, 324] width 17 height 11
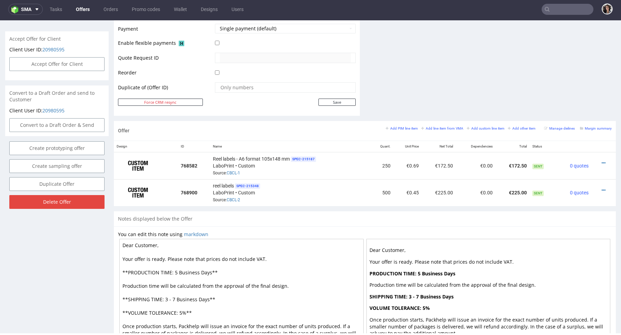
scroll to position [310, 0]
click at [602, 189] on icon at bounding box center [604, 191] width 4 height 5
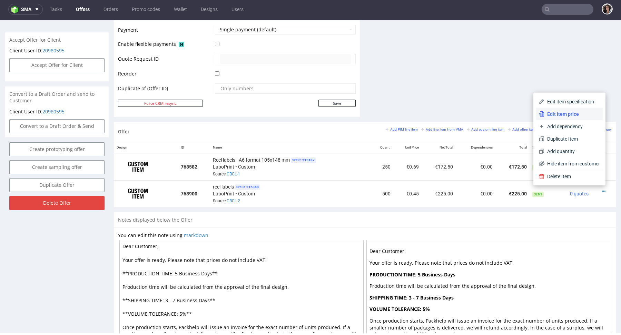
click at [560, 119] on li "Edit item price" at bounding box center [569, 114] width 67 height 12
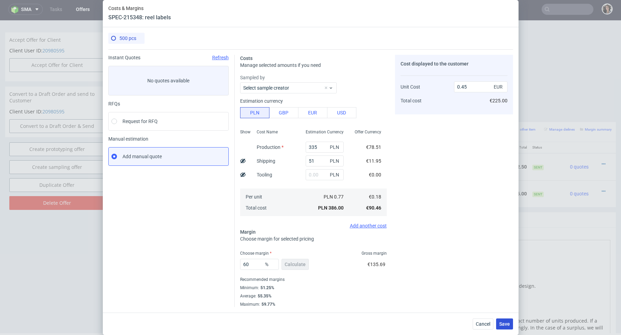
click at [510, 323] on button "Save" at bounding box center [504, 324] width 17 height 11
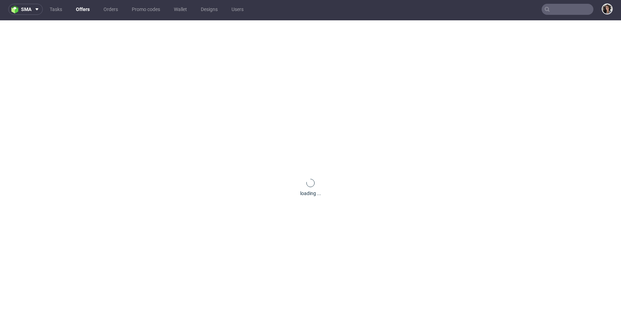
scroll to position [0, 0]
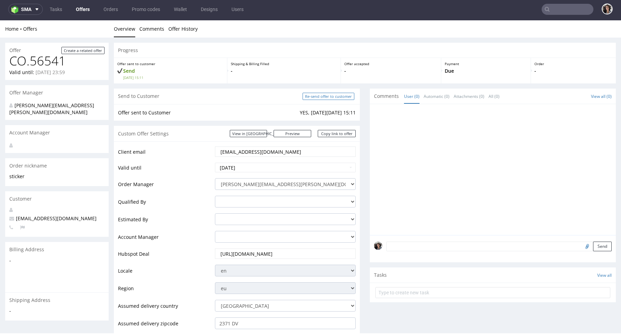
click at [343, 98] on input "Re-send offer to customer" at bounding box center [329, 96] width 52 height 7
type input "In progress..."
click at [345, 129] on div "Custom Offer Settings View in [GEOGRAPHIC_DATA] Preview [URL][DOMAIN_NAME] Copy…" at bounding box center [237, 134] width 246 height 16
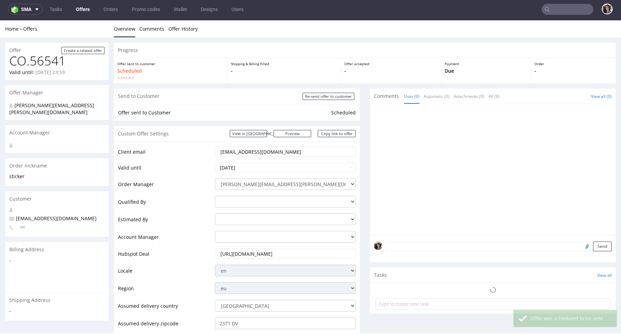
click at [346, 133] on link "Copy link to offer" at bounding box center [337, 133] width 38 height 7
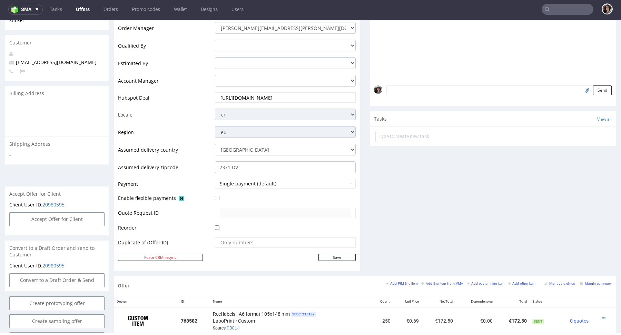
scroll to position [286, 0]
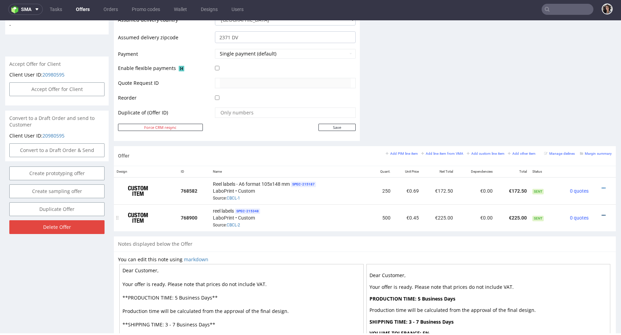
click at [602, 213] on icon at bounding box center [604, 215] width 4 height 5
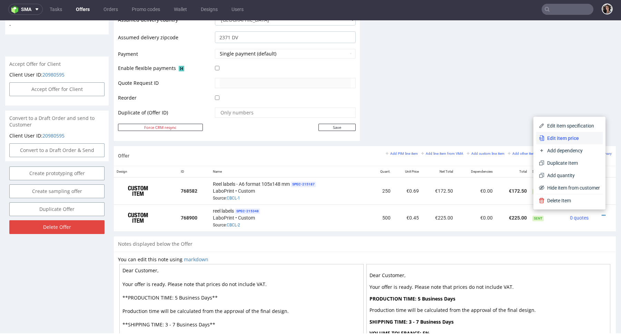
click at [568, 142] on span "Edit item price" at bounding box center [572, 138] width 56 height 7
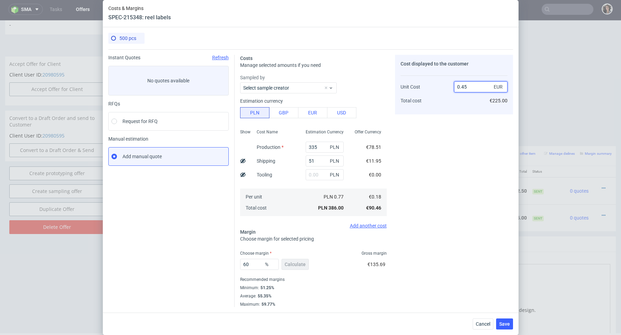
click at [472, 87] on input "0.45" at bounding box center [480, 86] width 53 height 11
type input "0.48"
type input "62.5"
type input "0.48"
click at [434, 155] on div "Cost displayed to the customer Unit Cost Total cost 0.48 EUR €240.00" at bounding box center [454, 181] width 118 height 253
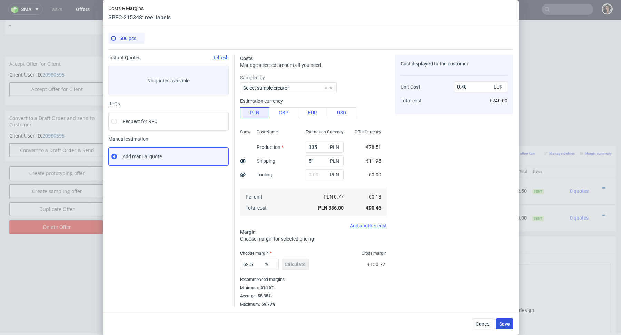
click at [507, 324] on span "Save" at bounding box center [504, 324] width 11 height 5
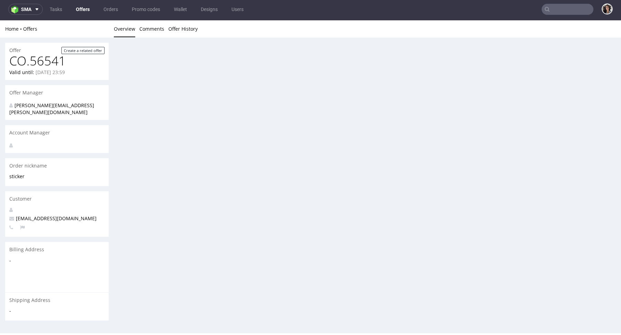
scroll to position [0, 0]
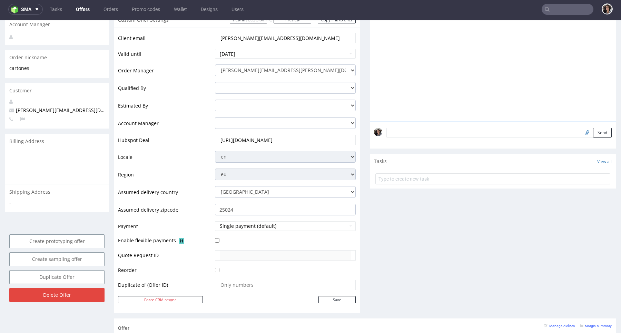
scroll to position [340, 0]
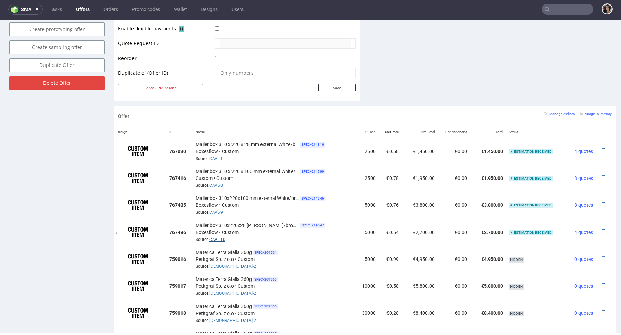
click at [218, 238] on link "CAVL-10" at bounding box center [217, 239] width 16 height 5
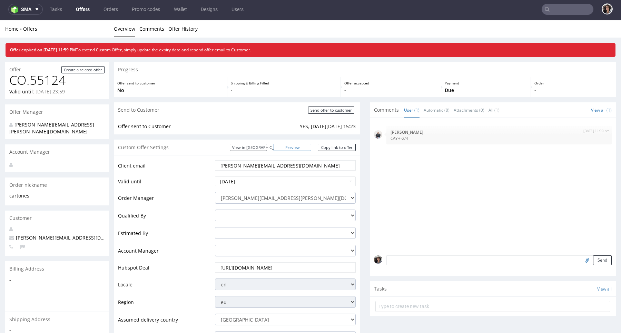
click at [302, 148] on link "Preview" at bounding box center [293, 147] width 38 height 7
click at [340, 146] on link "Copy link to offer" at bounding box center [337, 147] width 38 height 7
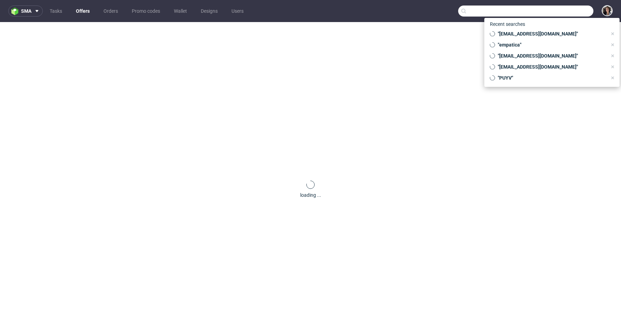
click at [563, 9] on input "text" at bounding box center [525, 11] width 135 height 11
paste input "admin@kiyobeauty.com"
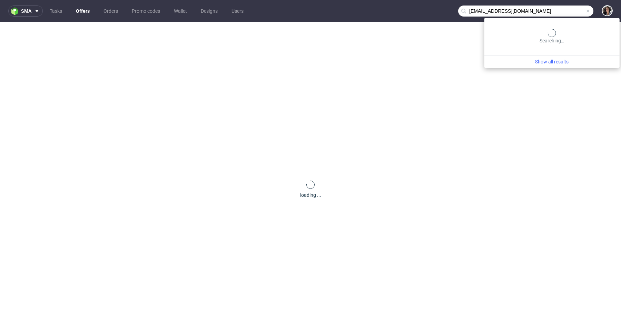
type input "admin@kiyobeauty.com"
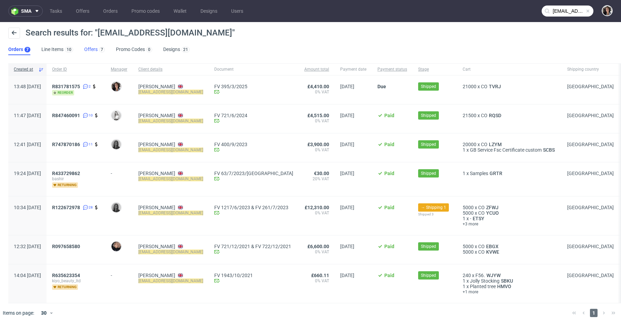
click at [96, 48] on link "Offers 7" at bounding box center [94, 49] width 21 height 11
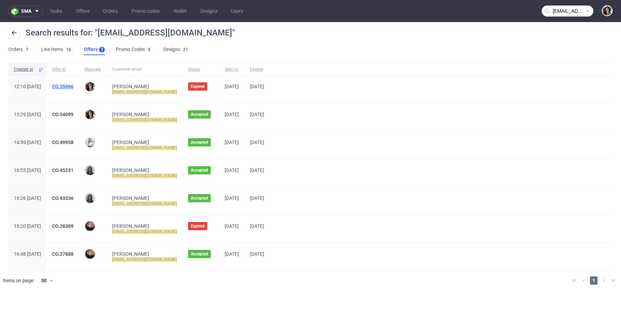
click at [73, 87] on link "CO.55066" at bounding box center [62, 87] width 21 height 6
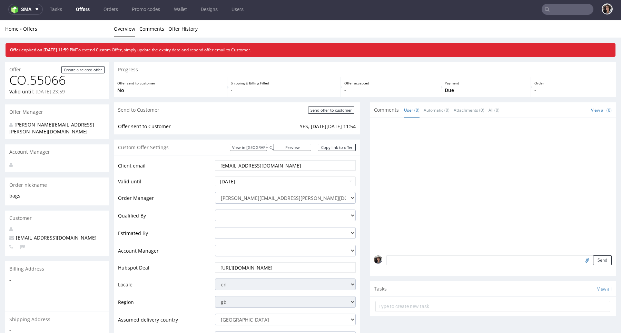
click at [268, 143] on div "Custom Offer Settings View in Hubspot Preview https://packhelp.co.uk/packhelp-p…" at bounding box center [237, 148] width 246 height 16
click at [267, 146] on link "View in [GEOGRAPHIC_DATA]" at bounding box center [248, 147] width 37 height 7
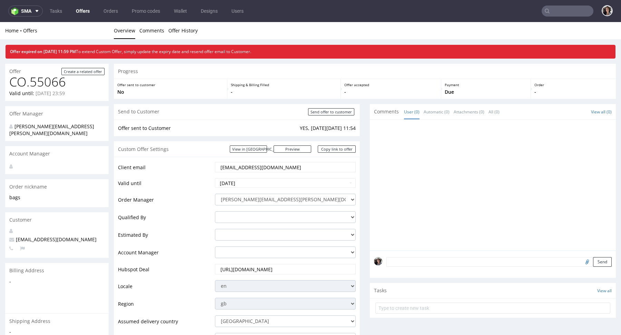
scroll to position [2, 0]
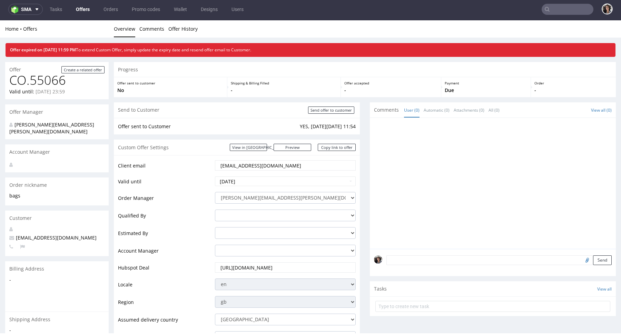
click at [557, 10] on input "text" at bounding box center [568, 9] width 52 height 11
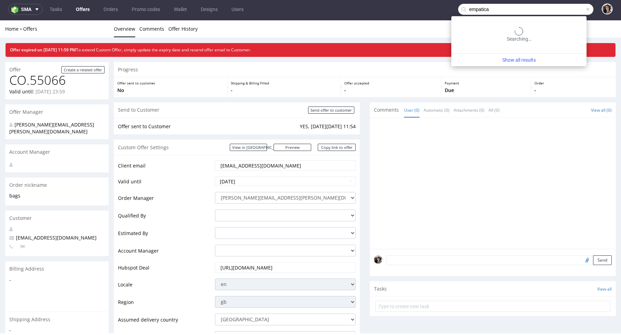
type input "empatica"
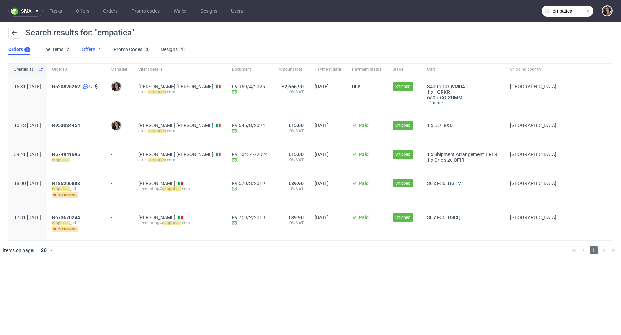
click at [89, 49] on link "Offers 4" at bounding box center [92, 49] width 21 height 11
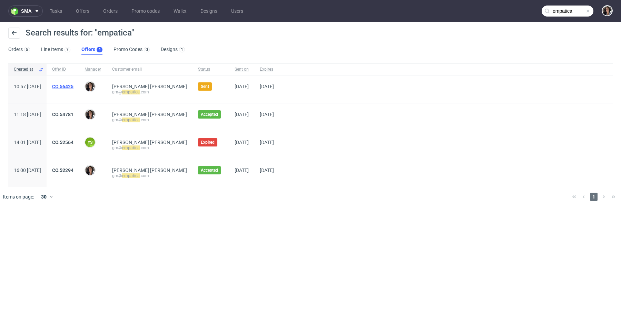
click at [73, 86] on link "CO.56425" at bounding box center [62, 87] width 21 height 6
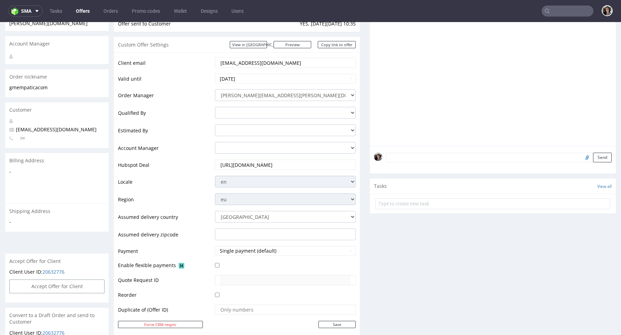
scroll to position [300, 0]
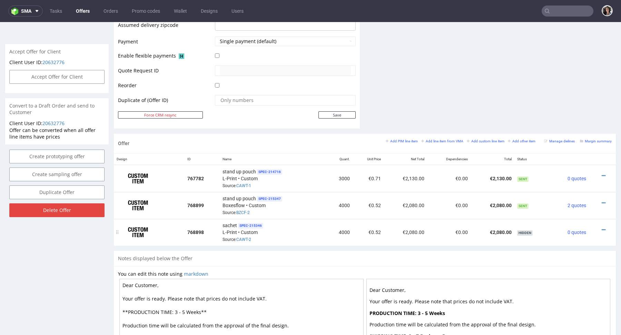
drag, startPoint x: 596, startPoint y: 227, endPoint x: 596, endPoint y: 223, distance: 4.2
click at [596, 223] on td at bounding box center [602, 232] width 27 height 27
click at [602, 228] on icon at bounding box center [604, 230] width 4 height 5
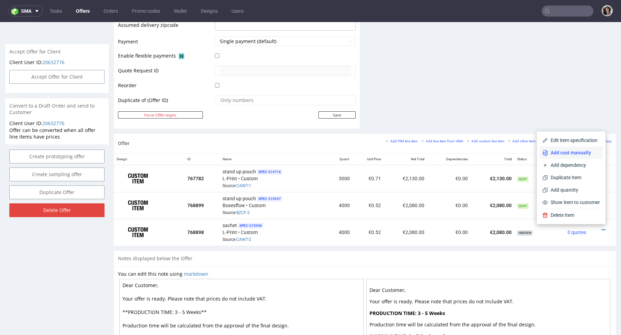
click at [563, 155] on span "Add cost manually" at bounding box center [574, 152] width 52 height 7
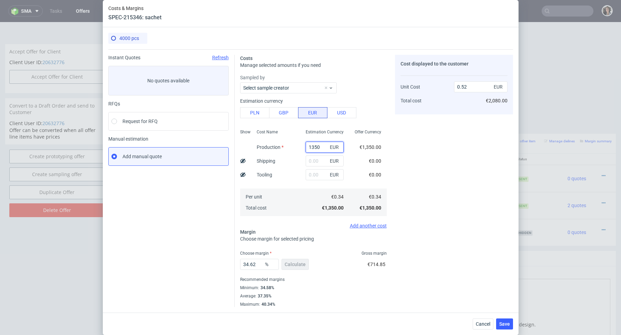
click at [315, 145] on input "1350" at bounding box center [325, 147] width 38 height 11
paste input "1300"
type input "13513000"
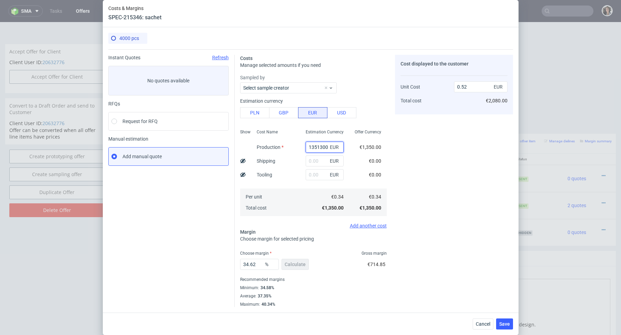
type input "5167.1"
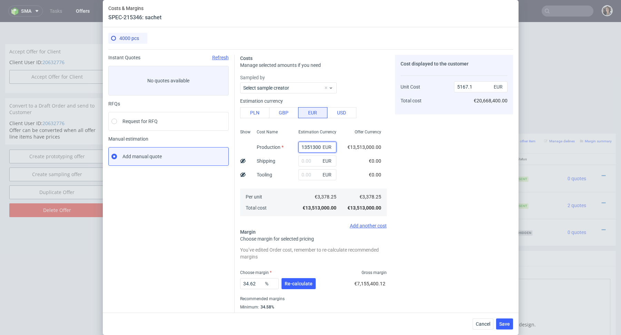
click at [314, 147] on input "13513000" at bounding box center [317, 147] width 38 height 11
paste input "1300"
type input "135113003000"
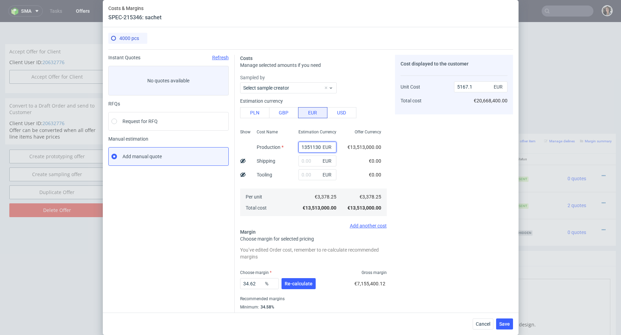
scroll to position [0, 3]
type input "51664500.99"
click at [314, 147] on input "135113003000" at bounding box center [316, 147] width 42 height 11
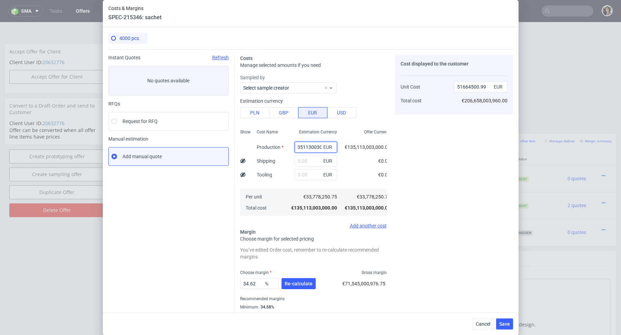
paste input "text"
type input "1300"
type input "0.5"
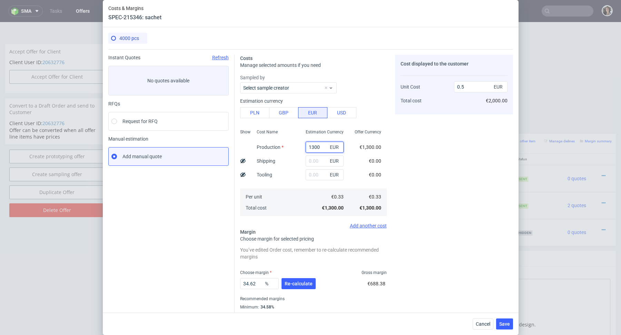
type input "1300"
click at [279, 170] on div "Cost Name Production Shipping Tooling Per unit Total cost" at bounding box center [275, 172] width 49 height 91
click at [466, 86] on input "0.5" at bounding box center [480, 86] width 53 height 11
type input "0.52"
type input "36.53846153846153"
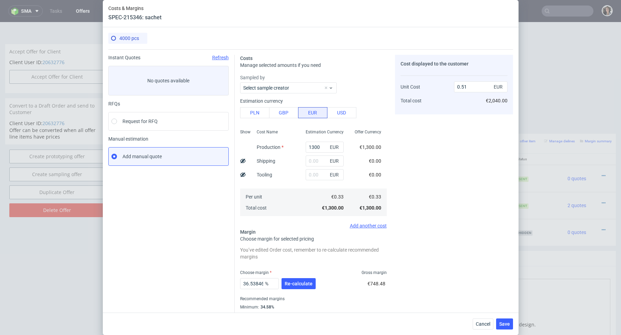
click at [450, 129] on div "Cost displayed to the customer Unit Cost Total cost 0.51 EUR €2,040.00" at bounding box center [454, 191] width 118 height 272
click at [475, 84] on input "0.51" at bounding box center [480, 86] width 53 height 11
type input "0.53"
type input "37.735849056603776"
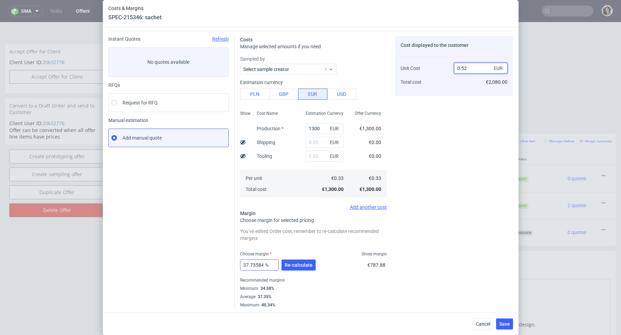
type input "0.52"
drag, startPoint x: 250, startPoint y: 264, endPoint x: 300, endPoint y: 263, distance: 50.7
click at [300, 263] on div "37.735849056603776 % Re-calculate" at bounding box center [278, 266] width 77 height 19
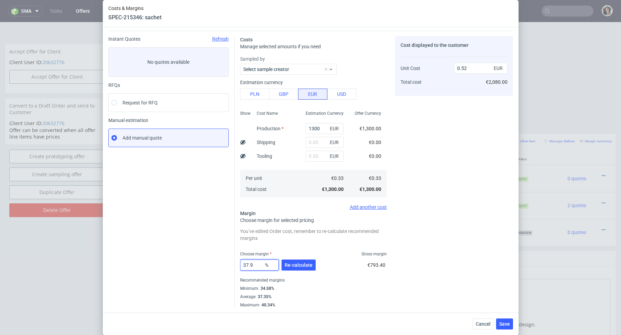
drag, startPoint x: 253, startPoint y: 264, endPoint x: 246, endPoint y: 264, distance: 7.2
click at [246, 264] on input "37.9" at bounding box center [259, 265] width 39 height 11
type input "39"
type input "0.53"
type input "38"
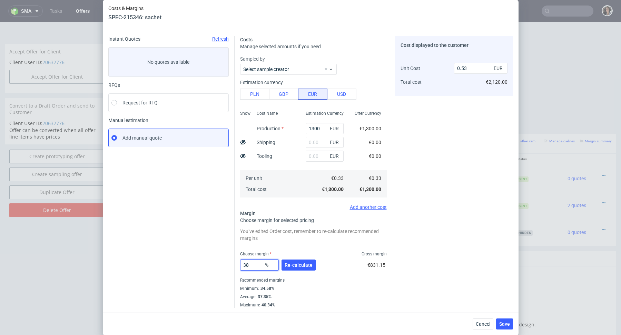
type input "0.52"
type input "38.9"
type input "0.53"
type input "38"
type input "0.52"
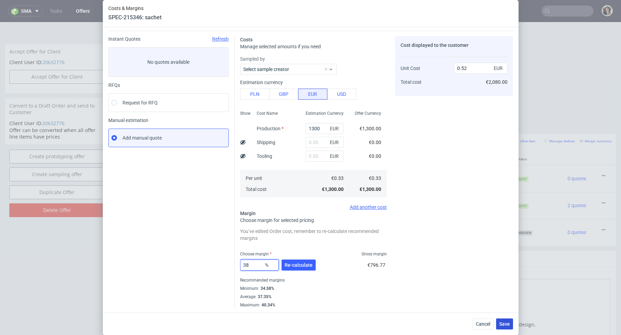
type input "38"
click at [502, 322] on span "Save" at bounding box center [504, 324] width 11 height 5
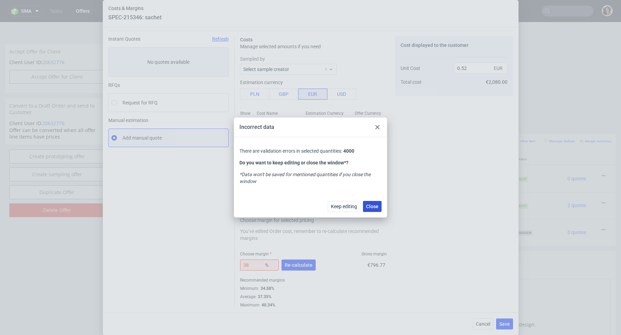
click at [369, 208] on span "Close" at bounding box center [372, 206] width 12 height 5
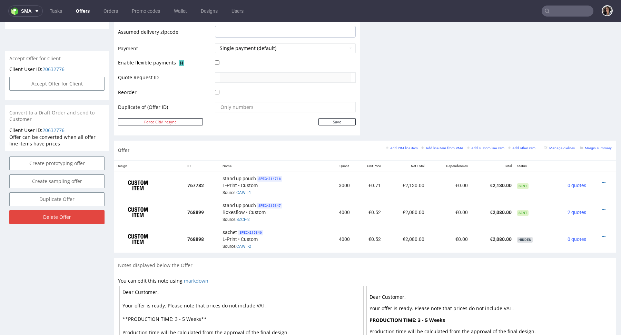
scroll to position [390, 0]
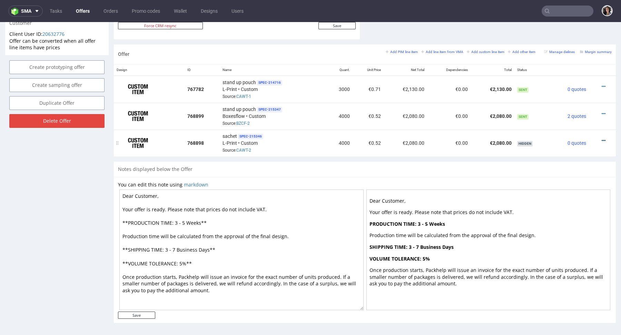
click at [602, 139] on icon at bounding box center [604, 140] width 4 height 5
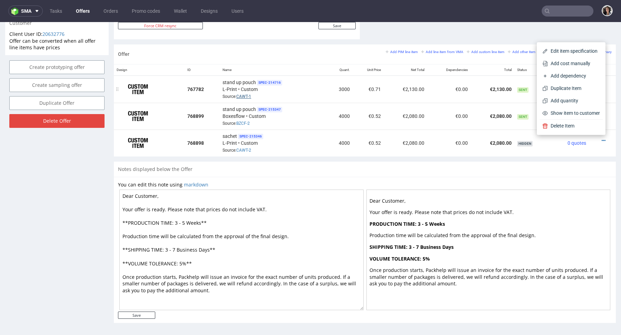
click at [247, 95] on link "CAWT-1" at bounding box center [243, 96] width 15 height 5
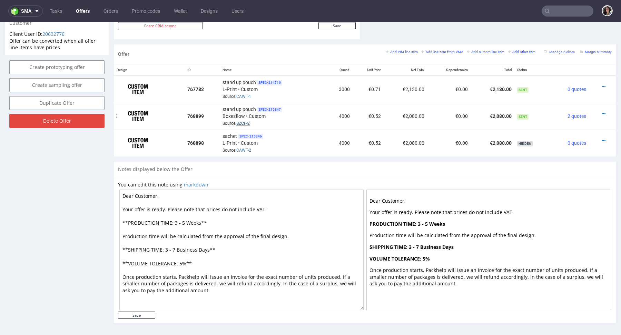
click at [244, 124] on link "BZCF-2" at bounding box center [242, 123] width 13 height 5
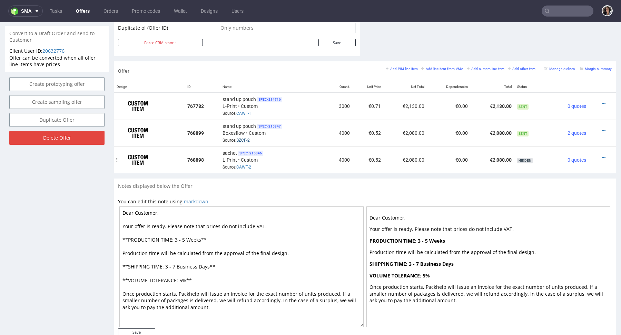
scroll to position [367, 0]
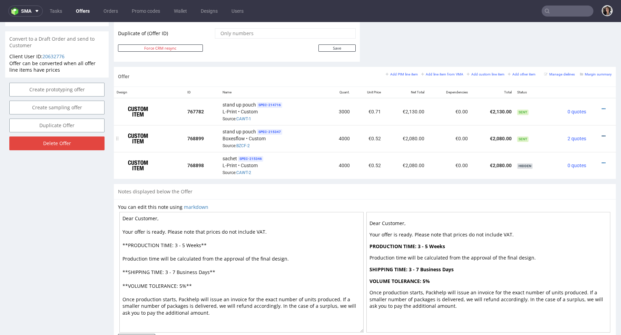
click at [602, 134] on icon at bounding box center [604, 136] width 4 height 5
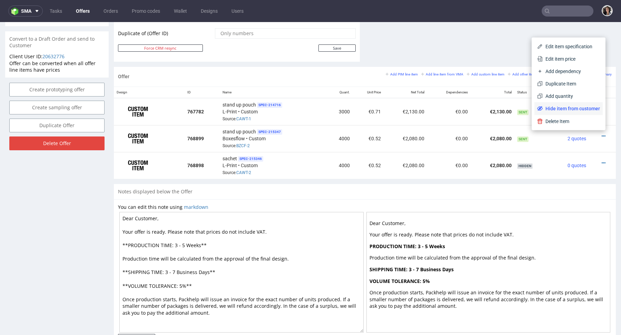
click at [588, 105] on span "Hide item from customer" at bounding box center [571, 108] width 57 height 7
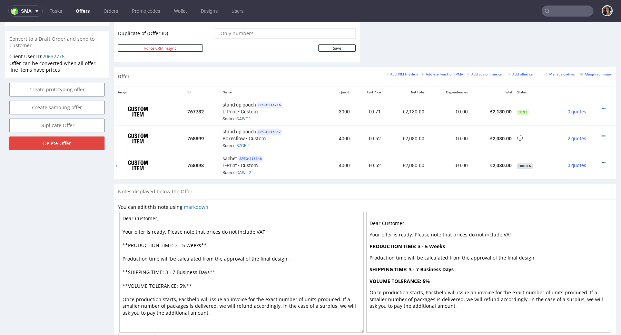
click at [602, 161] on icon at bounding box center [604, 163] width 4 height 5
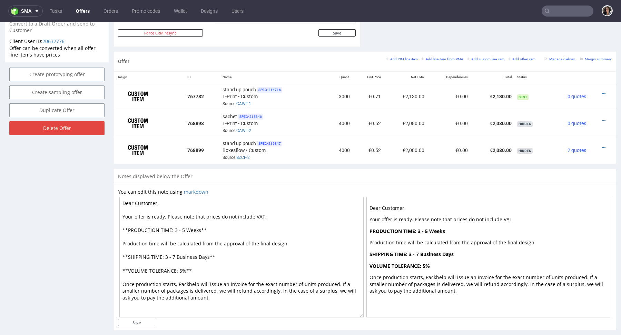
scroll to position [382, 0]
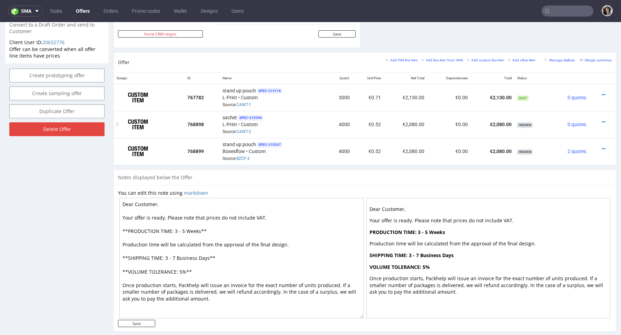
click at [599, 121] on div at bounding box center [600, 122] width 17 height 7
click at [602, 120] on icon at bounding box center [604, 122] width 4 height 5
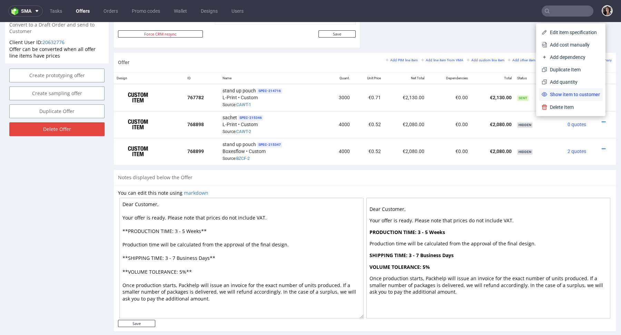
click at [581, 93] on span "Show item to customer" at bounding box center [573, 94] width 53 height 7
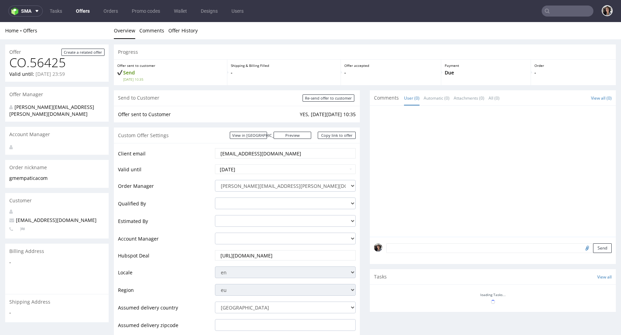
scroll to position [283, 0]
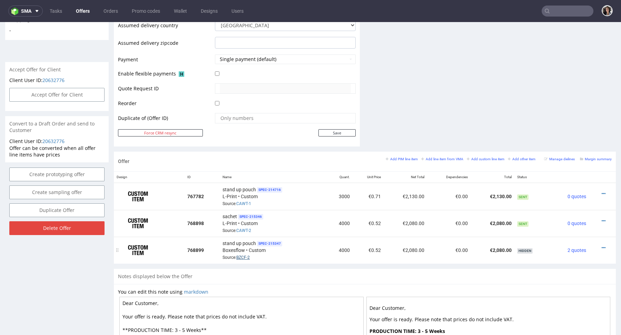
click at [247, 257] on link "BZCF-2" at bounding box center [242, 257] width 13 height 5
click at [602, 220] on icon at bounding box center [604, 221] width 4 height 5
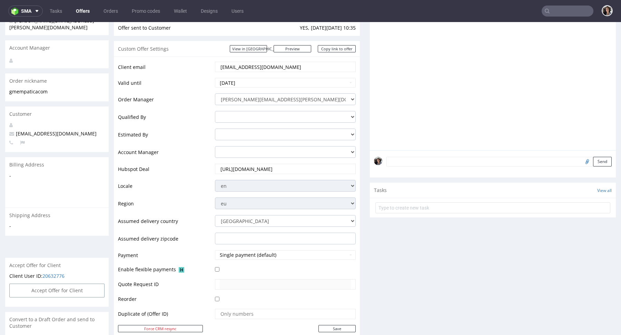
scroll to position [0, 0]
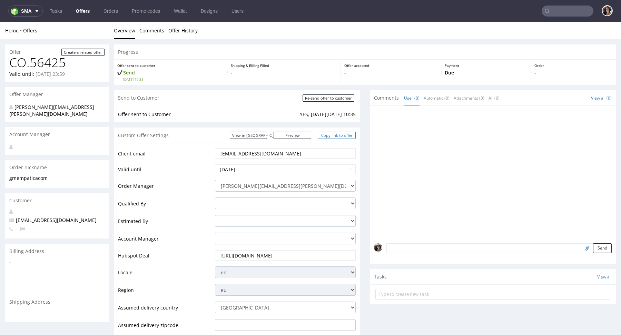
click at [337, 136] on link "Copy link to offer" at bounding box center [337, 135] width 38 height 7
click at [267, 133] on link "View in [GEOGRAPHIC_DATA]" at bounding box center [248, 135] width 37 height 7
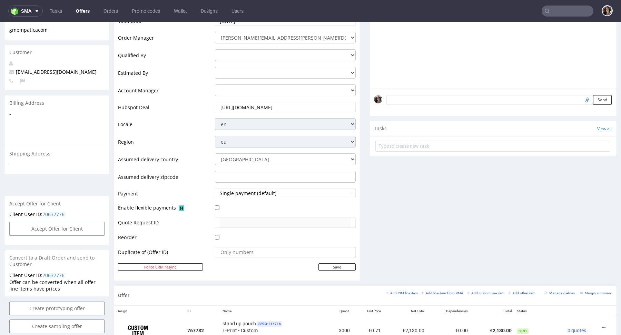
scroll to position [308, 0]
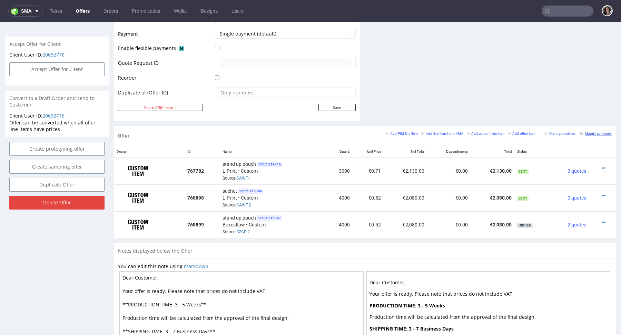
click at [590, 132] on small "Margin summary" at bounding box center [596, 134] width 32 height 4
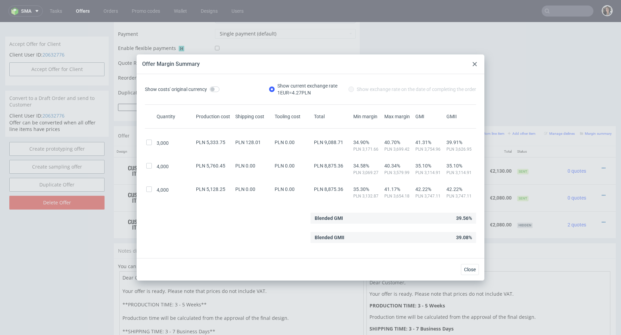
click at [476, 63] on icon at bounding box center [475, 64] width 4 height 4
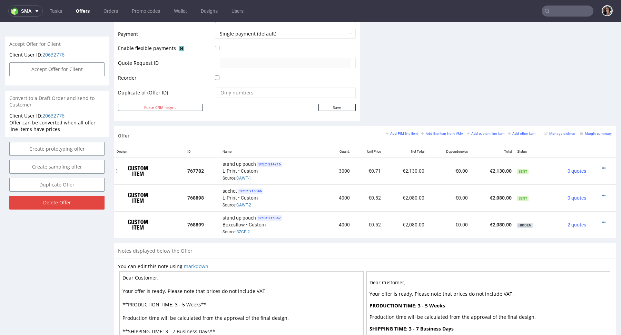
click at [602, 166] on icon at bounding box center [604, 168] width 4 height 5
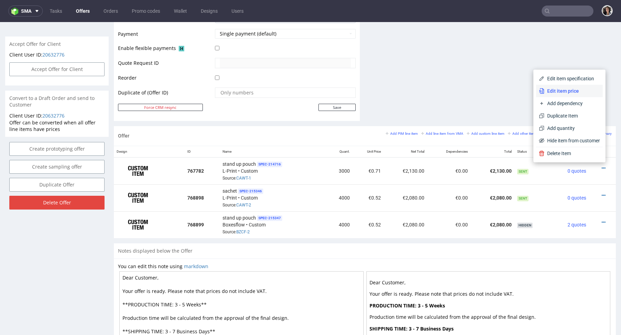
click at [569, 90] on span "Edit item price" at bounding box center [572, 91] width 56 height 7
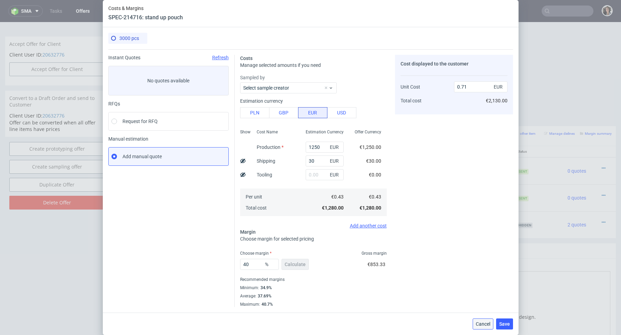
click at [485, 324] on span "Cancel" at bounding box center [483, 324] width 14 height 5
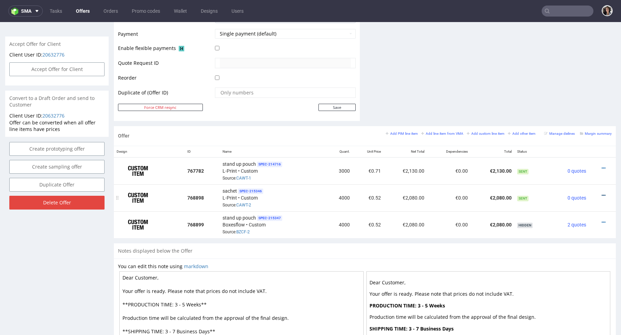
click at [602, 194] on icon at bounding box center [604, 195] width 4 height 5
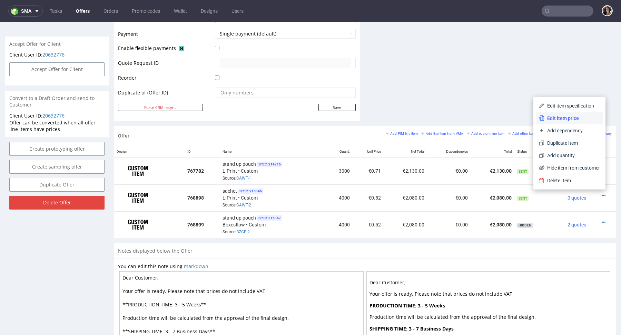
click at [557, 112] on li "Edit item price" at bounding box center [569, 118] width 67 height 12
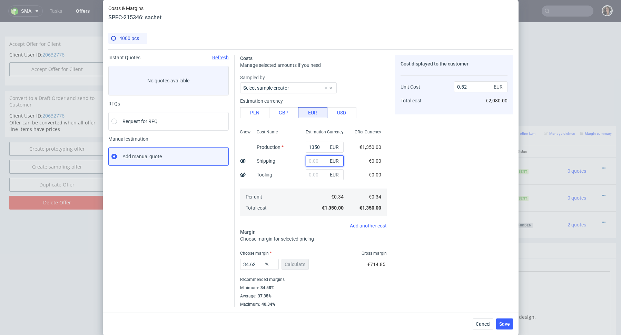
click at [323, 163] on input "text" at bounding box center [325, 161] width 38 height 11
type input "30"
type input "0.53"
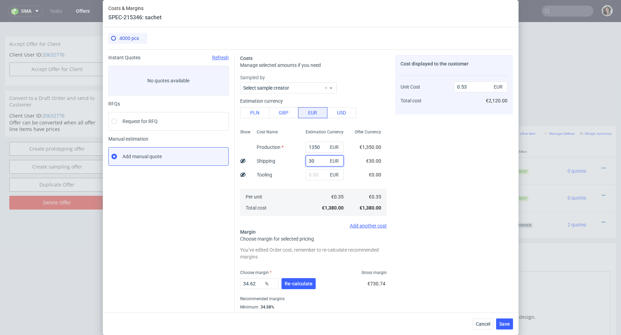
type input "30"
click at [275, 208] on div "Per unit Total cost" at bounding box center [275, 203] width 49 height 28
click at [296, 282] on span "Re-calculate" at bounding box center [299, 283] width 28 height 5
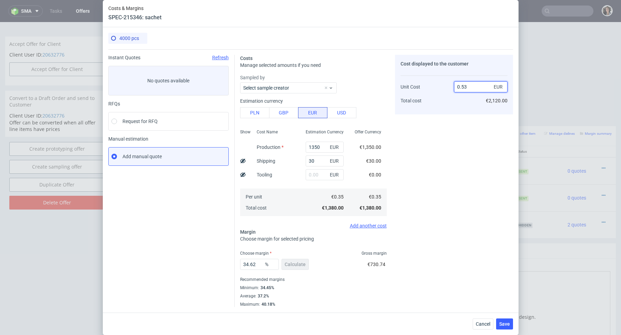
click at [472, 84] on input "0.53" at bounding box center [480, 86] width 53 height 11
click at [470, 87] on input "0.53" at bounding box center [480, 86] width 53 height 11
type input "0.51"
type input "31.372549019607842"
type input "0.52"
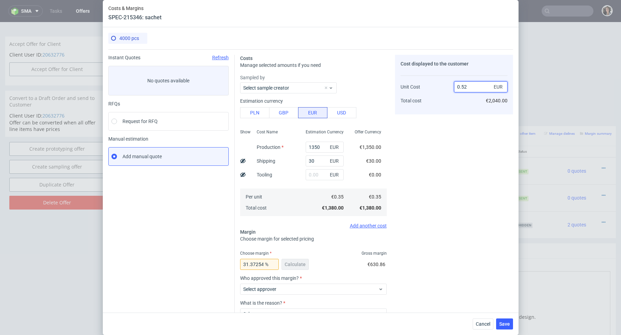
type input "32.69230769230769"
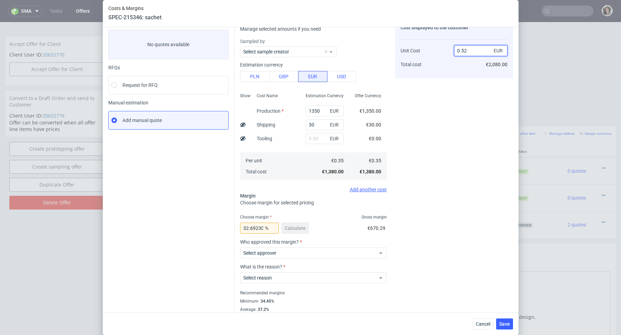
scroll to position [49, 0]
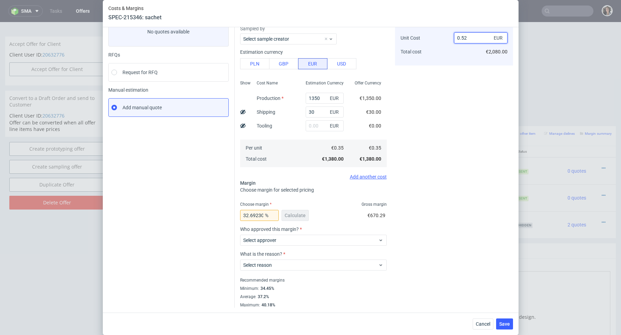
type input "0.52"
drag, startPoint x: 250, startPoint y: 216, endPoint x: 285, endPoint y: 216, distance: 34.8
click at [285, 216] on div "32.69230769230769 % Calculate" at bounding box center [275, 216] width 70 height 19
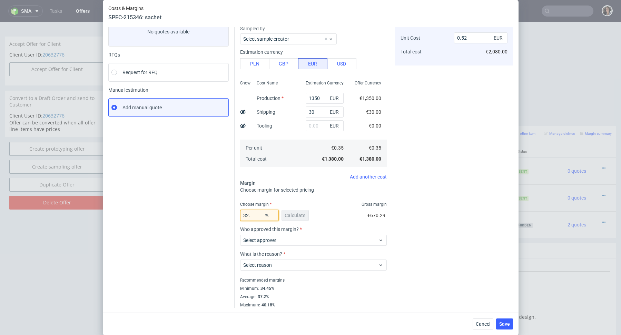
type input "32"
type input "0.51"
type input "33"
type input "0.52"
type input "35"
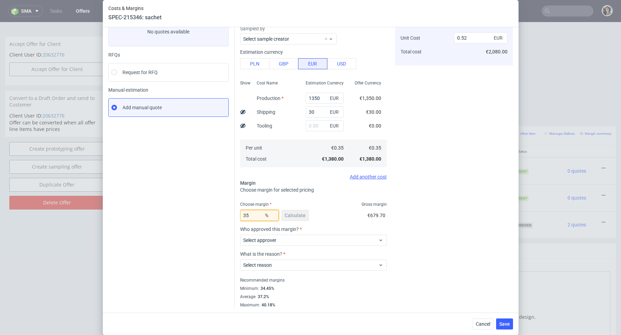
type input "0.53"
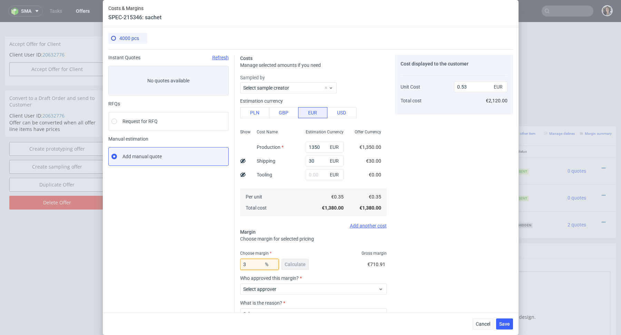
type input "33"
type input "0.52"
type input "33.99"
type input "0.53"
type input "33.97"
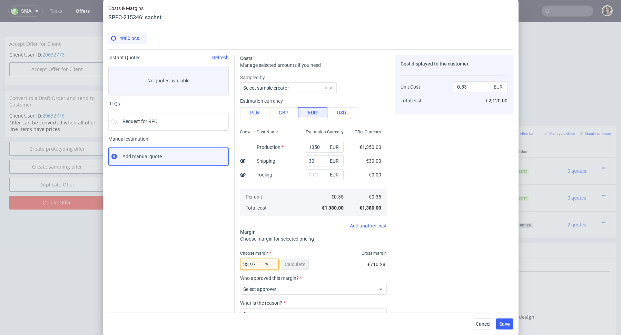
type input "0.52"
type input "33.97"
click at [319, 246] on fieldset "Costs Manage selected amounts if you need Sampled by Select sample creator Esti…" at bounding box center [313, 206] width 147 height 302
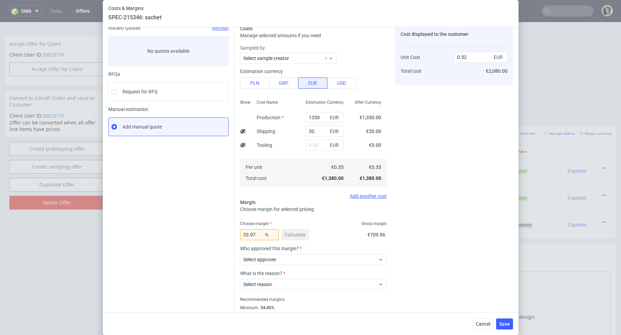
scroll to position [29, 0]
click at [360, 260] on span "Select approver" at bounding box center [310, 260] width 135 height 7
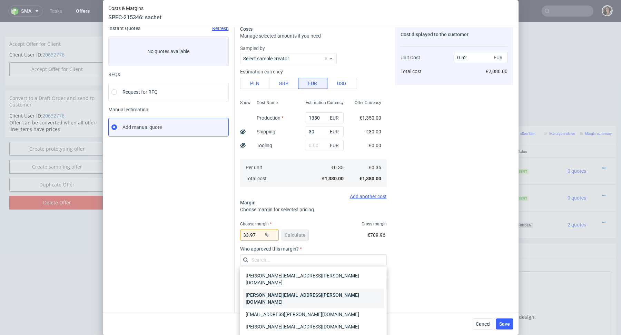
scroll to position [26, 0]
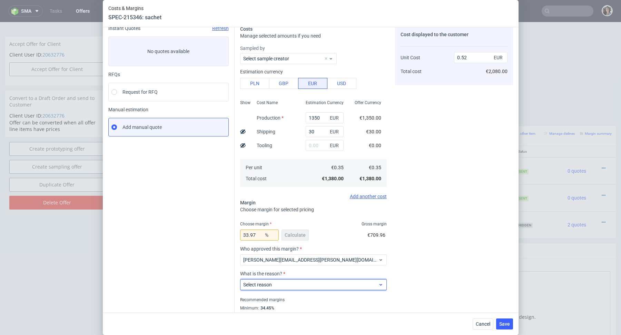
click at [280, 285] on span "Select reason" at bounding box center [310, 284] width 135 height 7
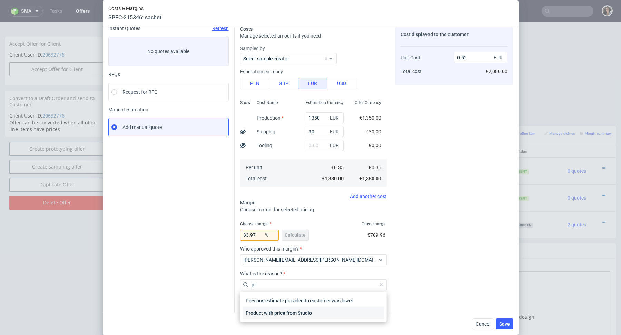
type input "pr"
click at [290, 317] on div "Product with price from Studio" at bounding box center [313, 313] width 141 height 12
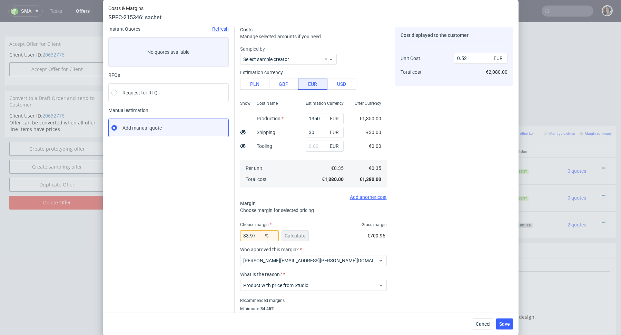
scroll to position [32, 0]
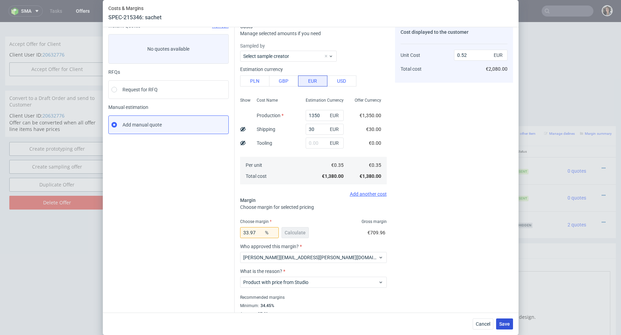
click at [504, 326] on span "Save" at bounding box center [504, 324] width 11 height 5
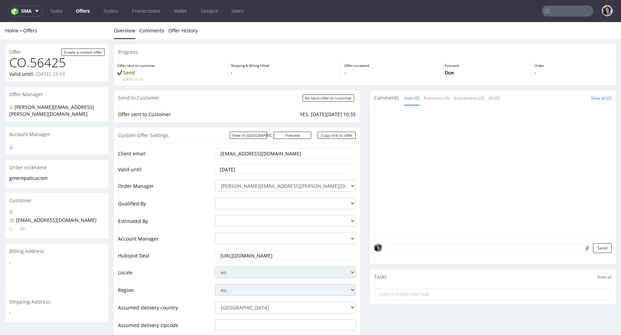
scroll to position [284, 0]
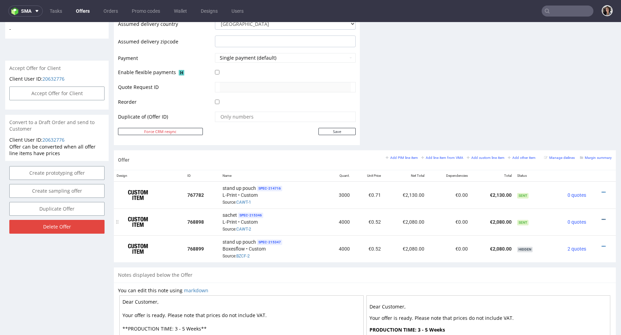
click at [602, 218] on icon at bounding box center [604, 219] width 4 height 5
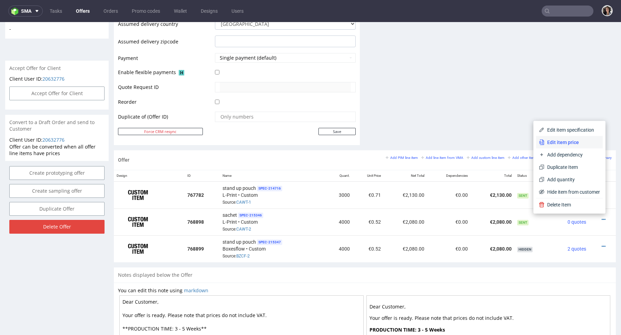
click at [547, 146] on span "Edit item price" at bounding box center [572, 142] width 56 height 7
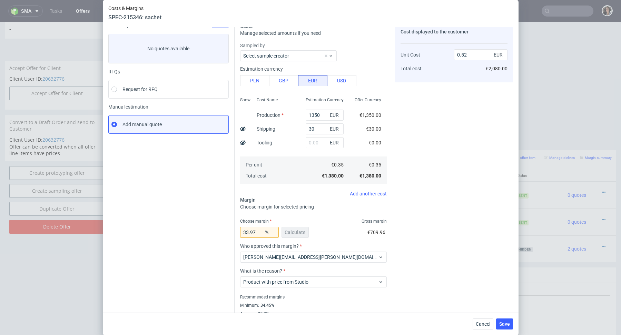
scroll to position [49, 0]
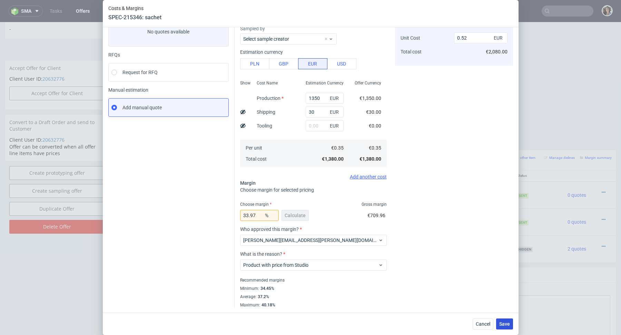
click at [508, 326] on span "Save" at bounding box center [504, 324] width 11 height 5
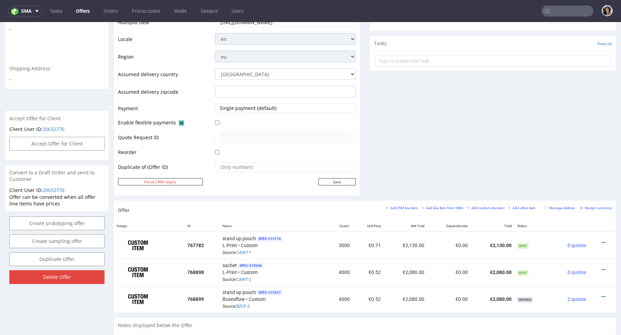
scroll to position [295, 0]
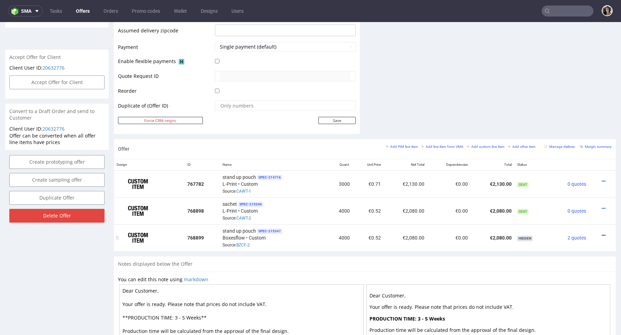
click at [602, 233] on link at bounding box center [604, 236] width 4 height 6
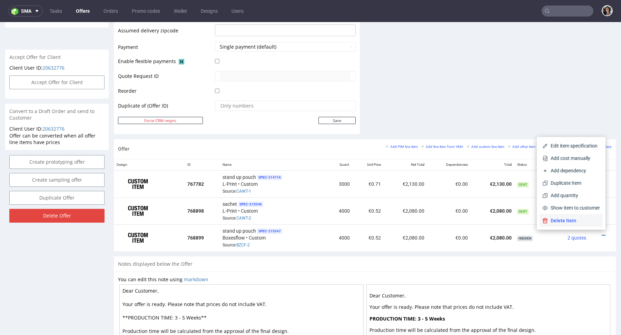
click at [580, 221] on span "Delete Item" at bounding box center [574, 220] width 52 height 7
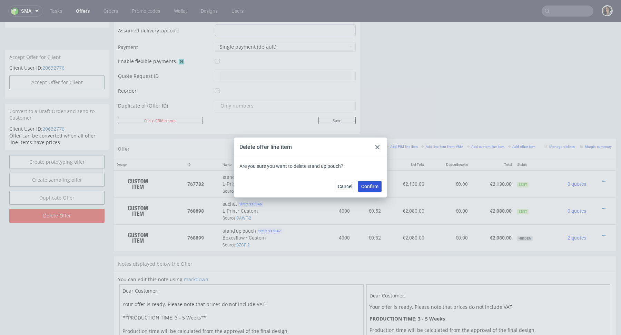
click at [363, 186] on span "Confirm" at bounding box center [369, 186] width 17 height 5
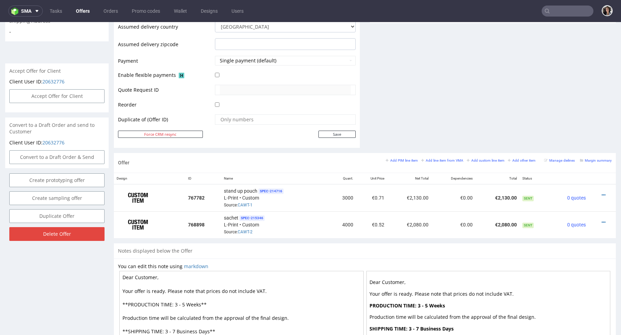
scroll to position [363, 0]
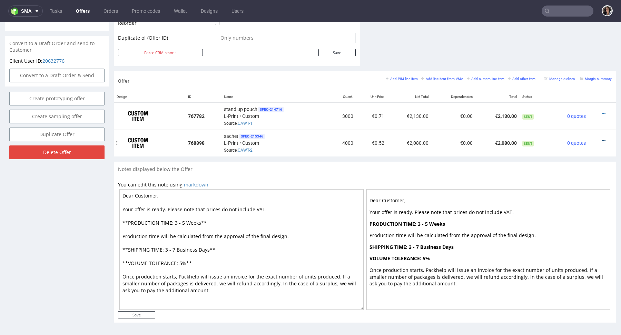
click at [602, 139] on icon at bounding box center [604, 140] width 4 height 5
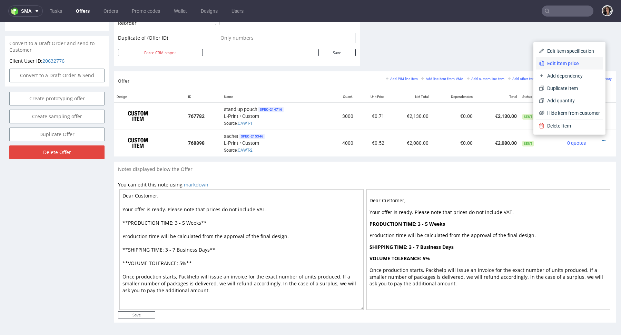
click at [552, 62] on span "Edit item price" at bounding box center [572, 63] width 56 height 7
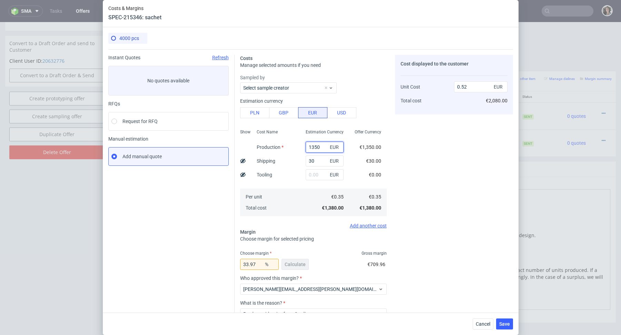
drag, startPoint x: 313, startPoint y: 146, endPoint x: 328, endPoint y: 146, distance: 15.2
click at [328, 146] on div "1350 EUR" at bounding box center [325, 147] width 38 height 11
type input "1300"
type input "0.51"
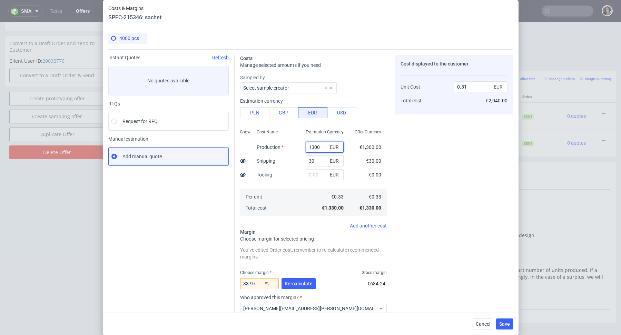
type input "1300"
click at [393, 149] on div "Costs Manage selected amounts if you need Sampled by Select sample creator Esti…" at bounding box center [374, 212] width 278 height 327
click at [484, 87] on input "0.51" at bounding box center [480, 86] width 53 height 11
type input "0.52"
type input "36.53846153846153"
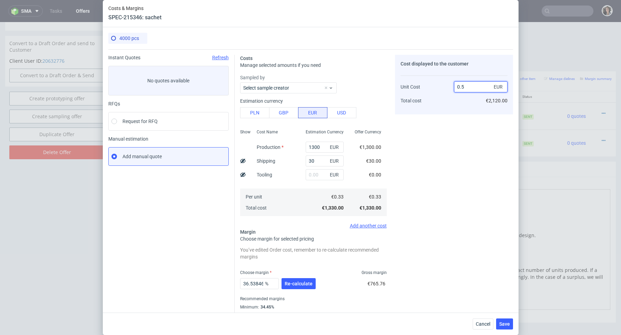
type input "0.51"
type input "35.294117647058826"
type input "0.52"
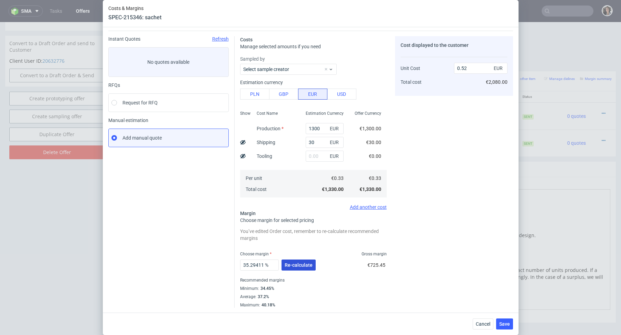
click at [302, 261] on button "Re-calculate" at bounding box center [298, 265] width 34 height 11
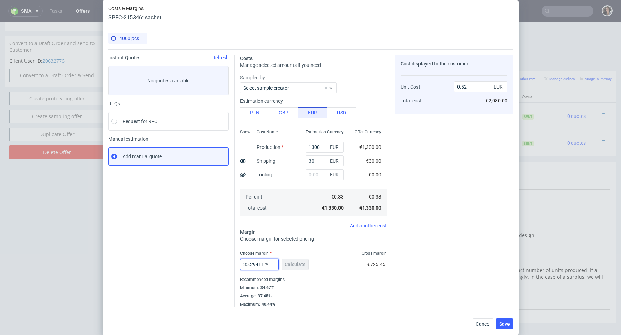
scroll to position [0, 27]
drag, startPoint x: 250, startPoint y: 266, endPoint x: 278, endPoint y: 266, distance: 28.3
click at [278, 266] on div "35.294117647058826 %" at bounding box center [260, 264] width 41 height 11
type input "37"
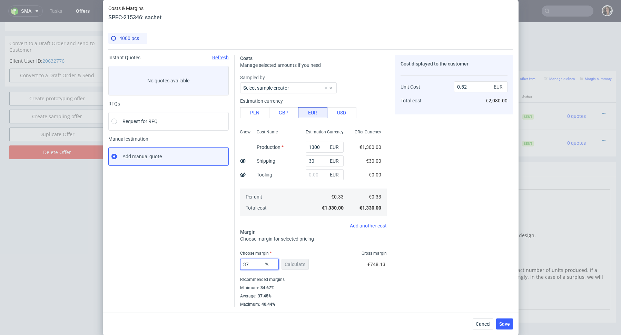
type input "0.53"
type input "36"
type input "0.52"
type input "36.7"
type input "0.53"
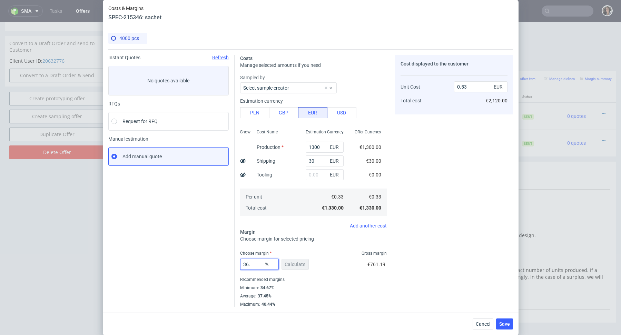
type input "36.3"
type input "0.52"
type input "36.39"
type input "0.53"
type input "36.36"
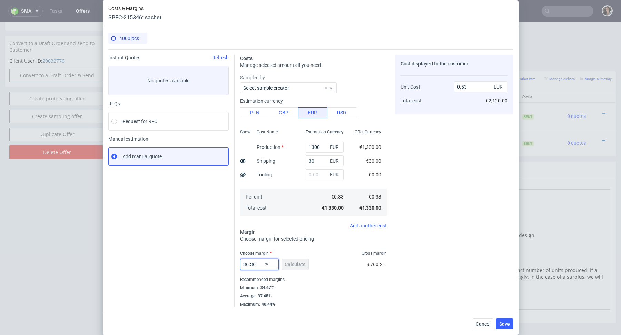
type input "0.52"
type input "36.36"
click at [341, 284] on div "Minimum : 34.67%" at bounding box center [313, 288] width 147 height 8
click at [506, 323] on span "Save" at bounding box center [504, 324] width 11 height 5
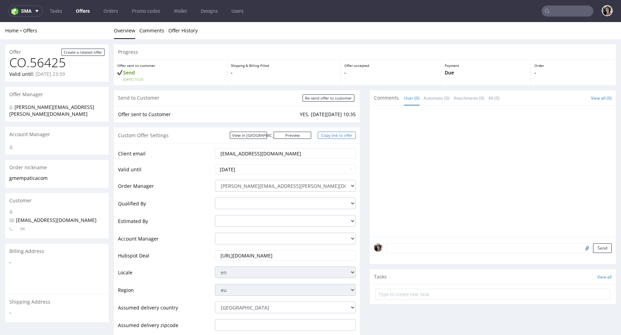
click at [342, 138] on link "Copy link to offer" at bounding box center [337, 135] width 38 height 7
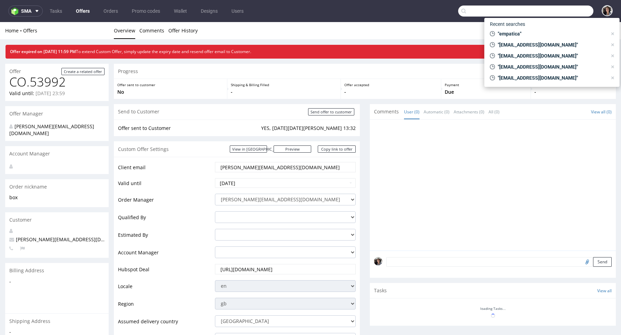
click at [562, 12] on input "text" at bounding box center [525, 11] width 135 height 11
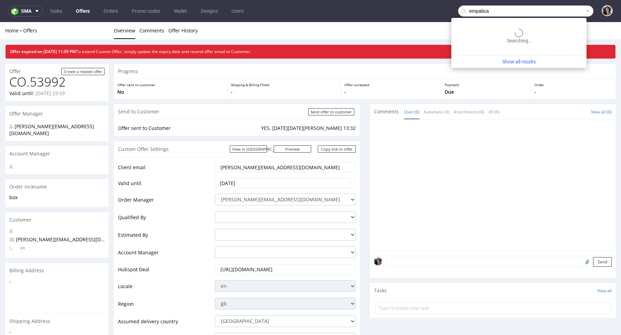
type input "empatica"
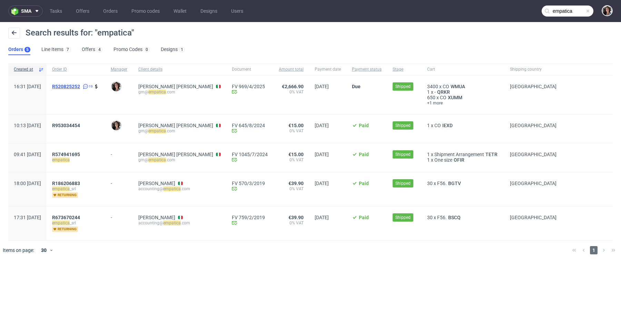
click at [80, 86] on span "R520825252" at bounding box center [66, 87] width 28 height 6
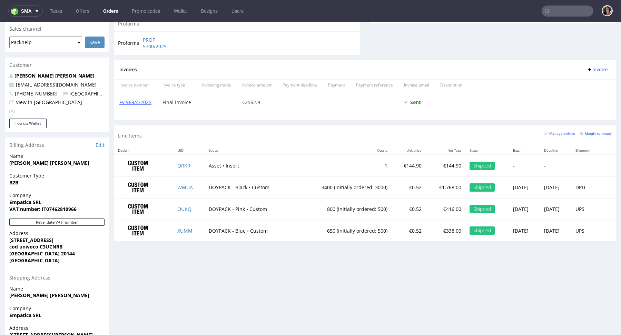
scroll to position [296, 0]
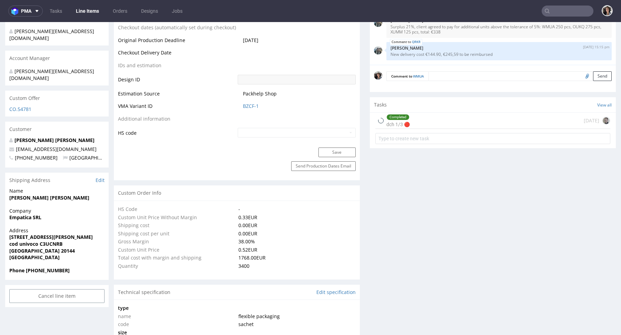
scroll to position [378, 0]
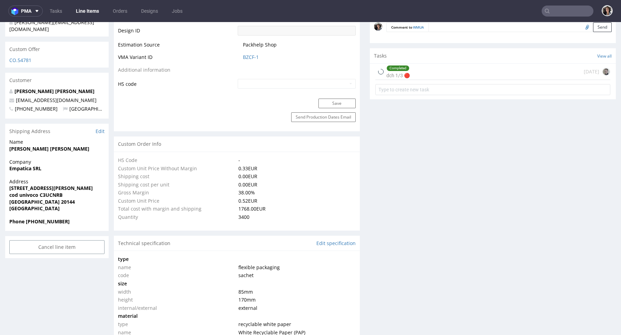
select select "in_progress"
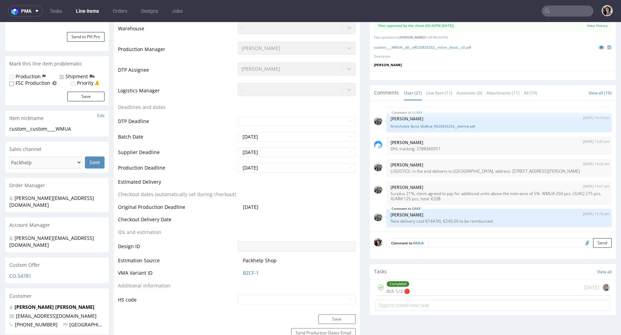
scroll to position [167, 0]
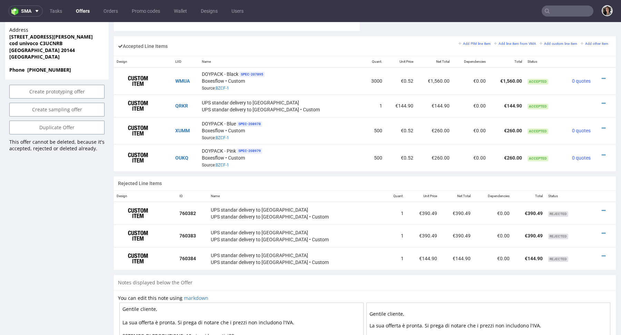
scroll to position [333, 0]
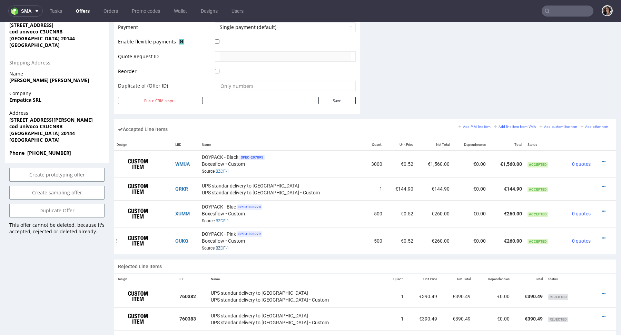
click at [229, 246] on link "BZCF-1" at bounding box center [222, 248] width 13 height 5
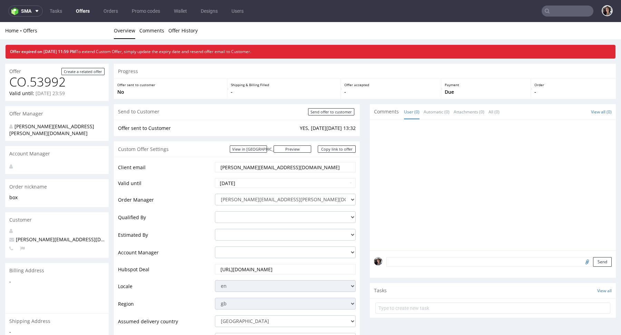
click at [85, 11] on link "Offers" at bounding box center [83, 11] width 22 height 11
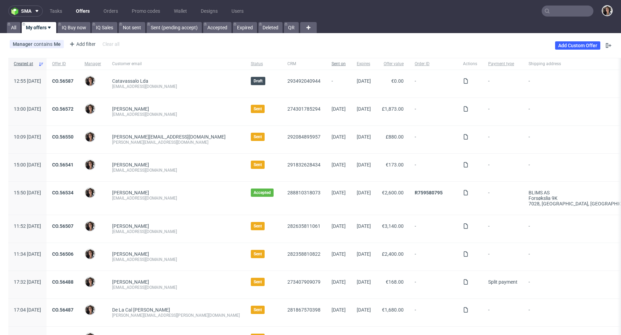
click at [332, 63] on span "Sent on" at bounding box center [339, 64] width 14 height 6
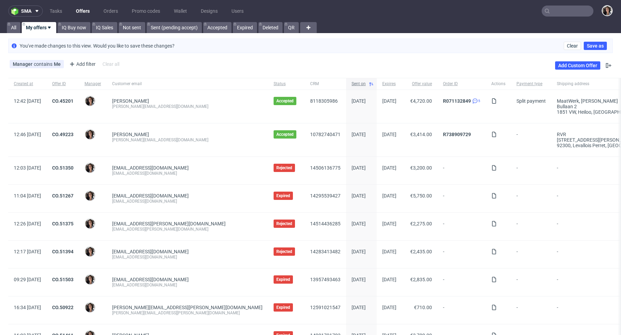
click at [352, 83] on span "Sent on" at bounding box center [359, 84] width 14 height 6
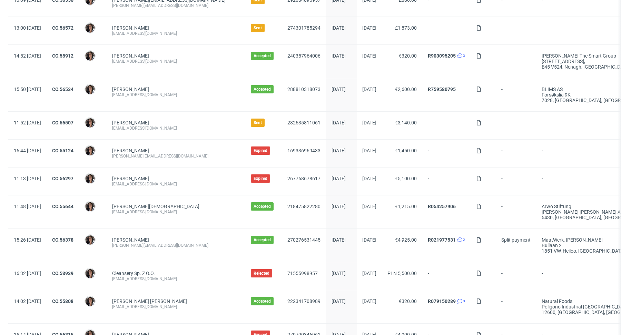
scroll to position [323, 0]
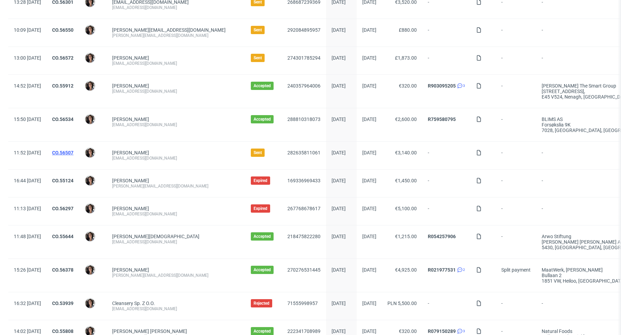
click at [73, 150] on link "CO.56507" at bounding box center [62, 153] width 21 height 6
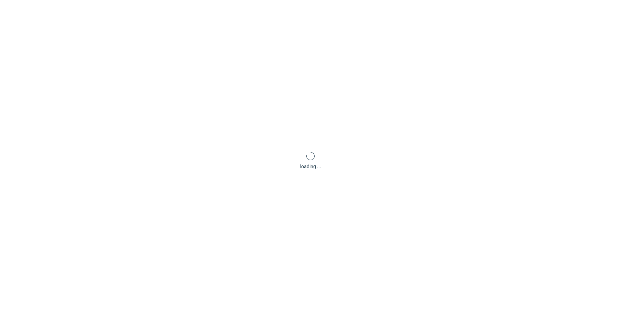
scroll to position [2, 0]
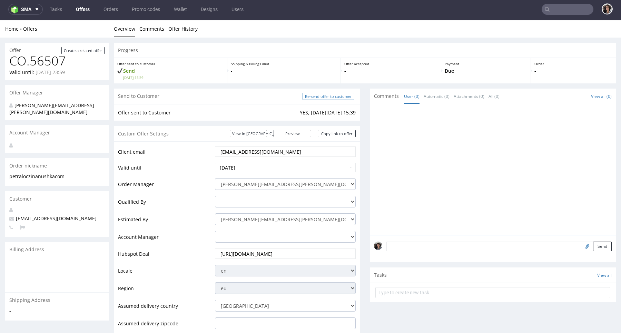
click at [333, 97] on input "Re-send offer to customer" at bounding box center [329, 96] width 52 height 7
type input "In progress..."
